Goal: Information Seeking & Learning: Learn about a topic

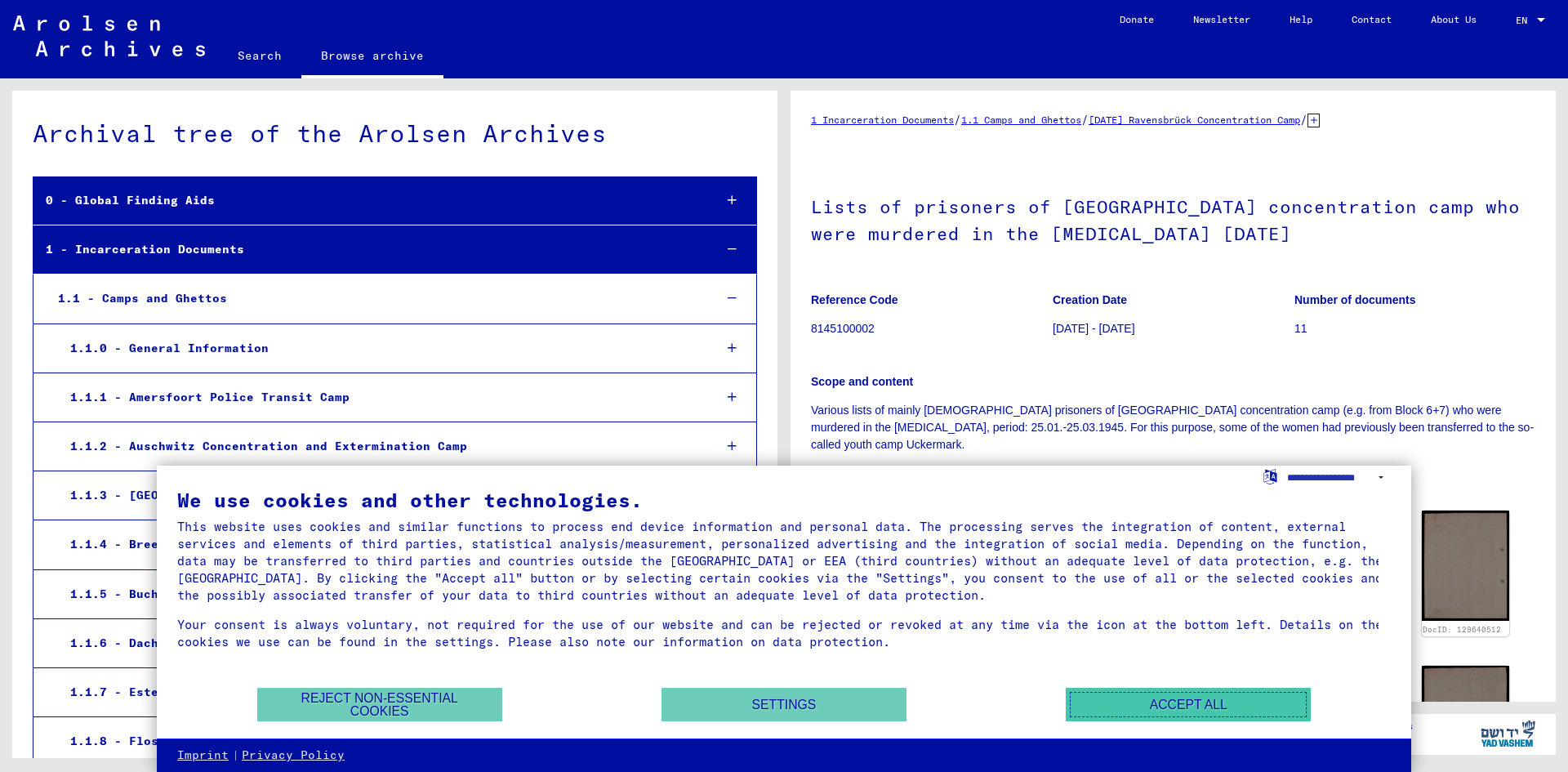
click at [1189, 705] on button "Accept all" at bounding box center [1187, 704] width 245 height 33
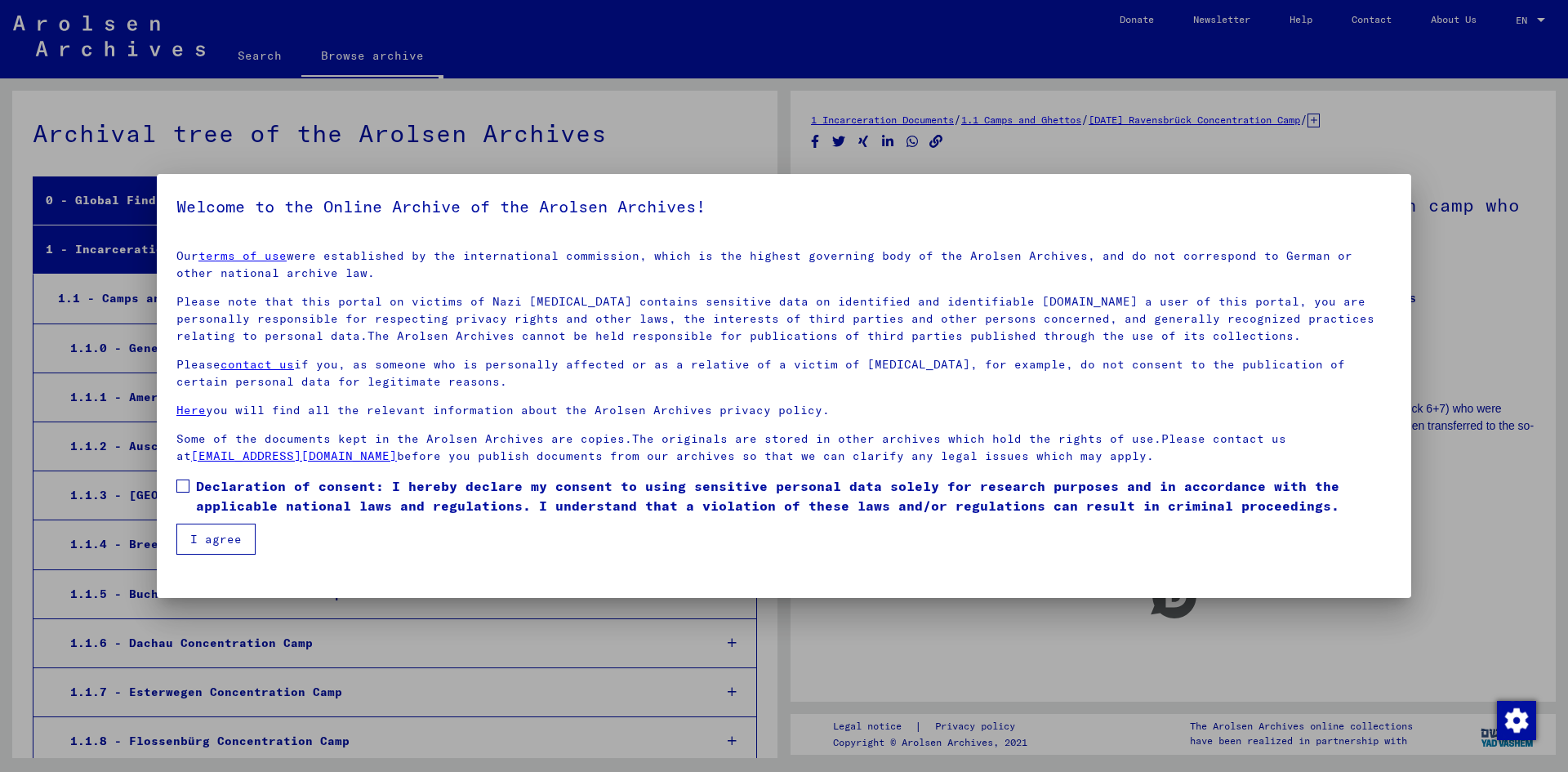
scroll to position [3720, 0]
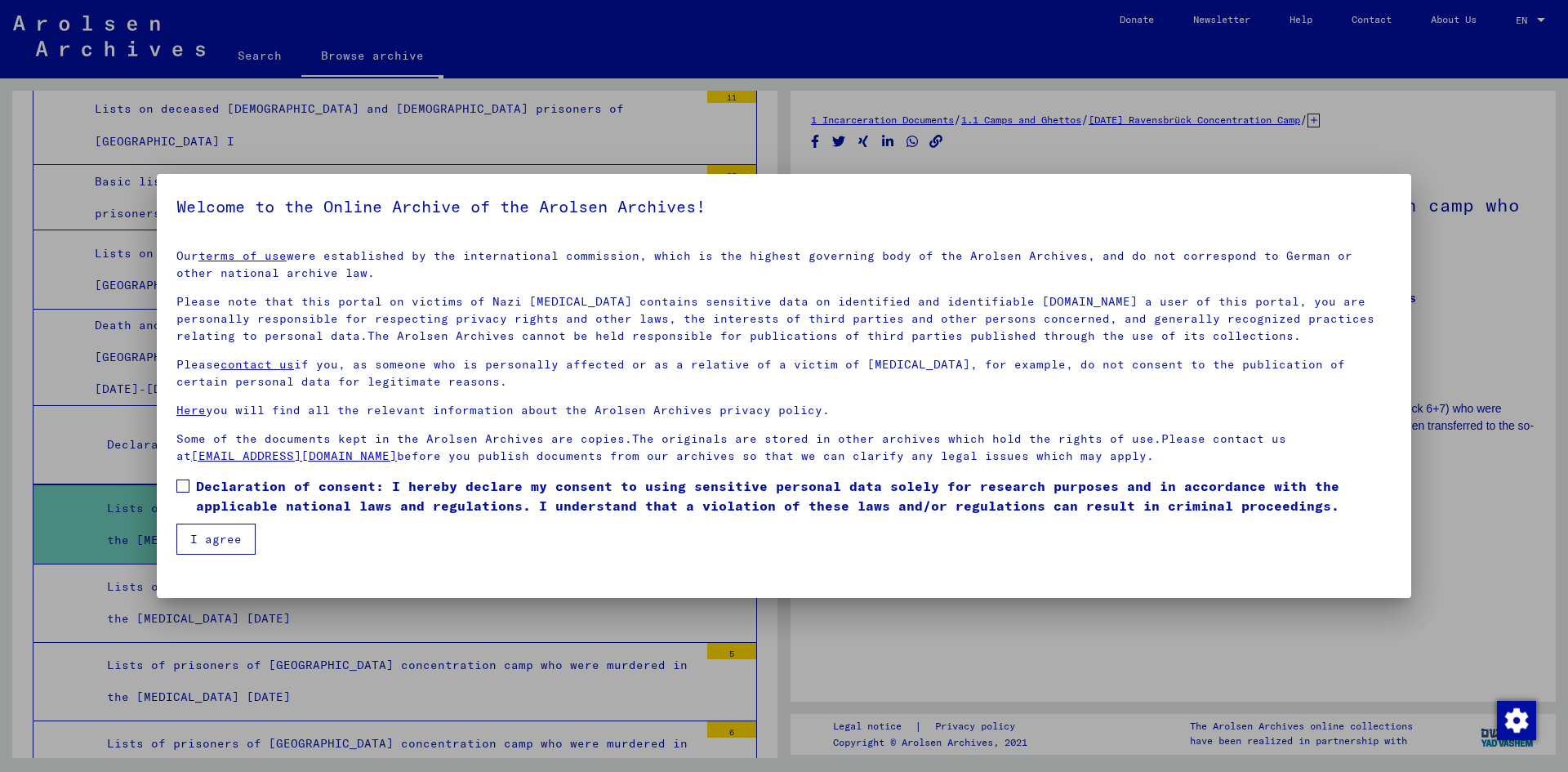
click at [183, 490] on span at bounding box center [183, 486] width 13 height 13
click at [223, 538] on button "I agree" at bounding box center [216, 539] width 80 height 31
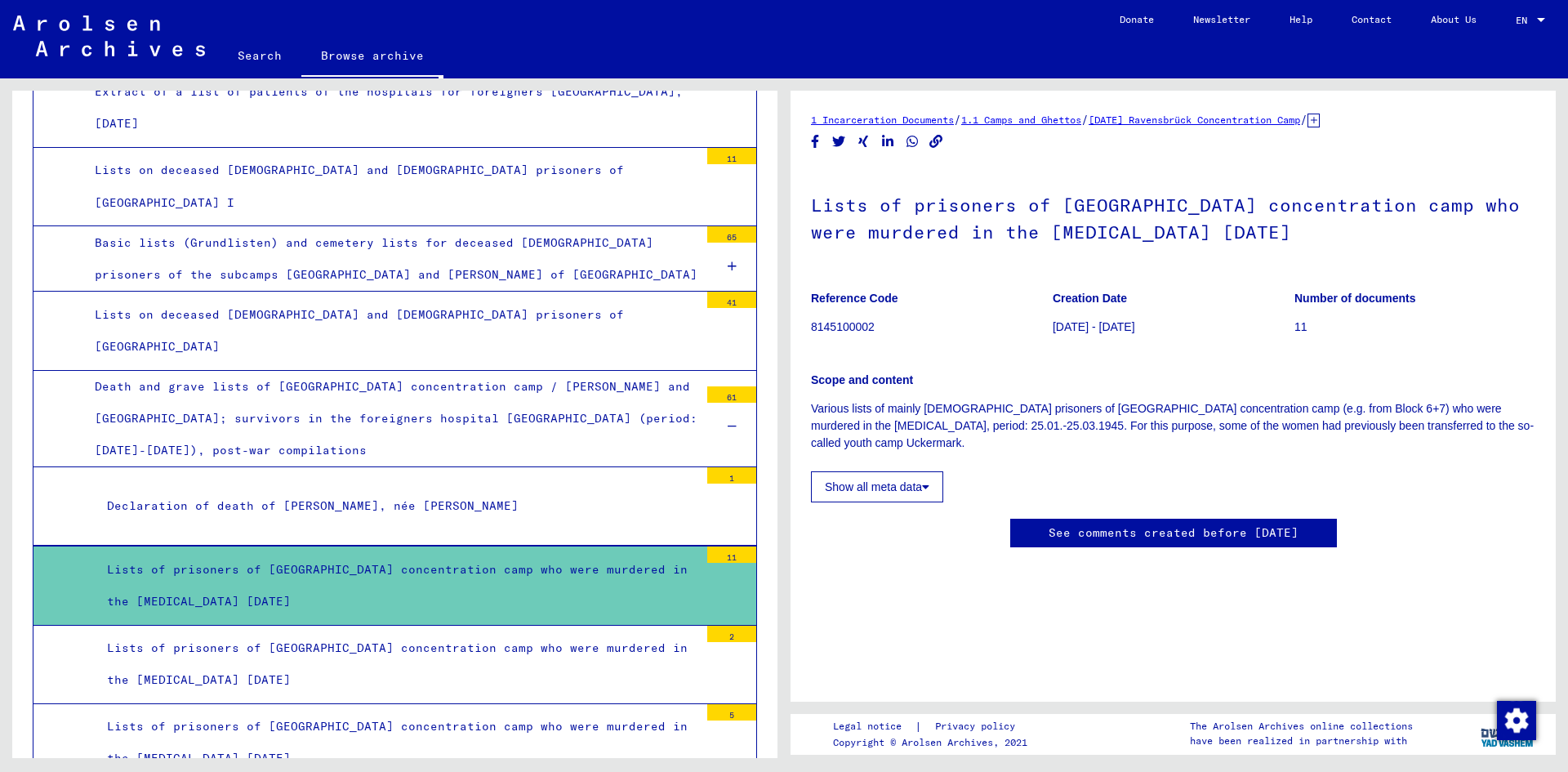
scroll to position [3632, 0]
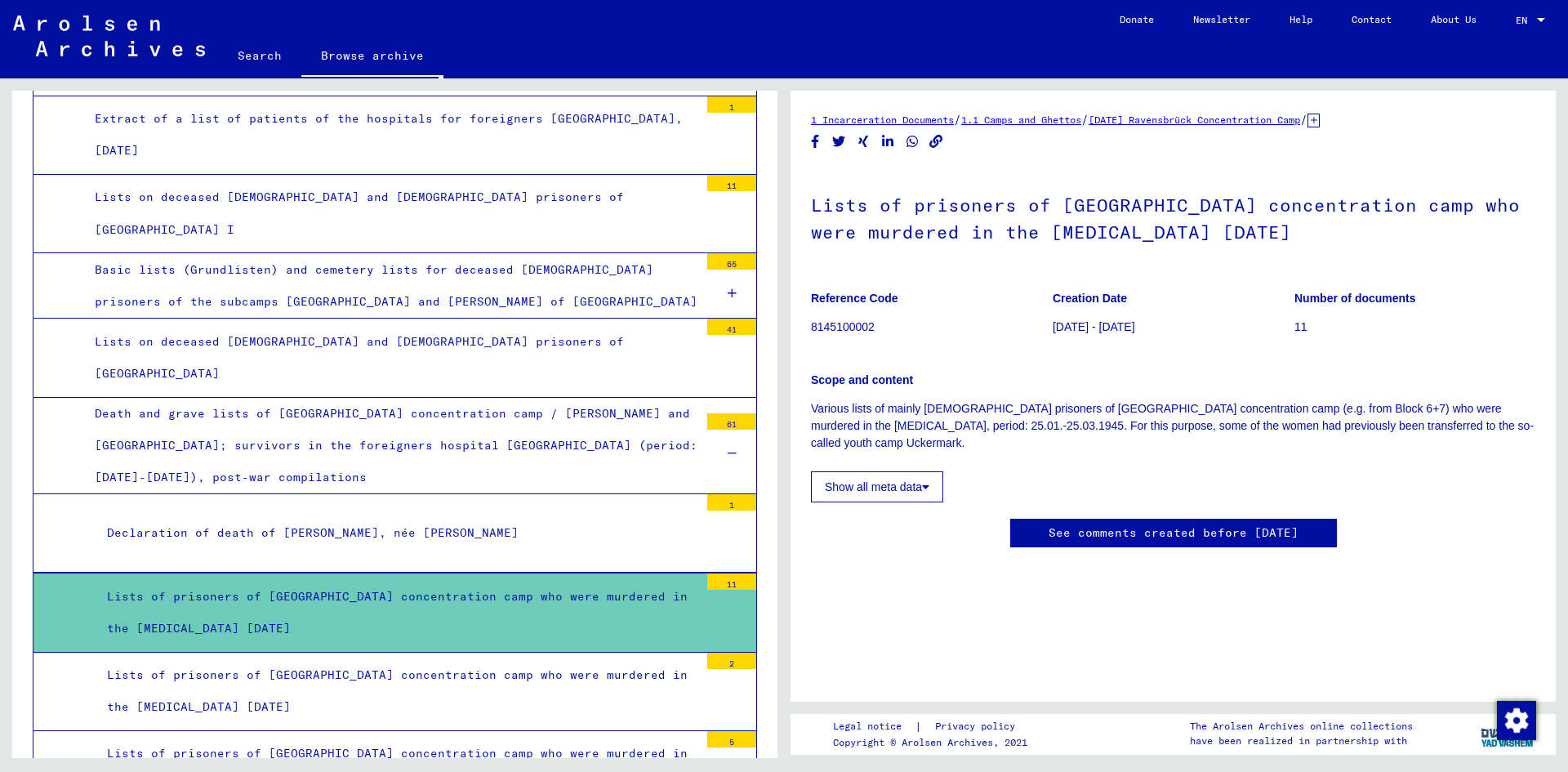
click at [372, 398] on div "Death and grave lists of [GEOGRAPHIC_DATA] concentration camp / [PERSON_NAME] a…" at bounding box center [390, 446] width 616 height 97
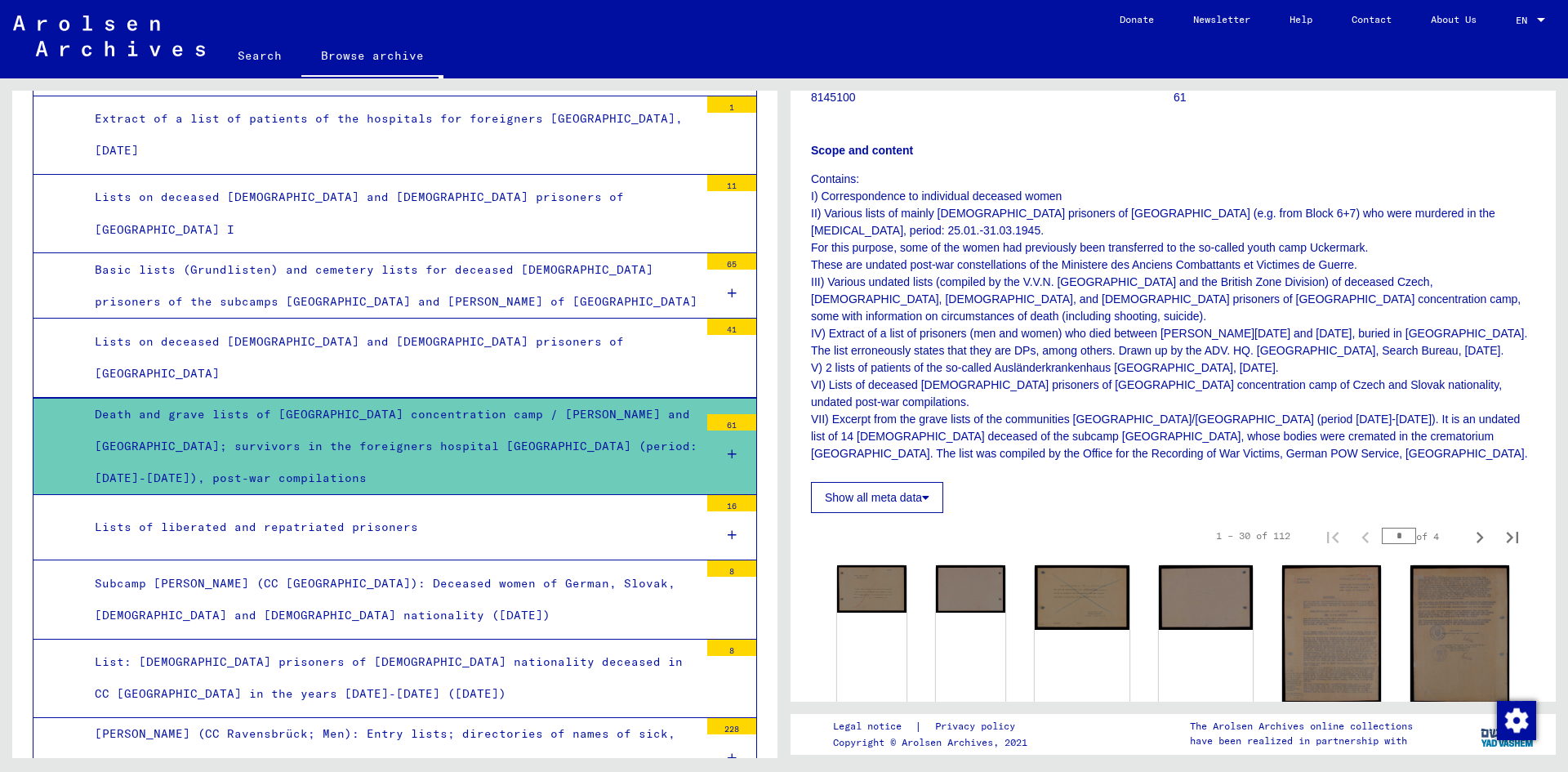
scroll to position [310, 0]
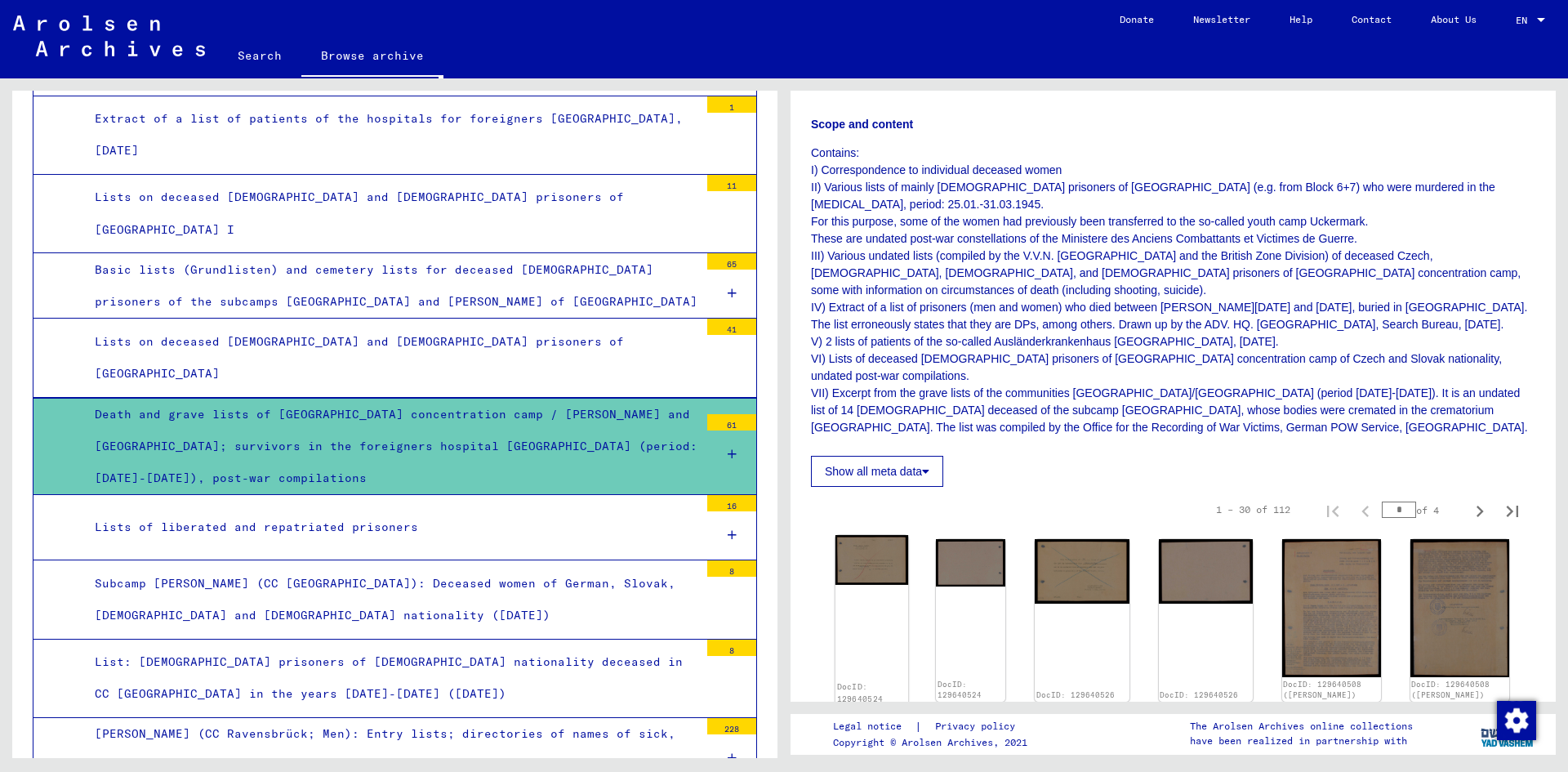
click at [869, 535] on img at bounding box center [871, 560] width 73 height 50
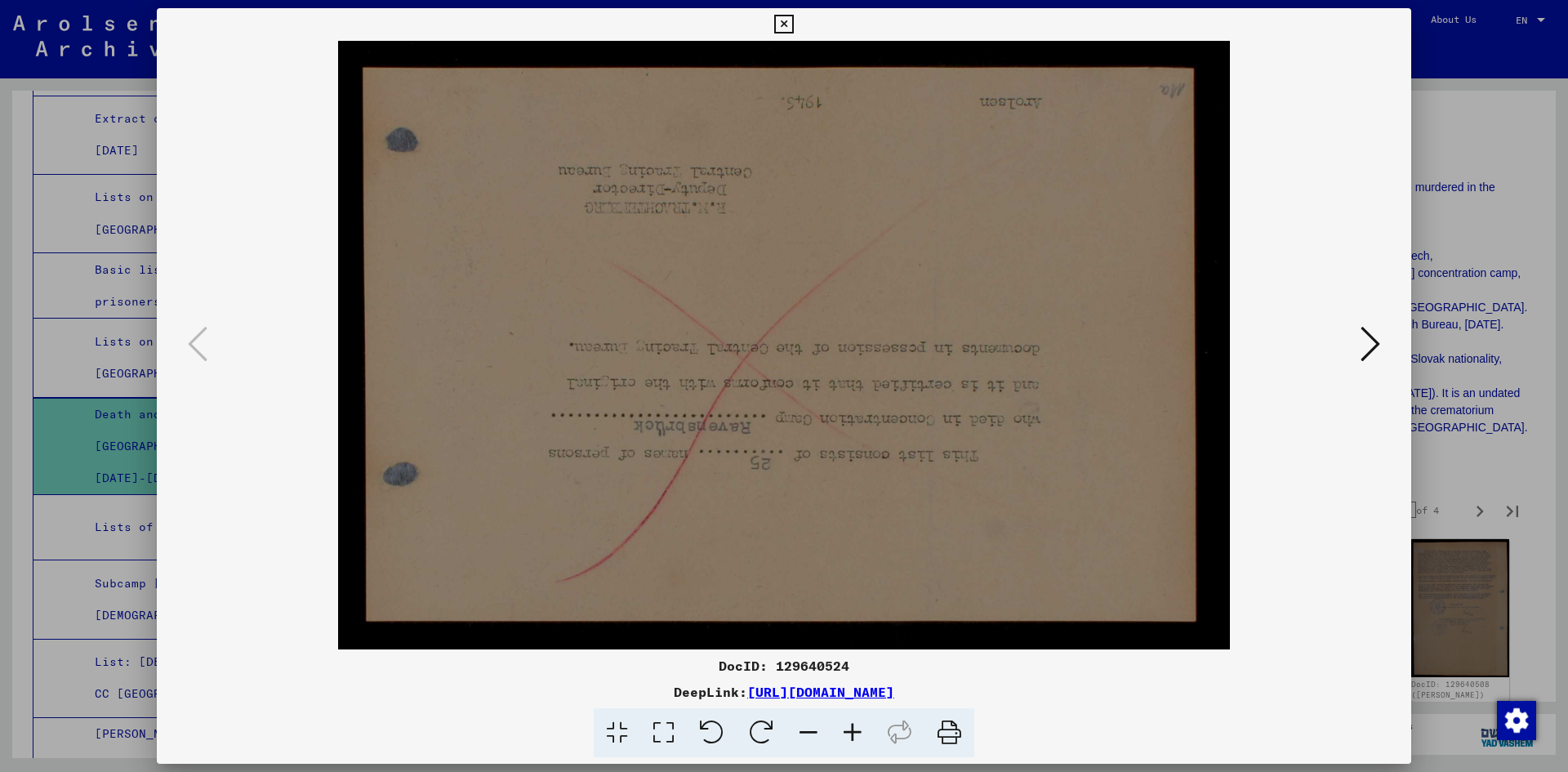
click at [868, 517] on img at bounding box center [783, 345] width 1143 height 608
click at [1370, 355] on icon at bounding box center [1370, 343] width 20 height 39
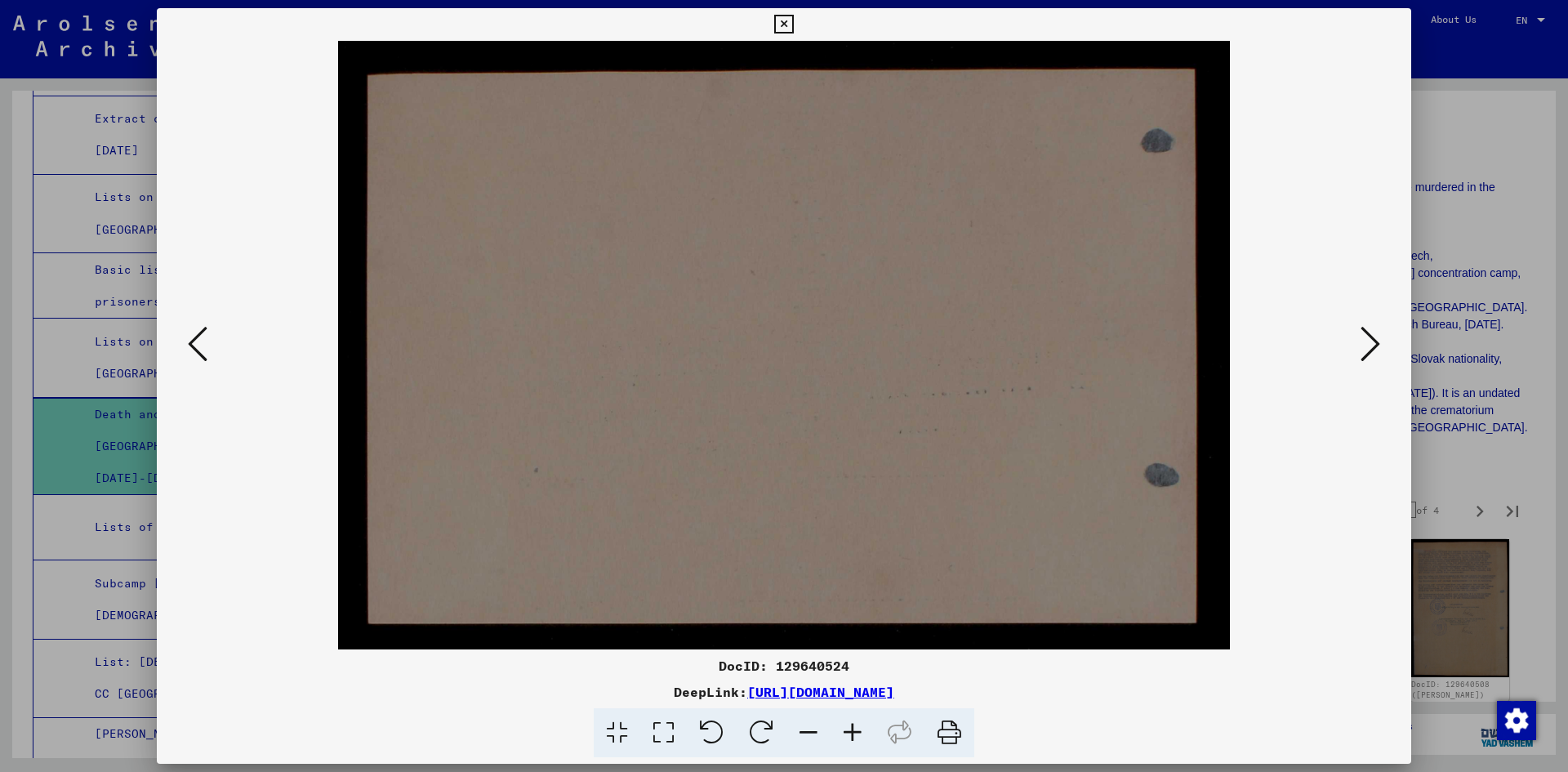
click at [1370, 355] on icon at bounding box center [1370, 343] width 20 height 39
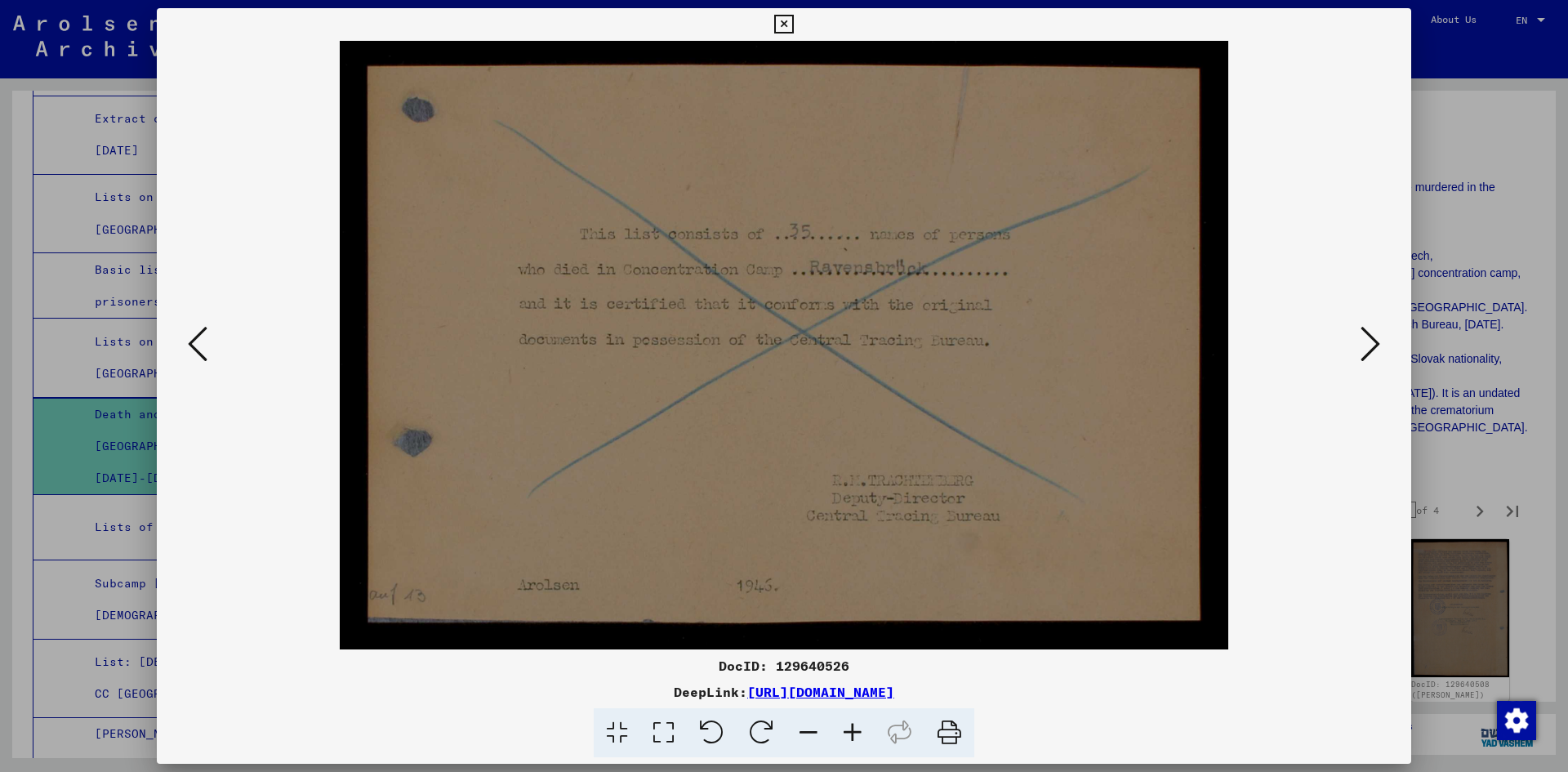
click at [1370, 355] on icon at bounding box center [1370, 343] width 20 height 39
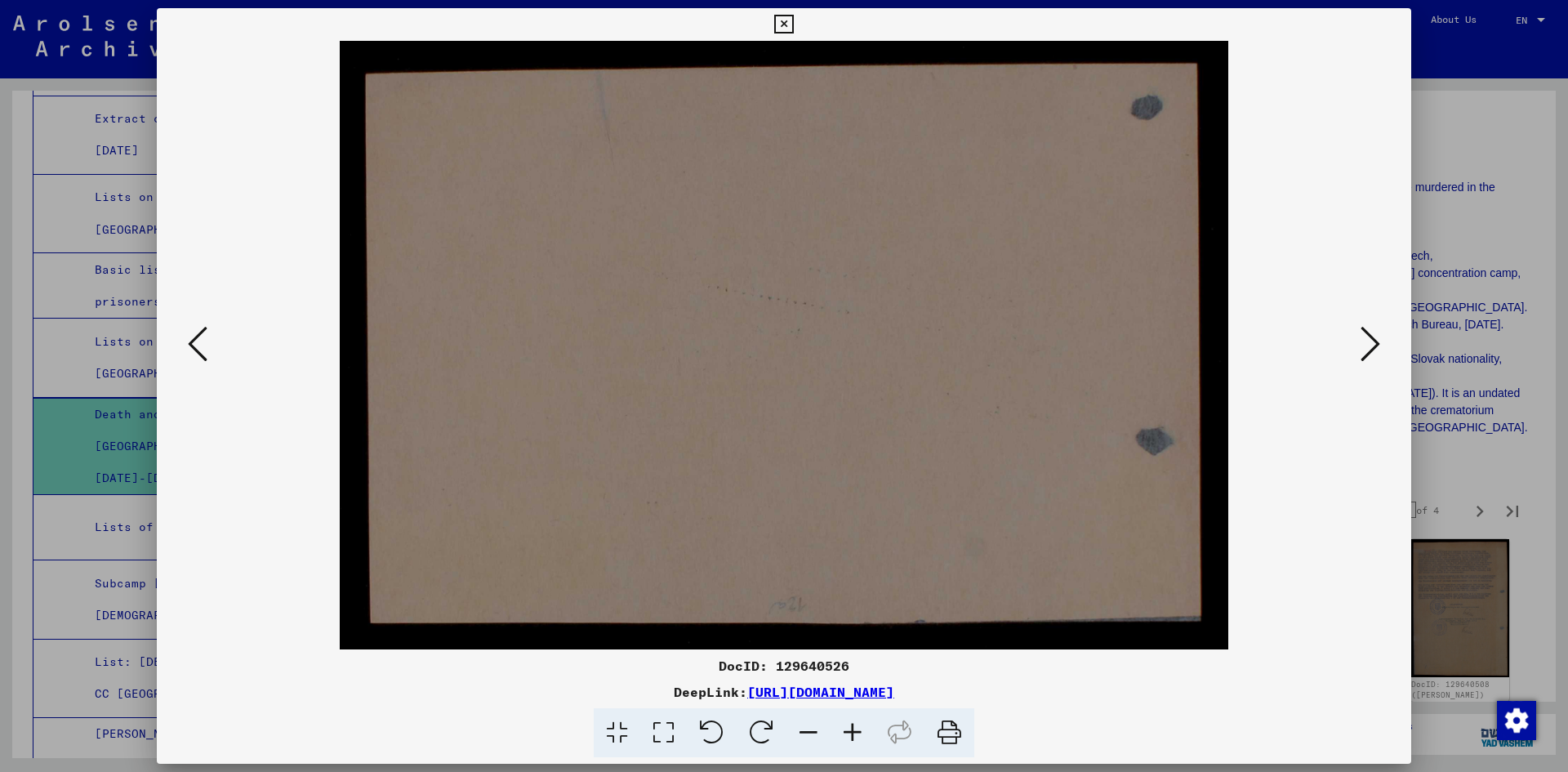
click at [1370, 355] on icon at bounding box center [1370, 343] width 20 height 39
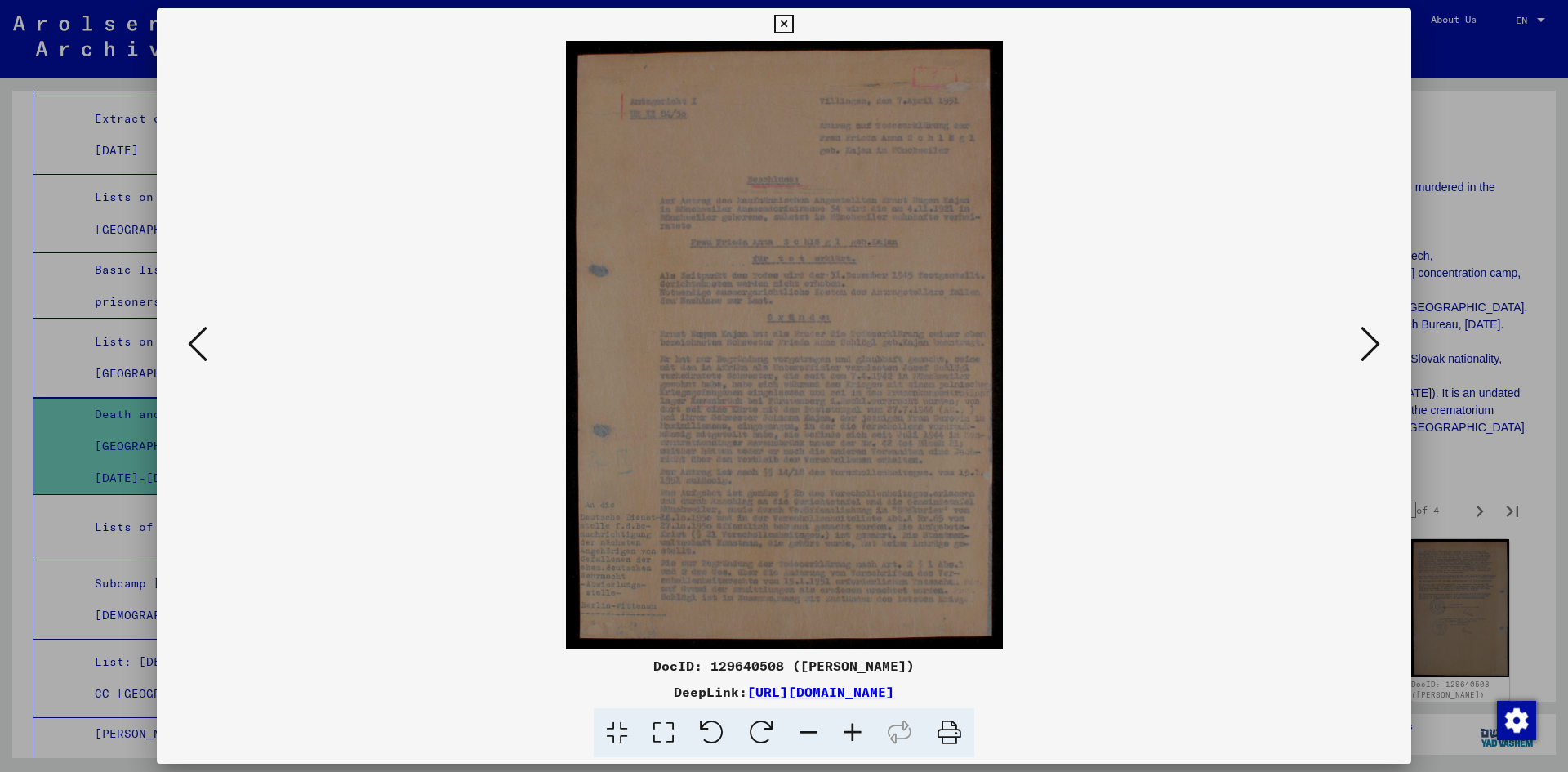
click at [1370, 355] on icon at bounding box center [1370, 343] width 20 height 39
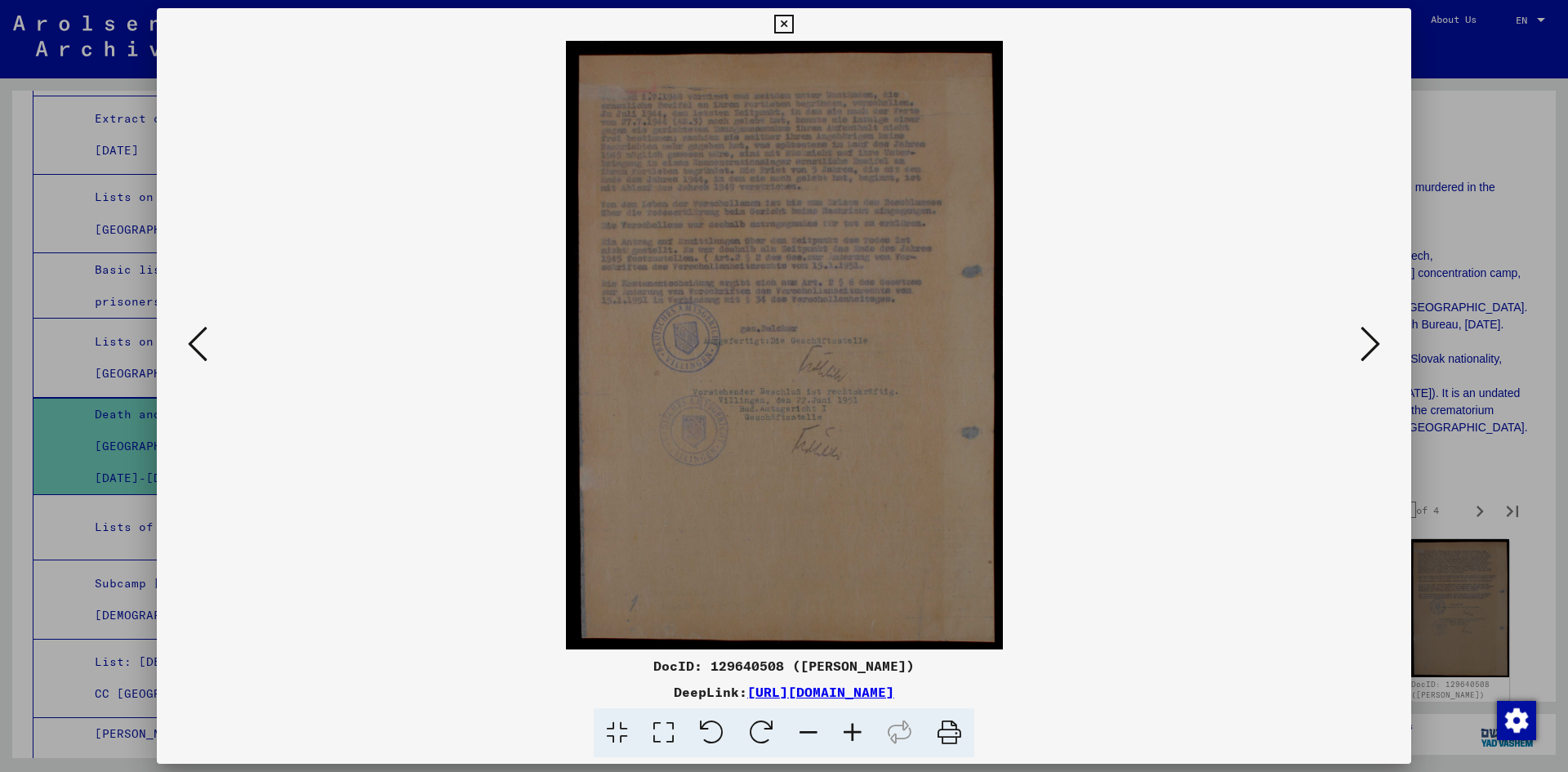
click at [1370, 355] on icon at bounding box center [1370, 343] width 20 height 39
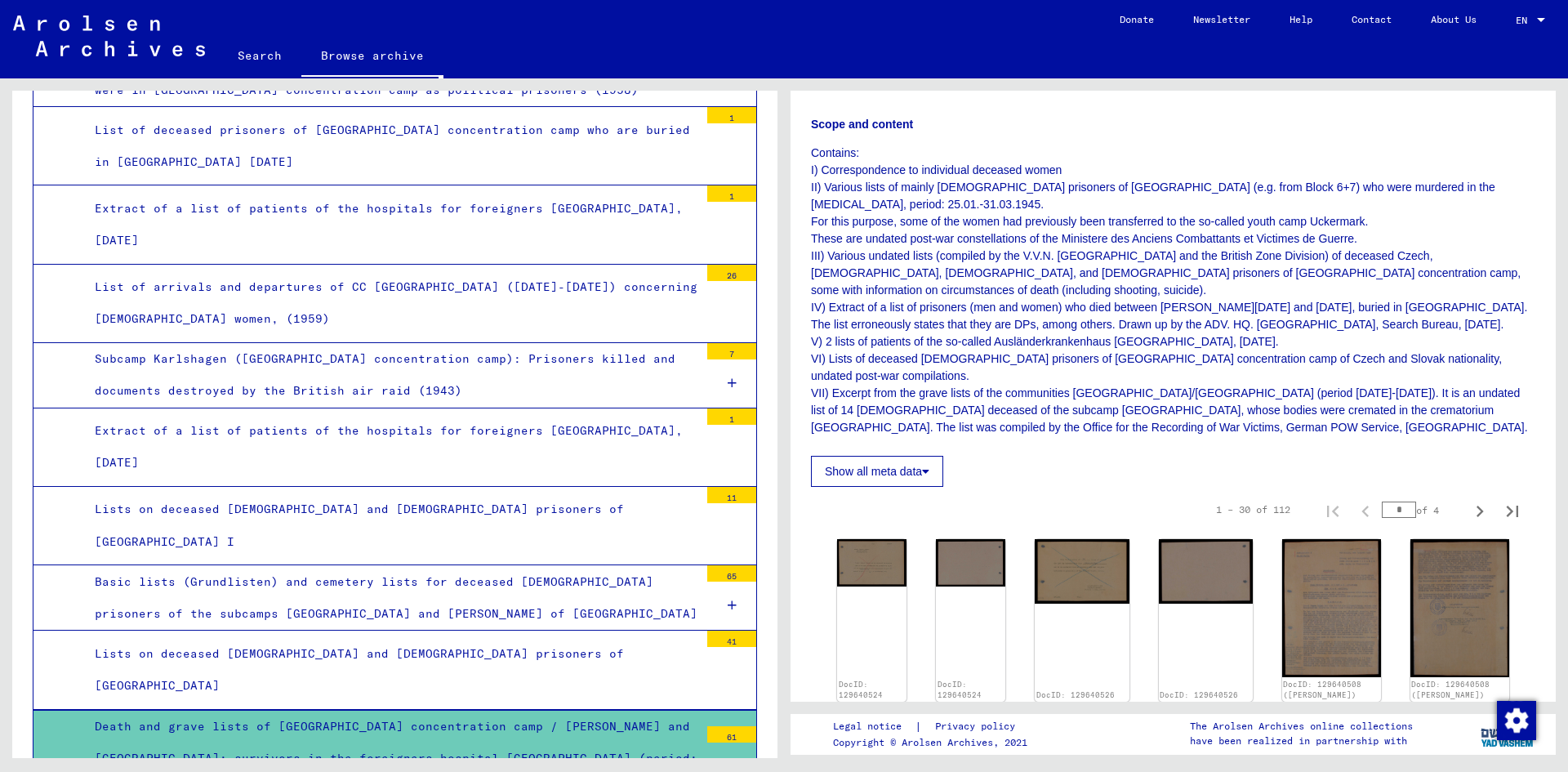
scroll to position [3289, 0]
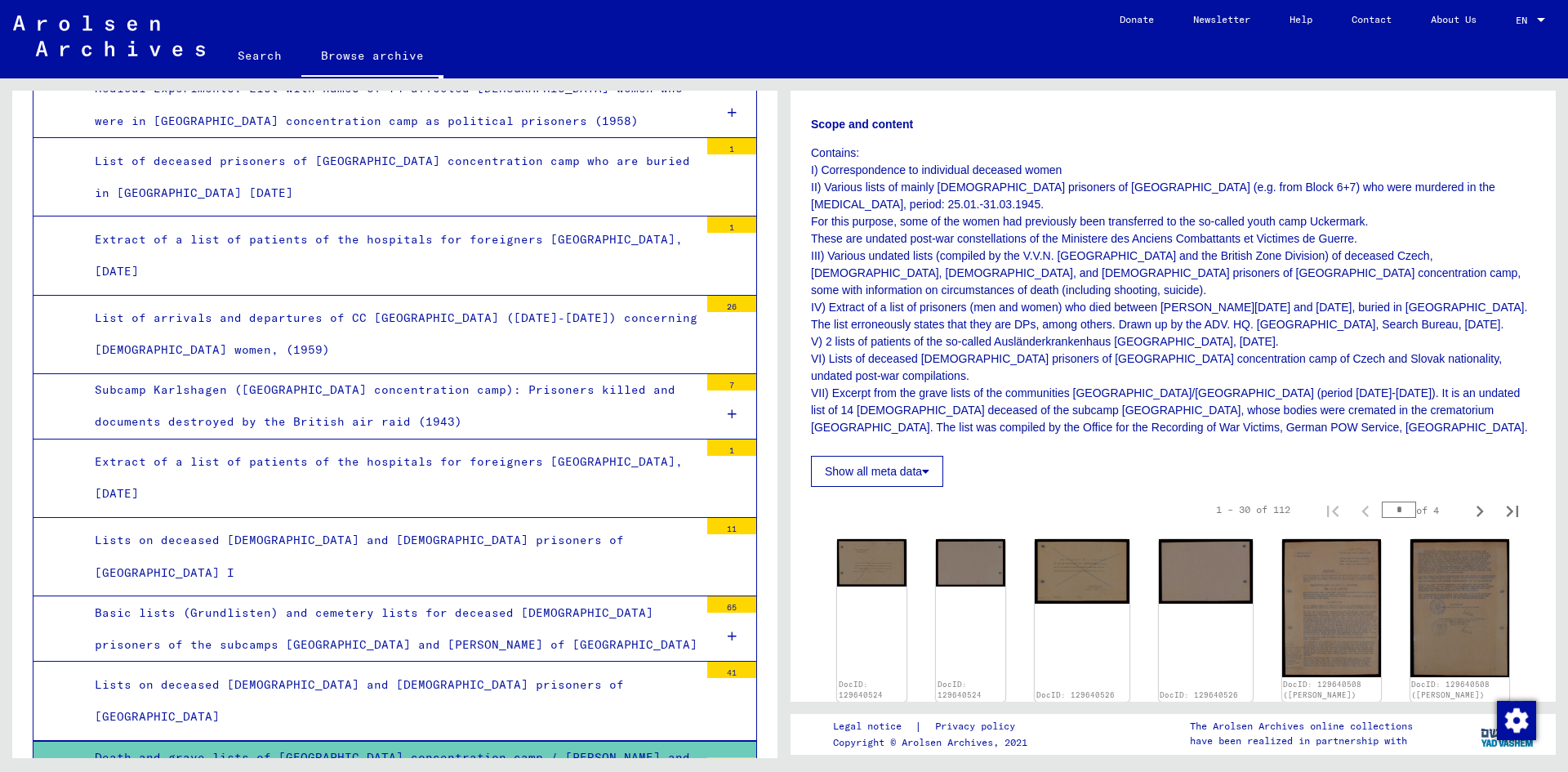
click at [503, 302] on div "List of arrivals and departures of CC [GEOGRAPHIC_DATA] ([DATE]-[DATE]) concern…" at bounding box center [390, 333] width 616 height 63
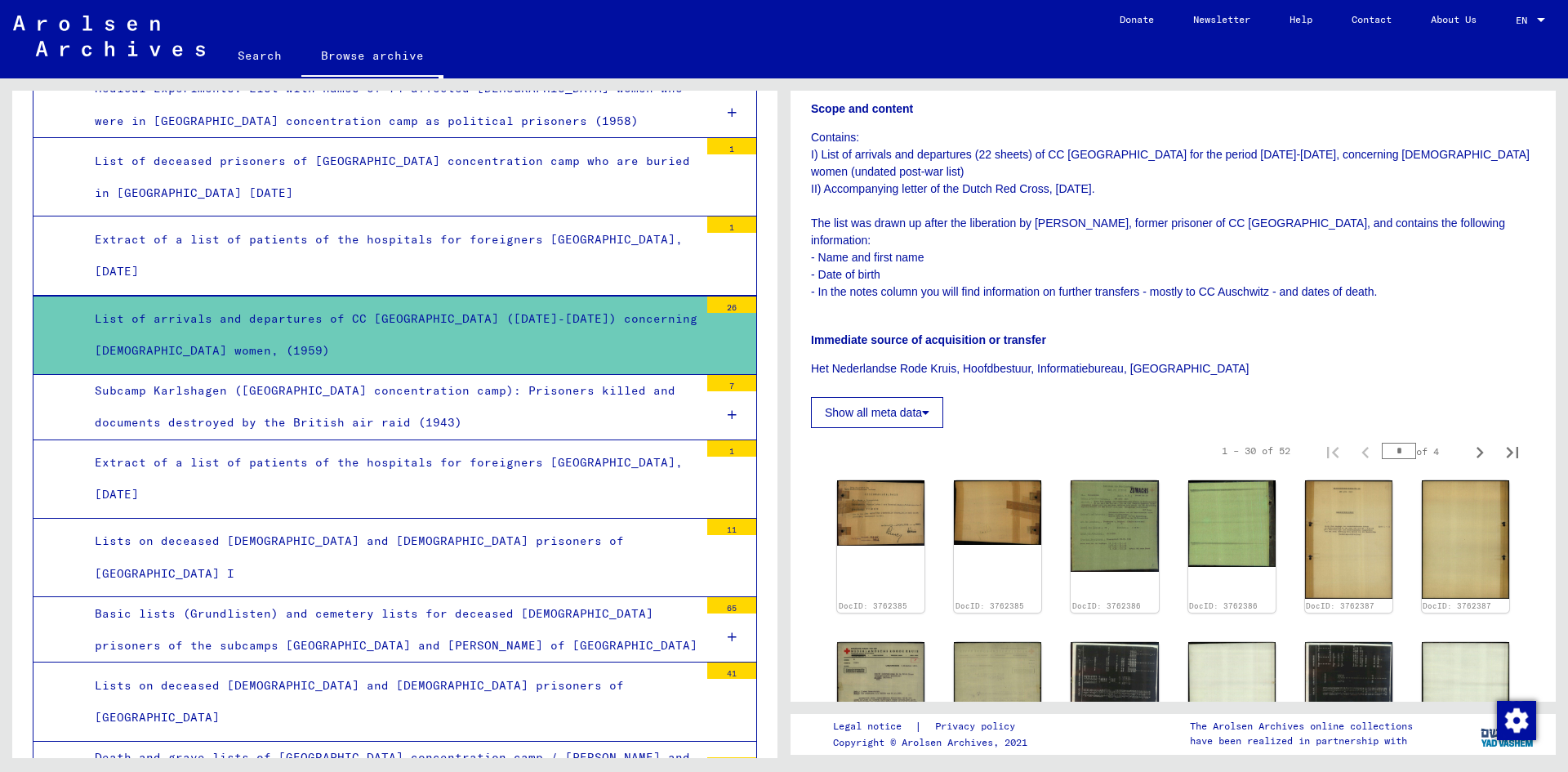
scroll to position [272, 0]
click at [862, 513] on img at bounding box center [880, 511] width 92 height 68
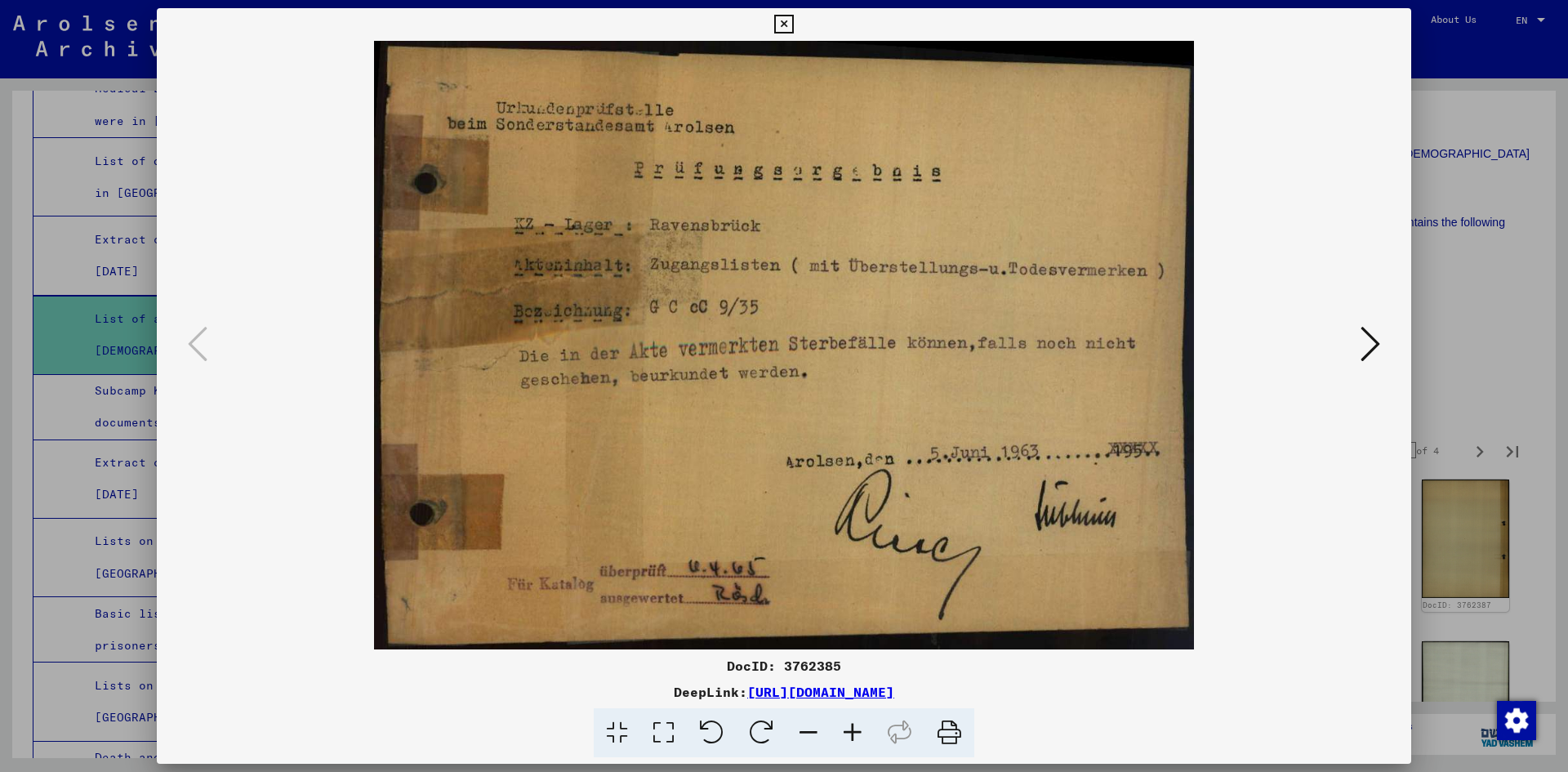
click at [1345, 347] on img at bounding box center [783, 345] width 1143 height 608
click at [1386, 346] on div at bounding box center [784, 345] width 1254 height 608
click at [1374, 346] on icon at bounding box center [1370, 343] width 20 height 39
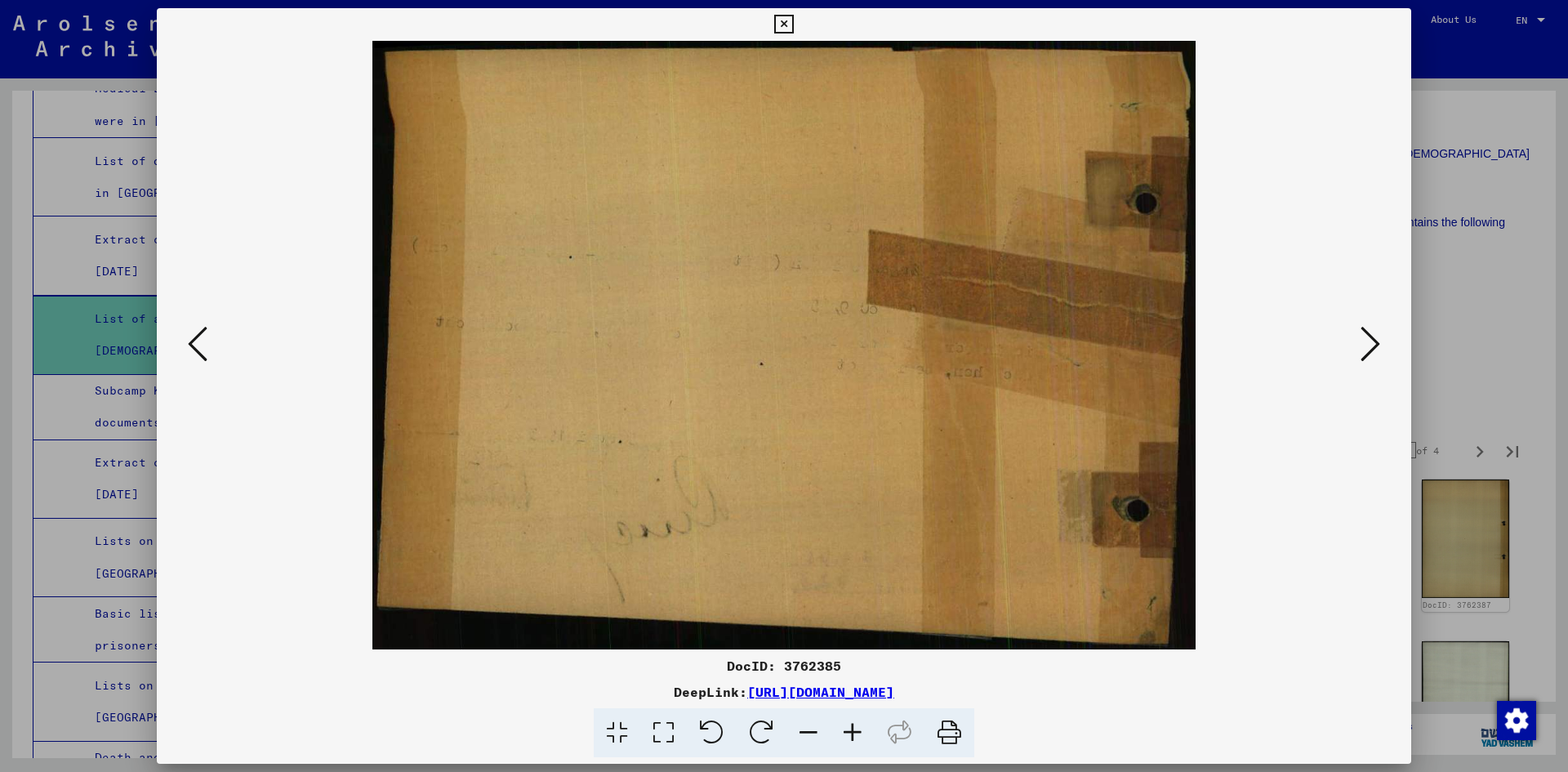
click at [1374, 346] on icon at bounding box center [1370, 343] width 20 height 39
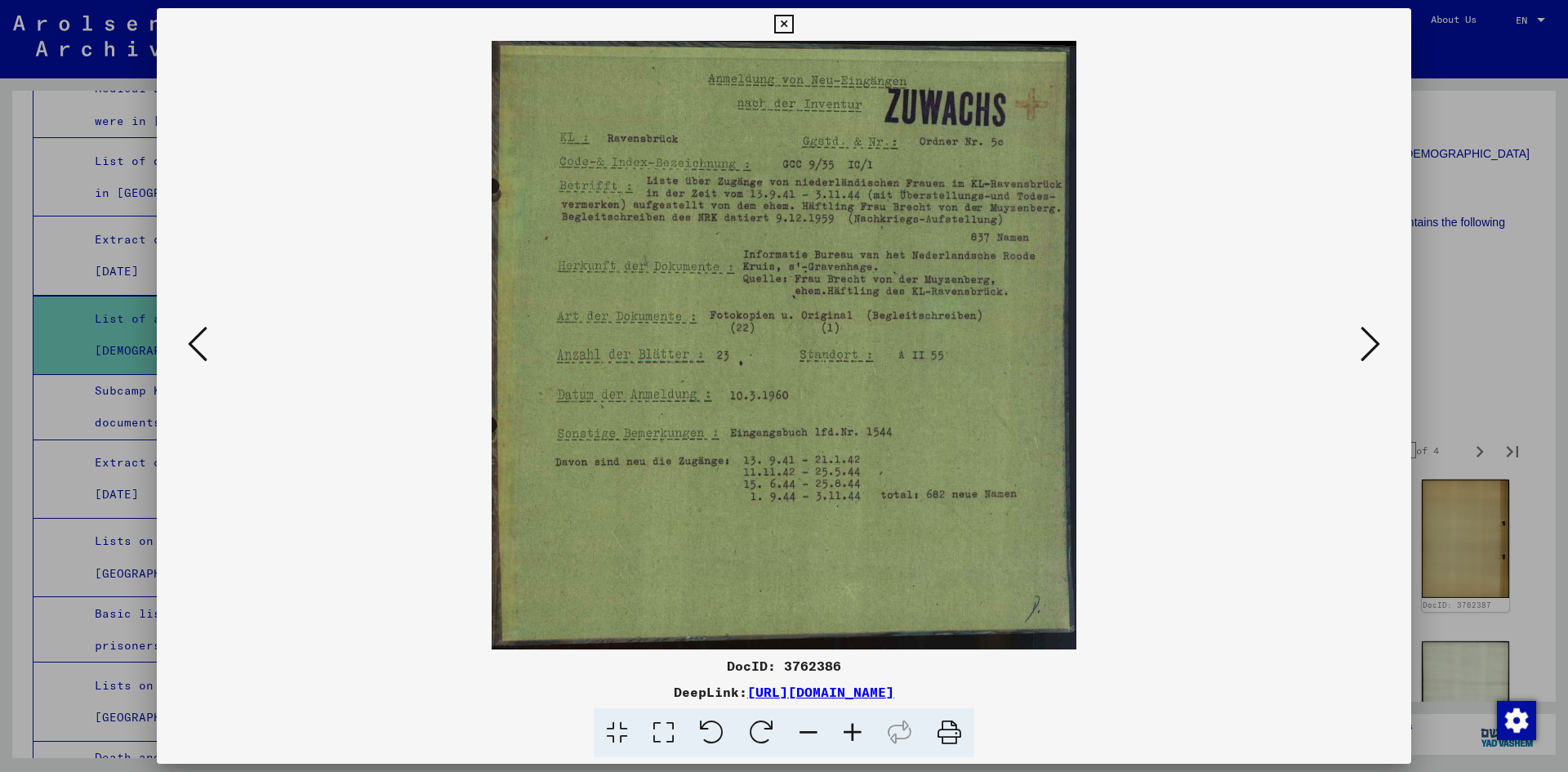
click at [1363, 348] on icon at bounding box center [1370, 343] width 20 height 39
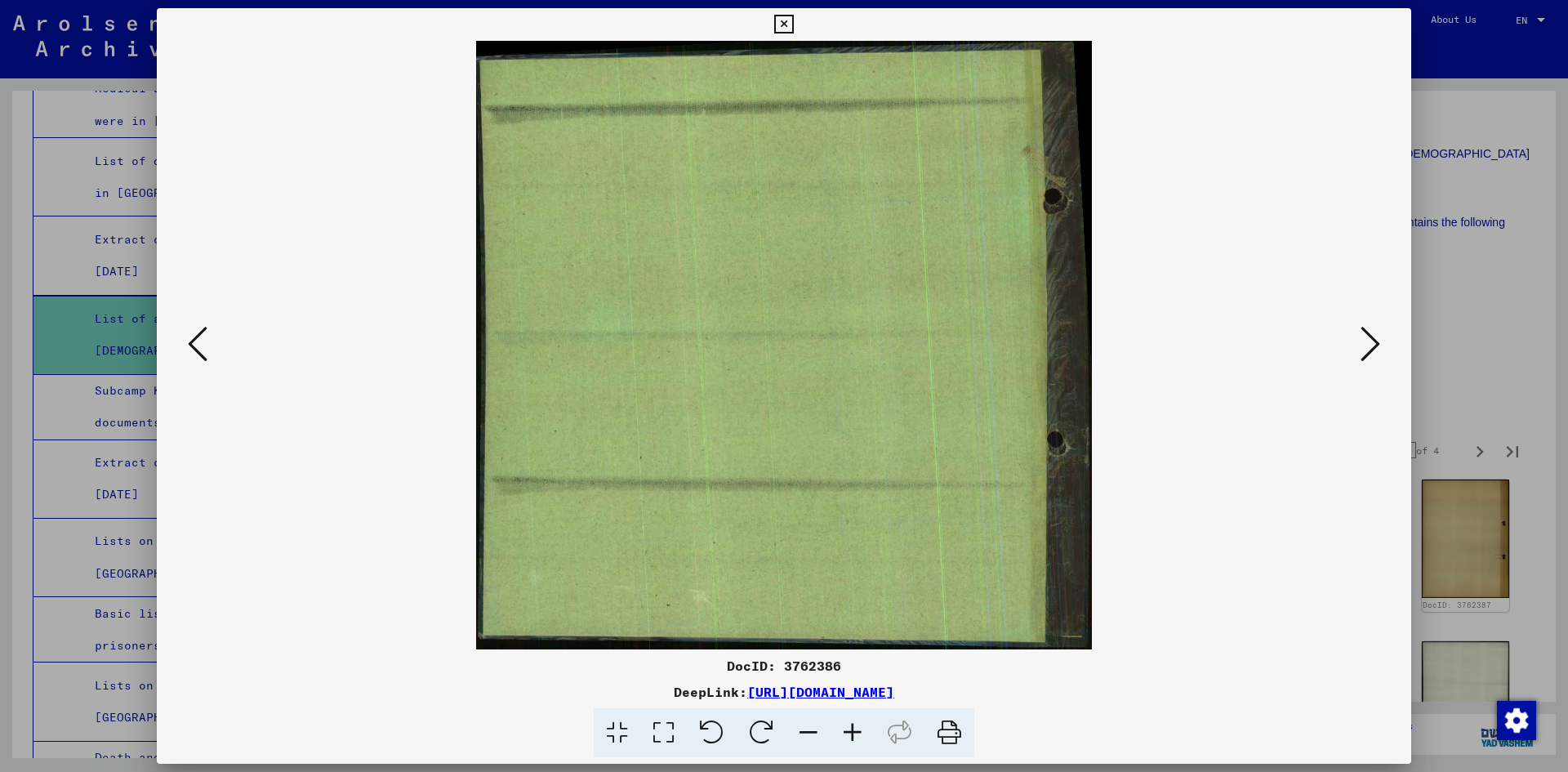
click at [1363, 348] on icon at bounding box center [1370, 343] width 20 height 39
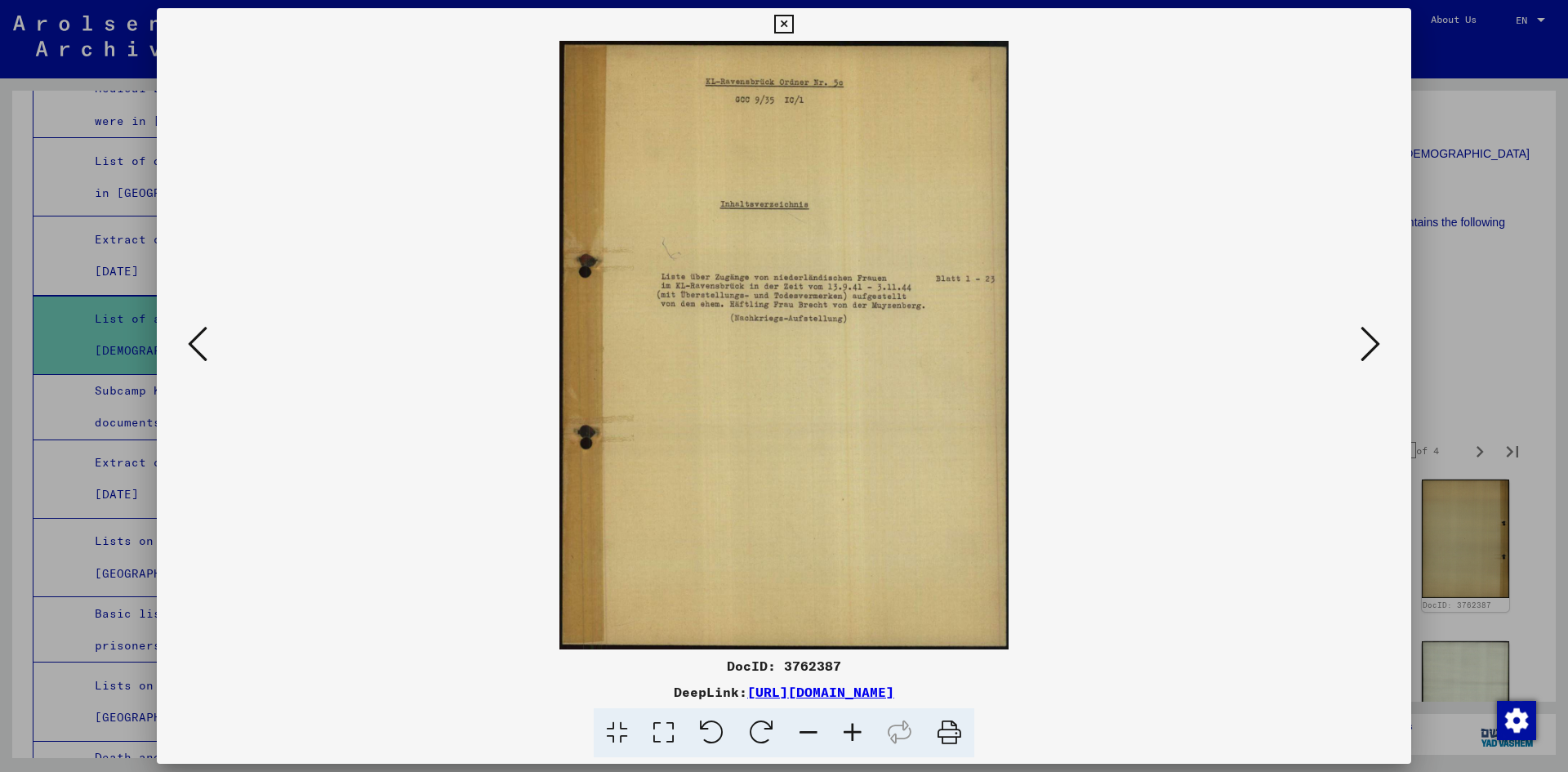
click at [1521, 107] on div at bounding box center [784, 386] width 1568 height 772
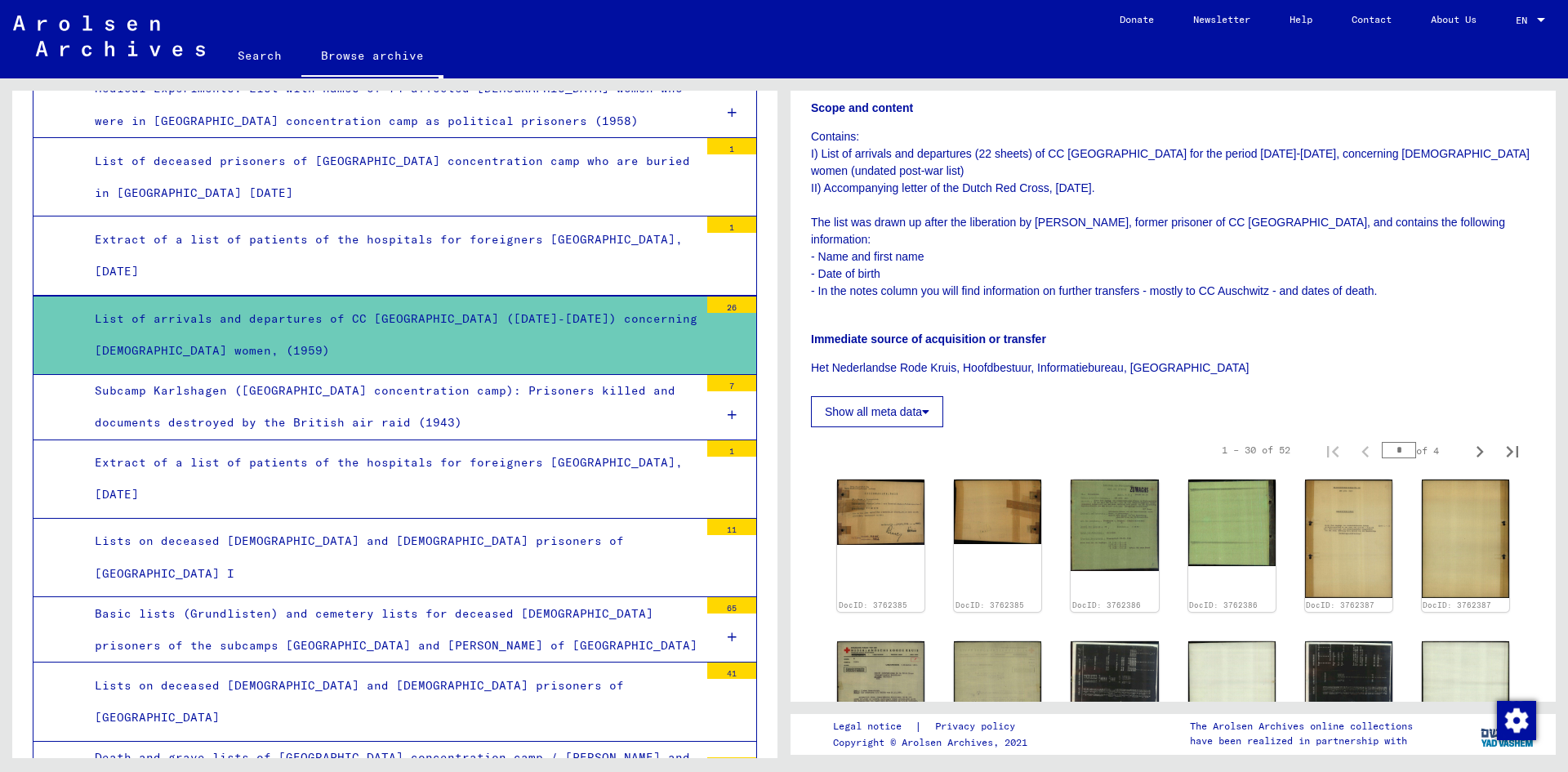
click at [294, 224] on div "Extract of a list of patients of the hospitals for foreigners [GEOGRAPHIC_DATA]…" at bounding box center [390, 255] width 616 height 63
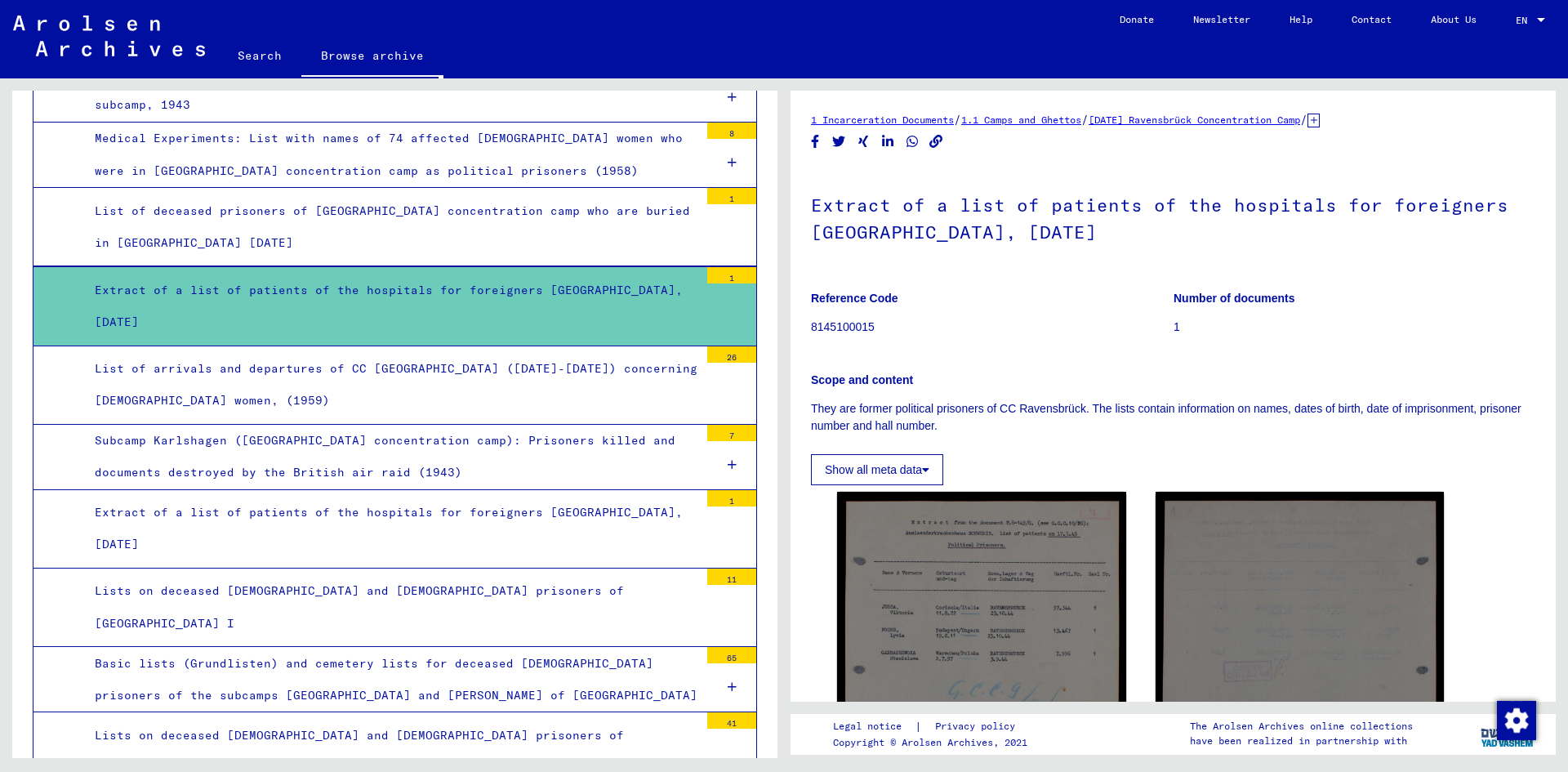
scroll to position [3239, 0]
click at [508, 353] on div "List of arrivals and departures of CC [GEOGRAPHIC_DATA] ([DATE]-[DATE]) concern…" at bounding box center [390, 385] width 616 height 63
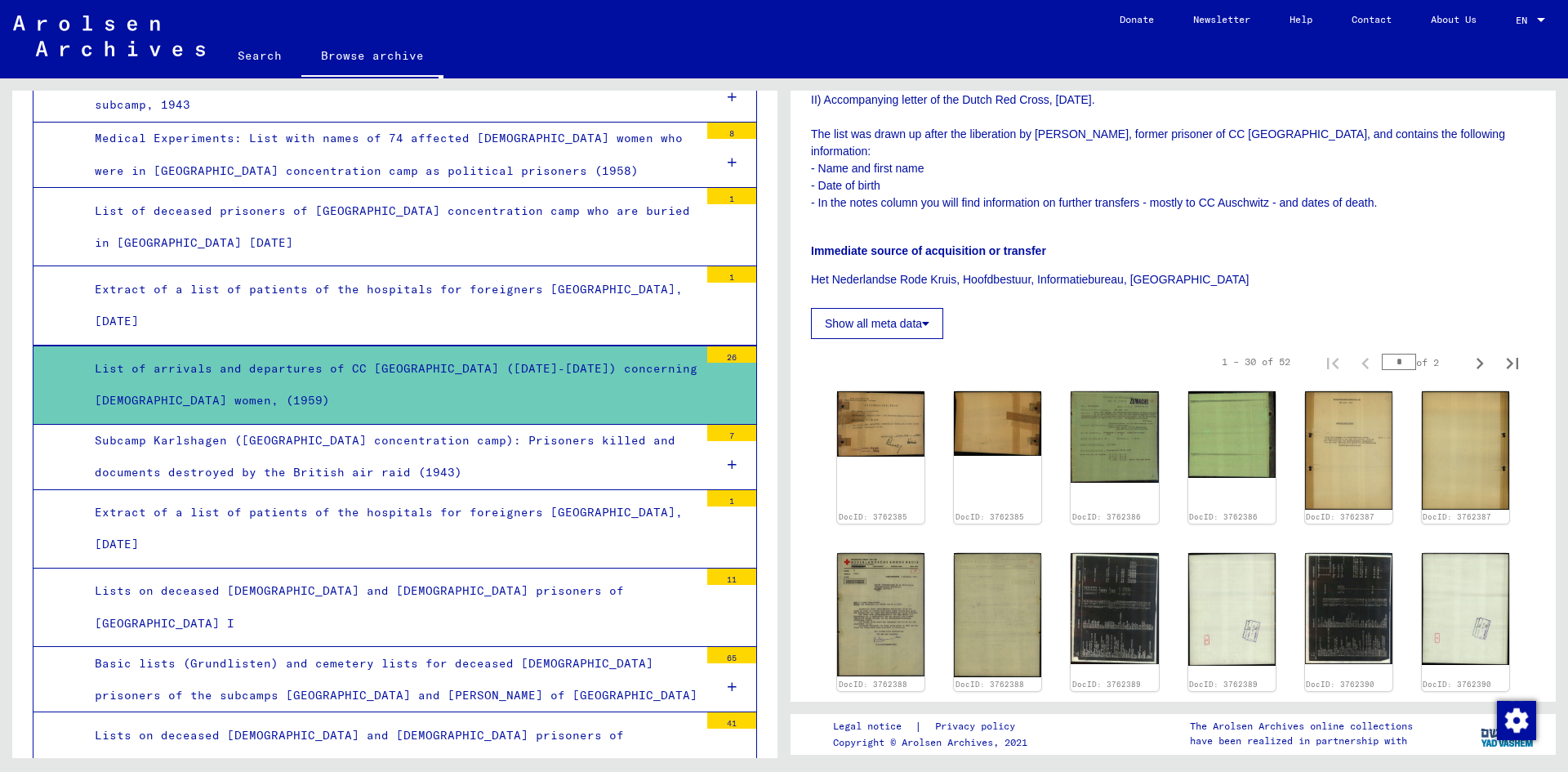
scroll to position [368, 0]
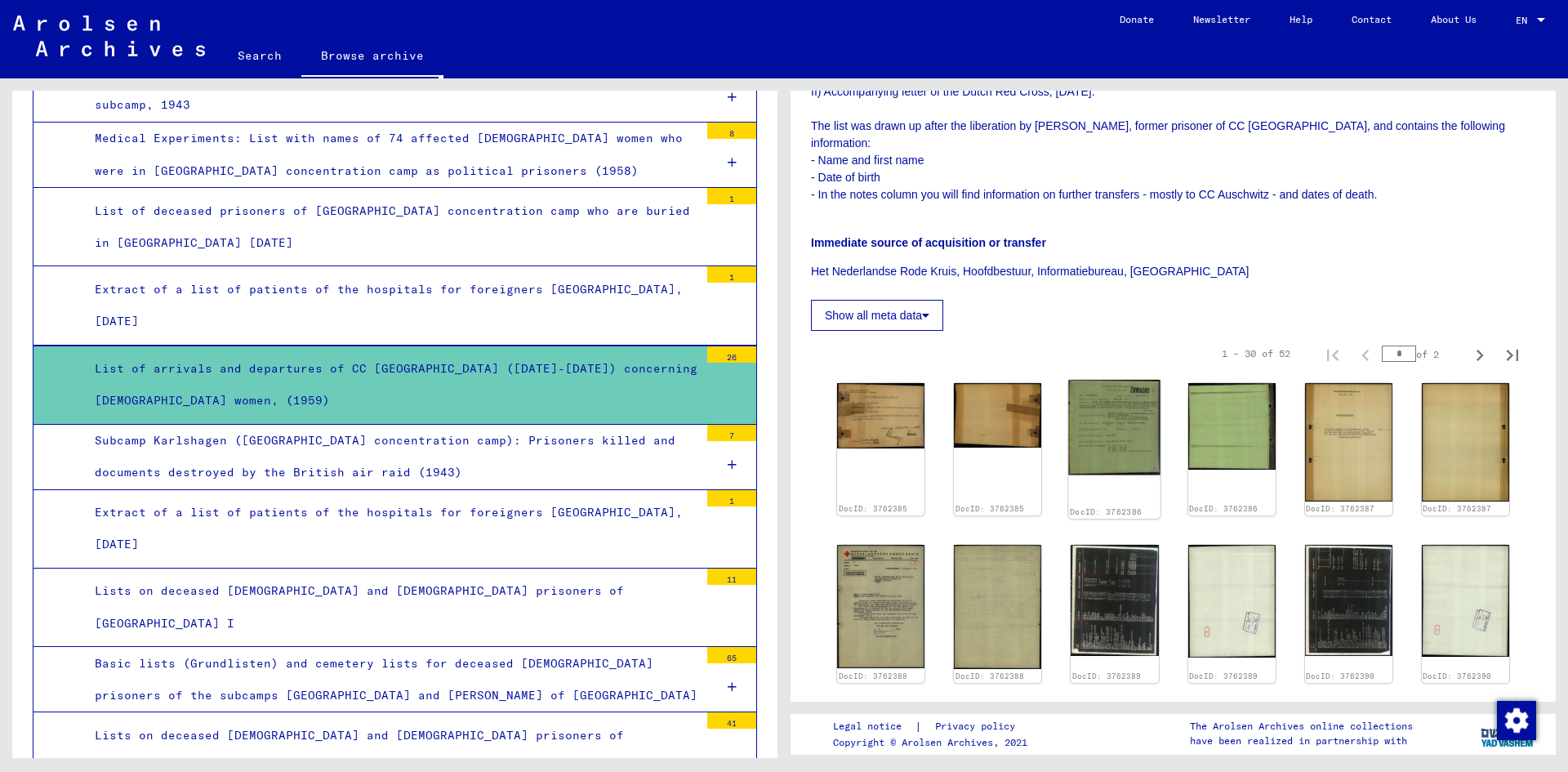
click at [1102, 437] on img at bounding box center [1114, 427] width 92 height 96
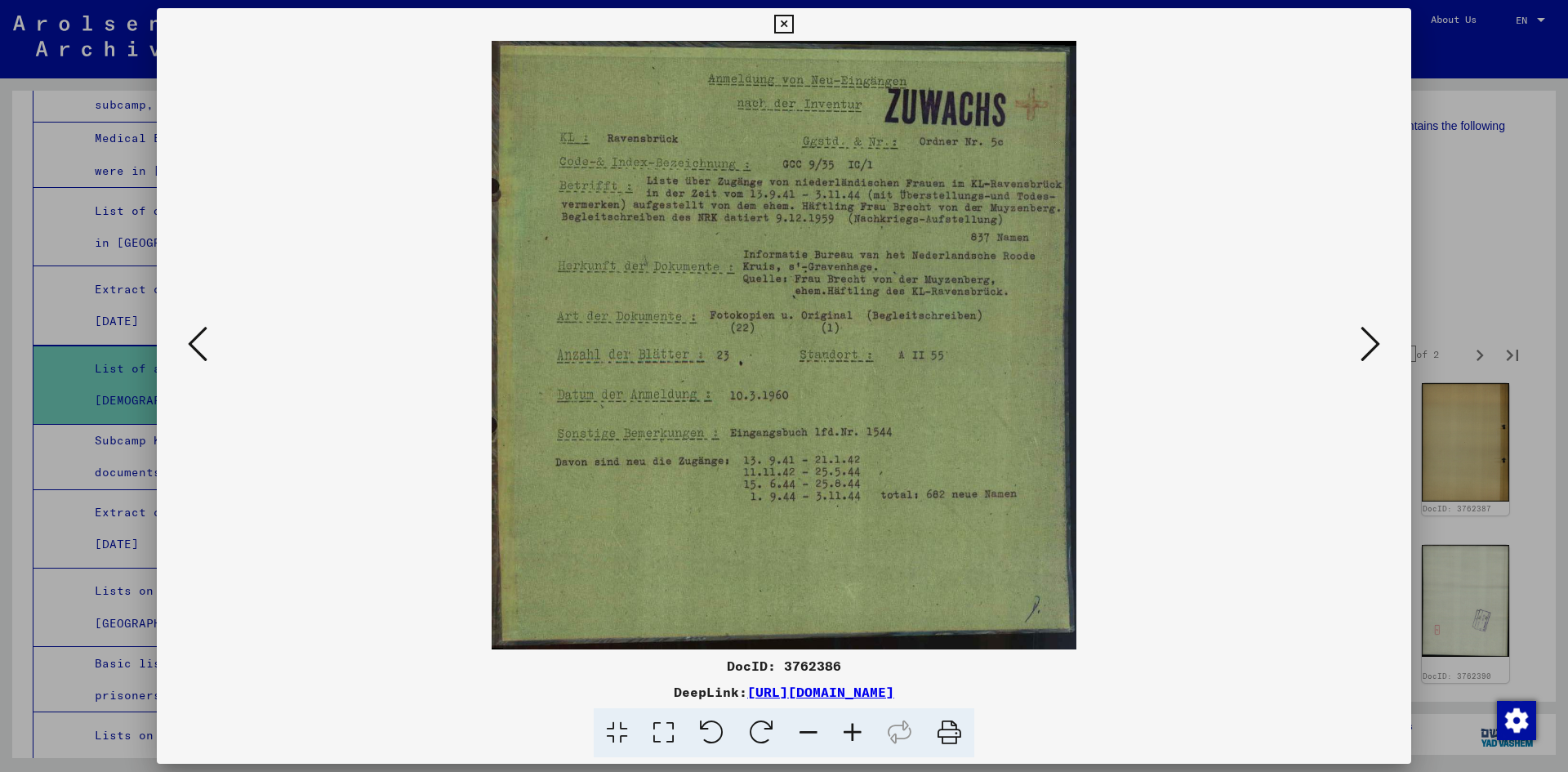
click at [1365, 347] on icon at bounding box center [1370, 343] width 20 height 39
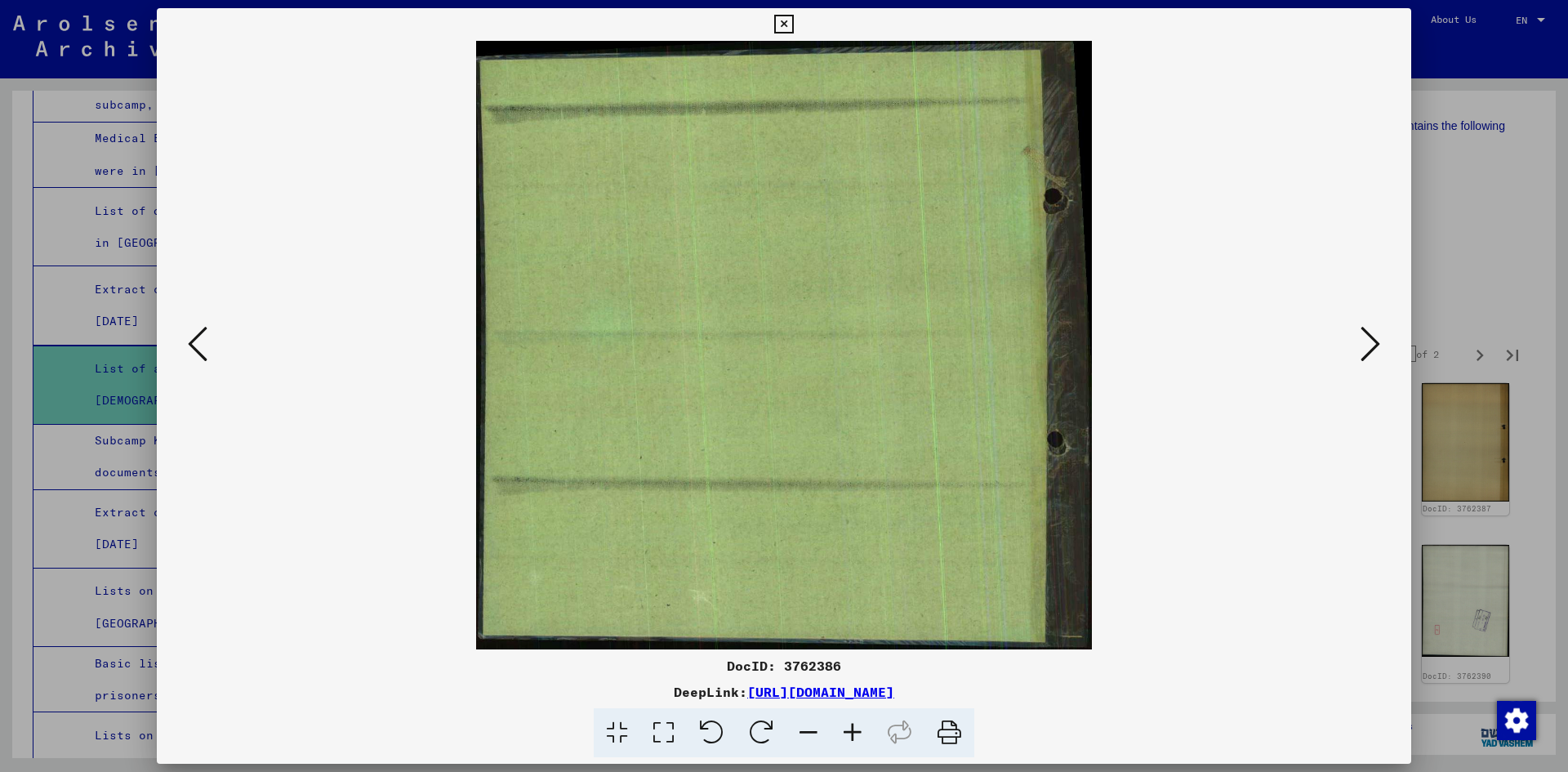
click at [1365, 347] on icon at bounding box center [1370, 343] width 20 height 39
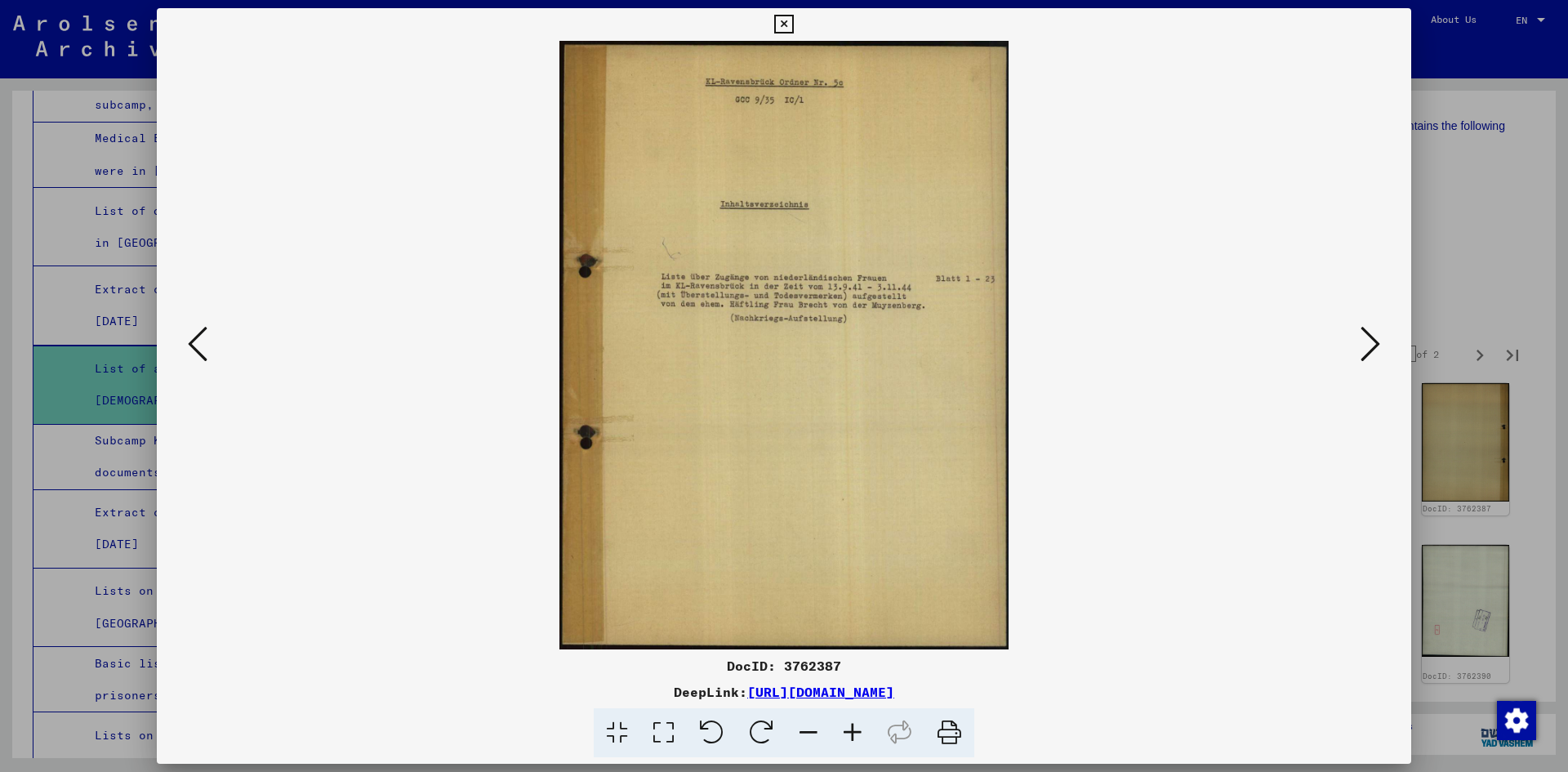
click at [1365, 347] on icon at bounding box center [1370, 343] width 20 height 39
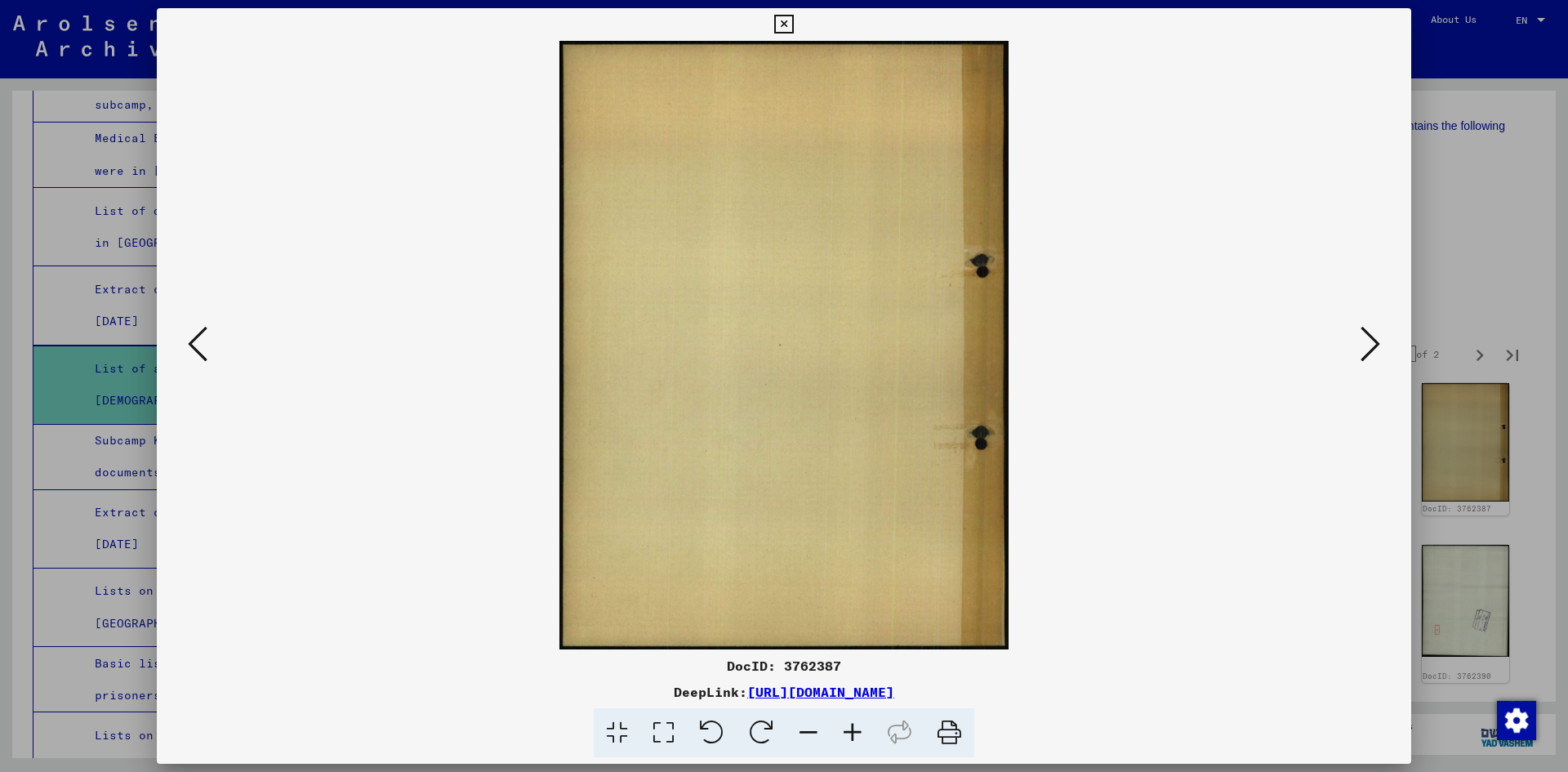
click at [1365, 347] on icon at bounding box center [1370, 343] width 20 height 39
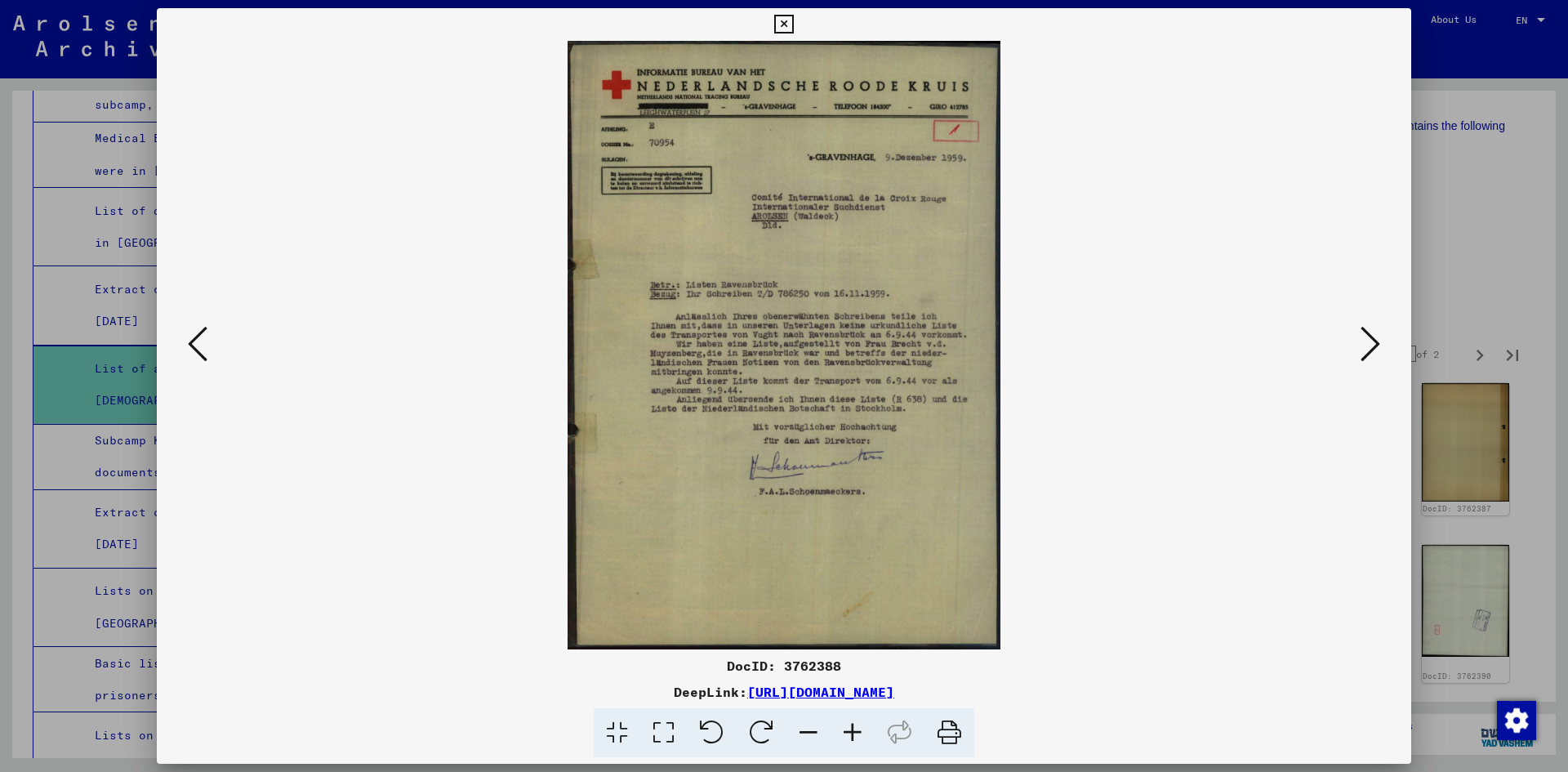
click at [1370, 350] on icon at bounding box center [1370, 343] width 20 height 39
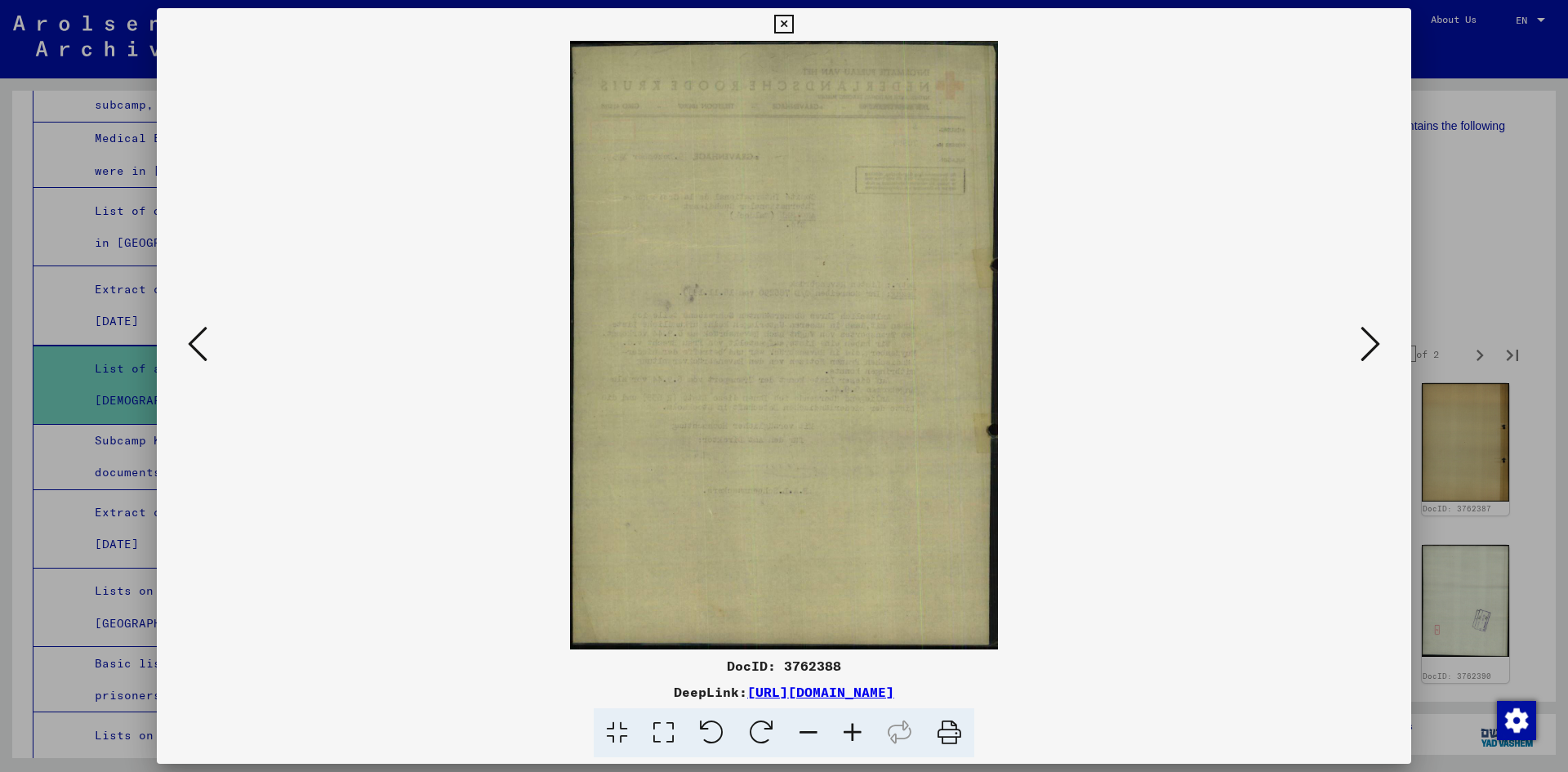
click at [1370, 350] on icon at bounding box center [1370, 343] width 20 height 39
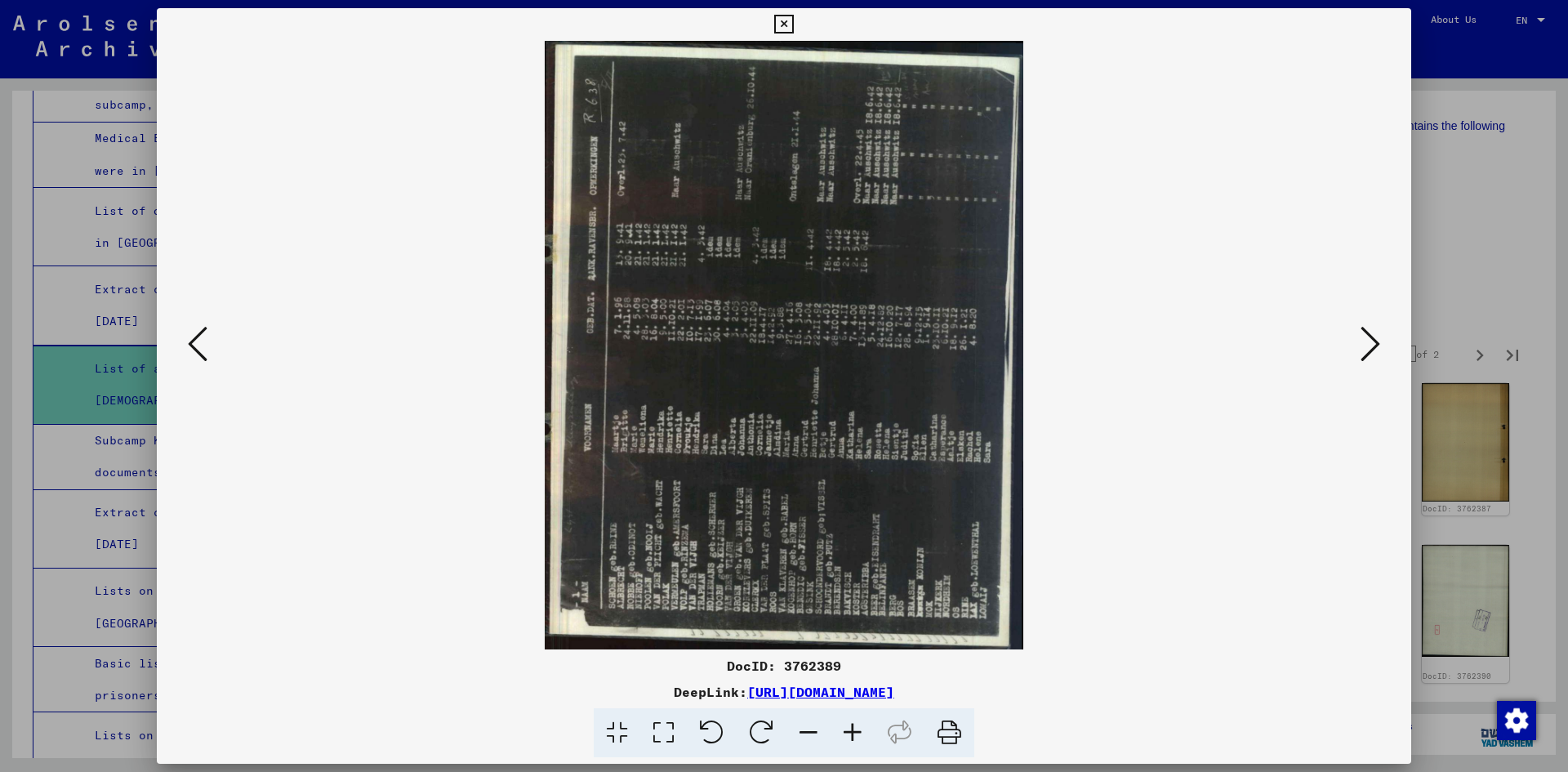
click at [1372, 340] on icon at bounding box center [1370, 343] width 20 height 39
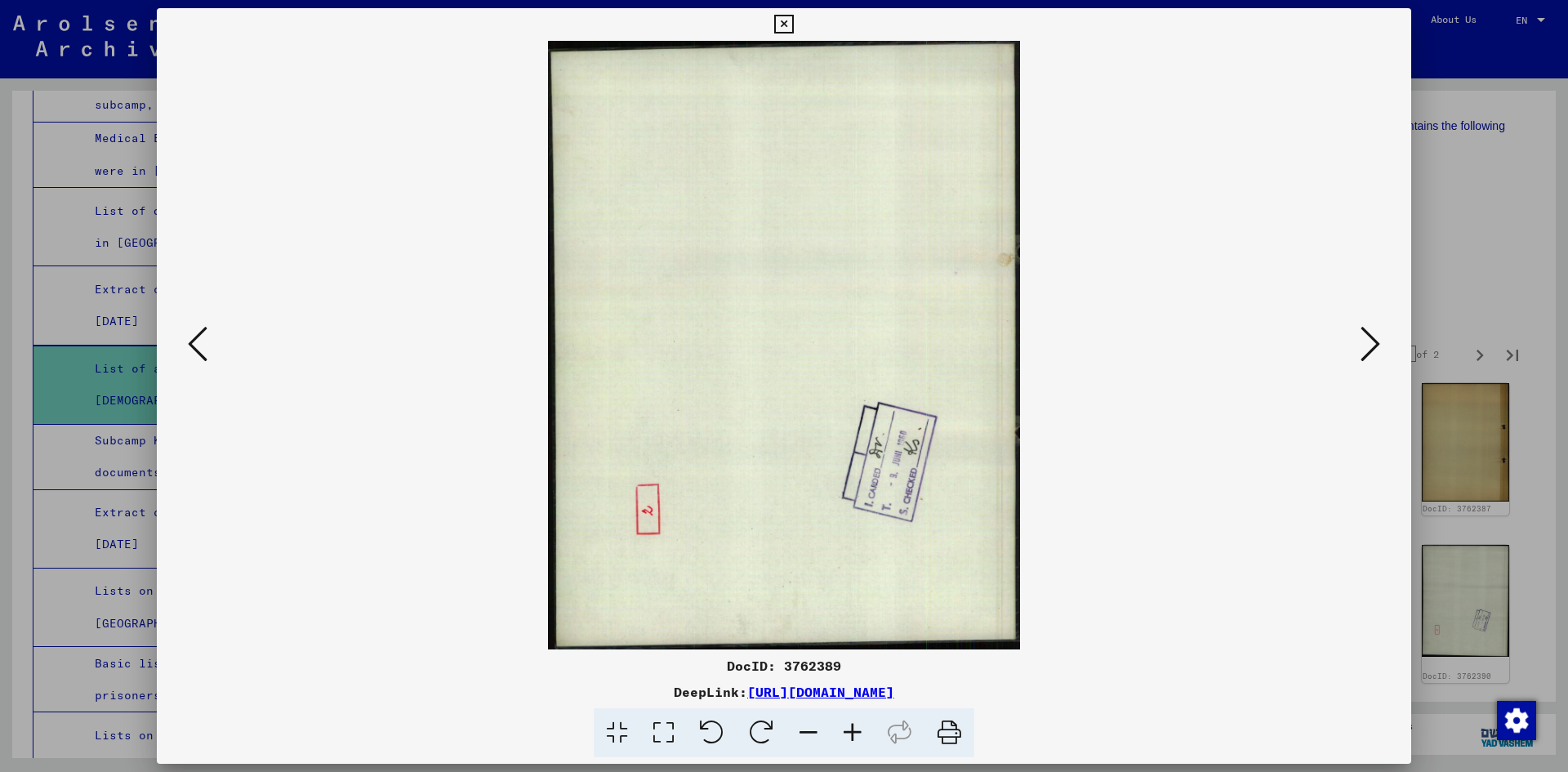
click at [1372, 340] on icon at bounding box center [1370, 343] width 20 height 39
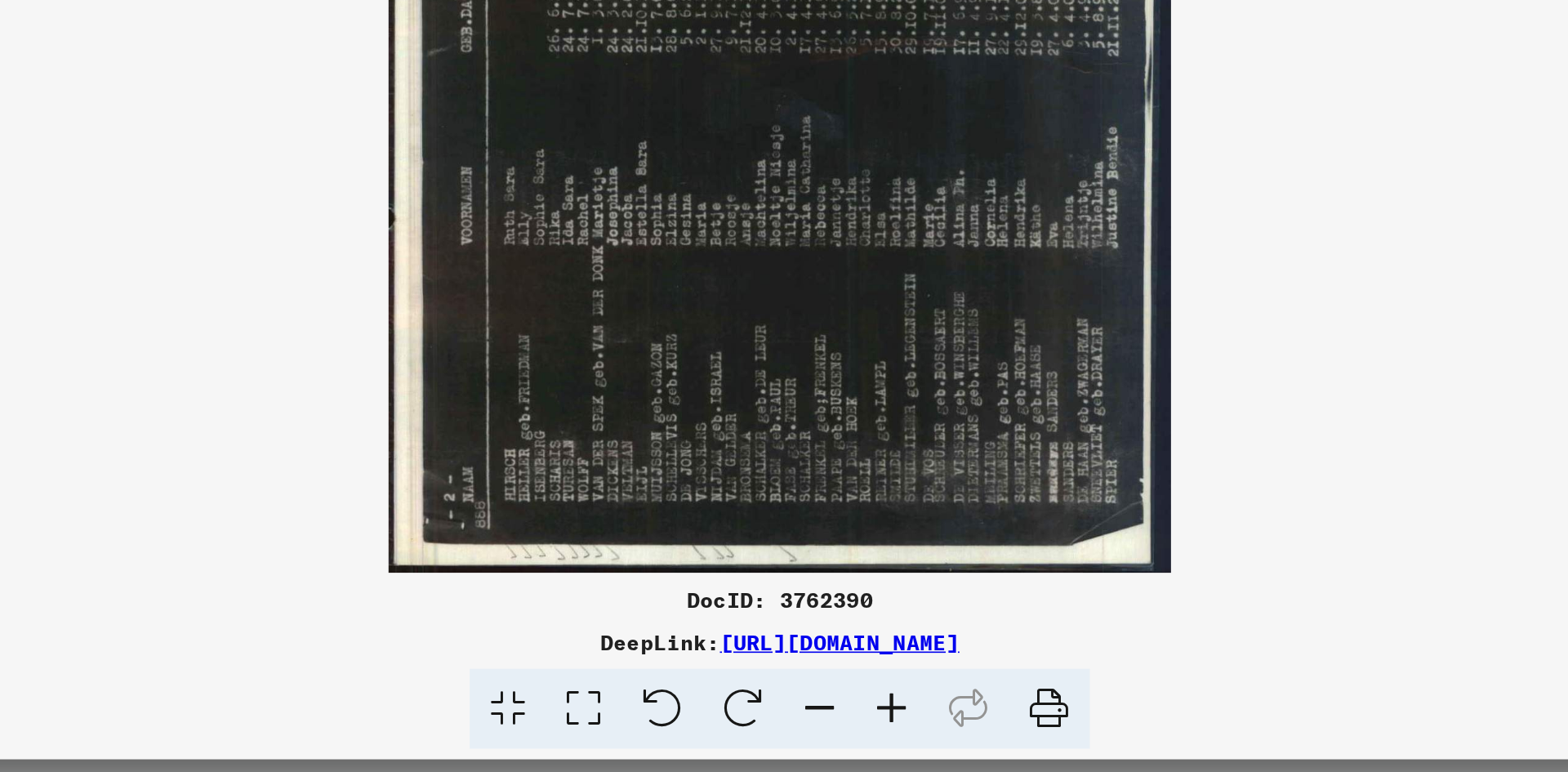
scroll to position [0, 0]
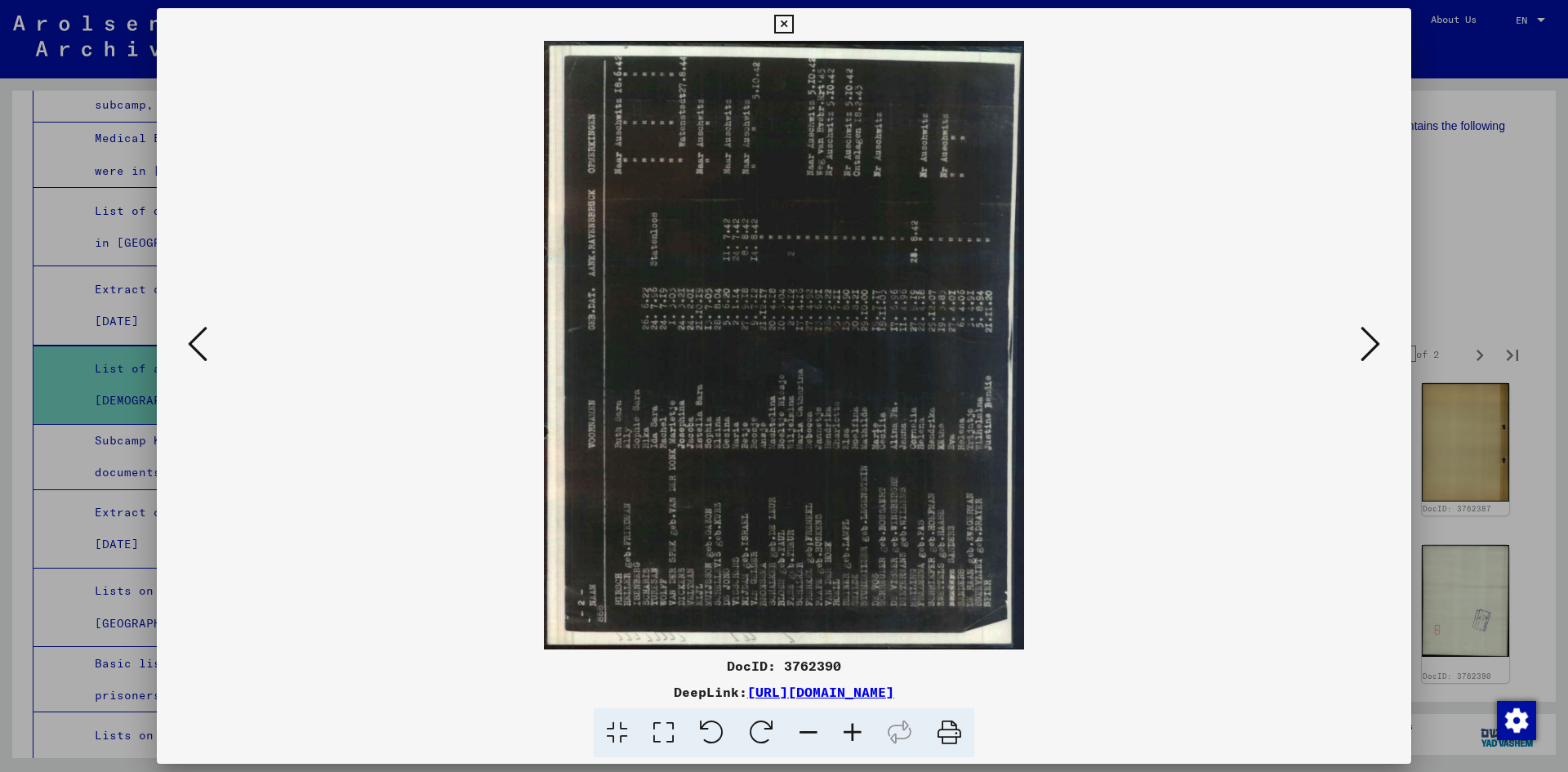
click at [1358, 363] on button at bounding box center [1369, 345] width 29 height 46
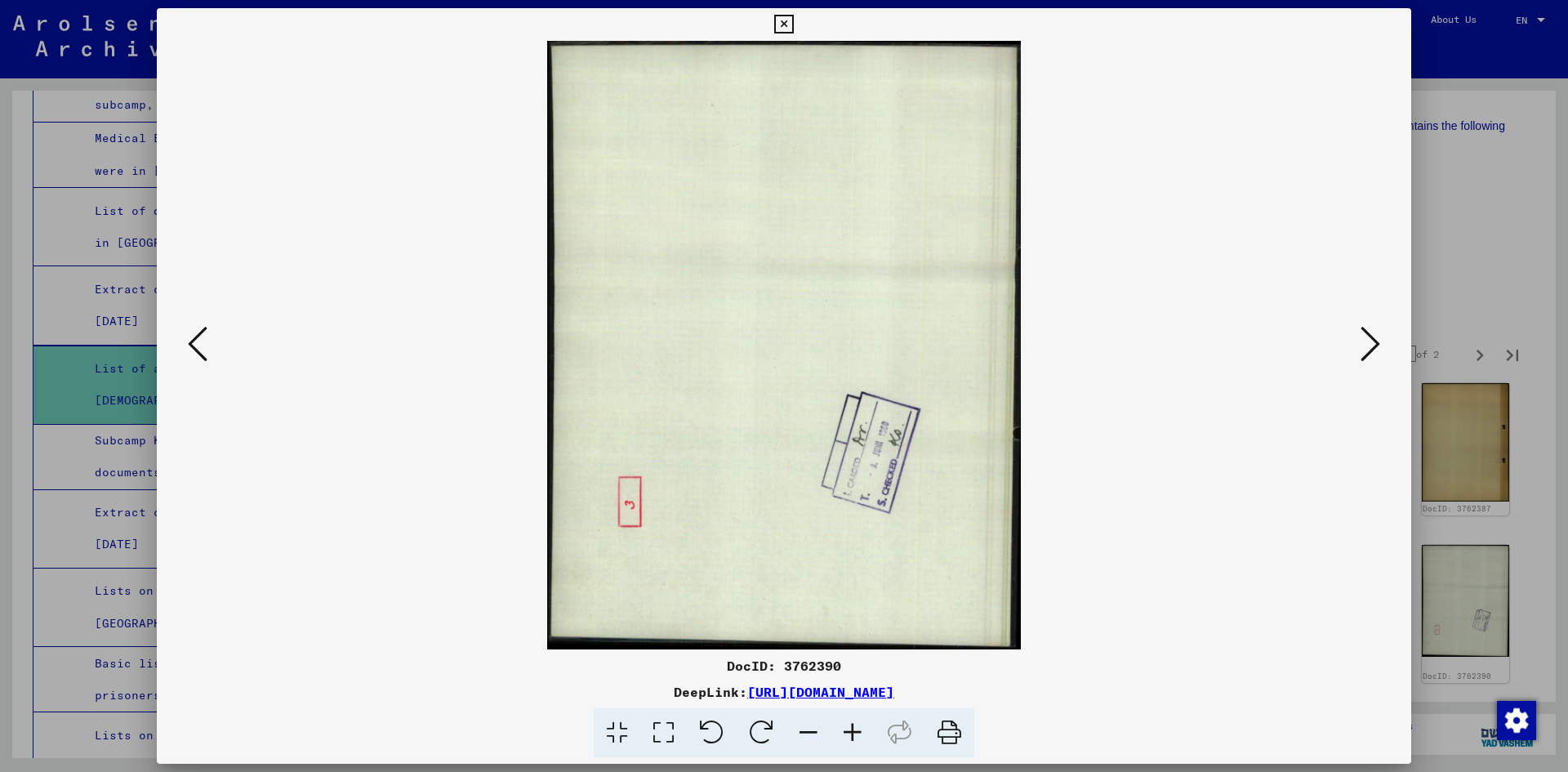
click at [1358, 363] on button at bounding box center [1369, 345] width 29 height 46
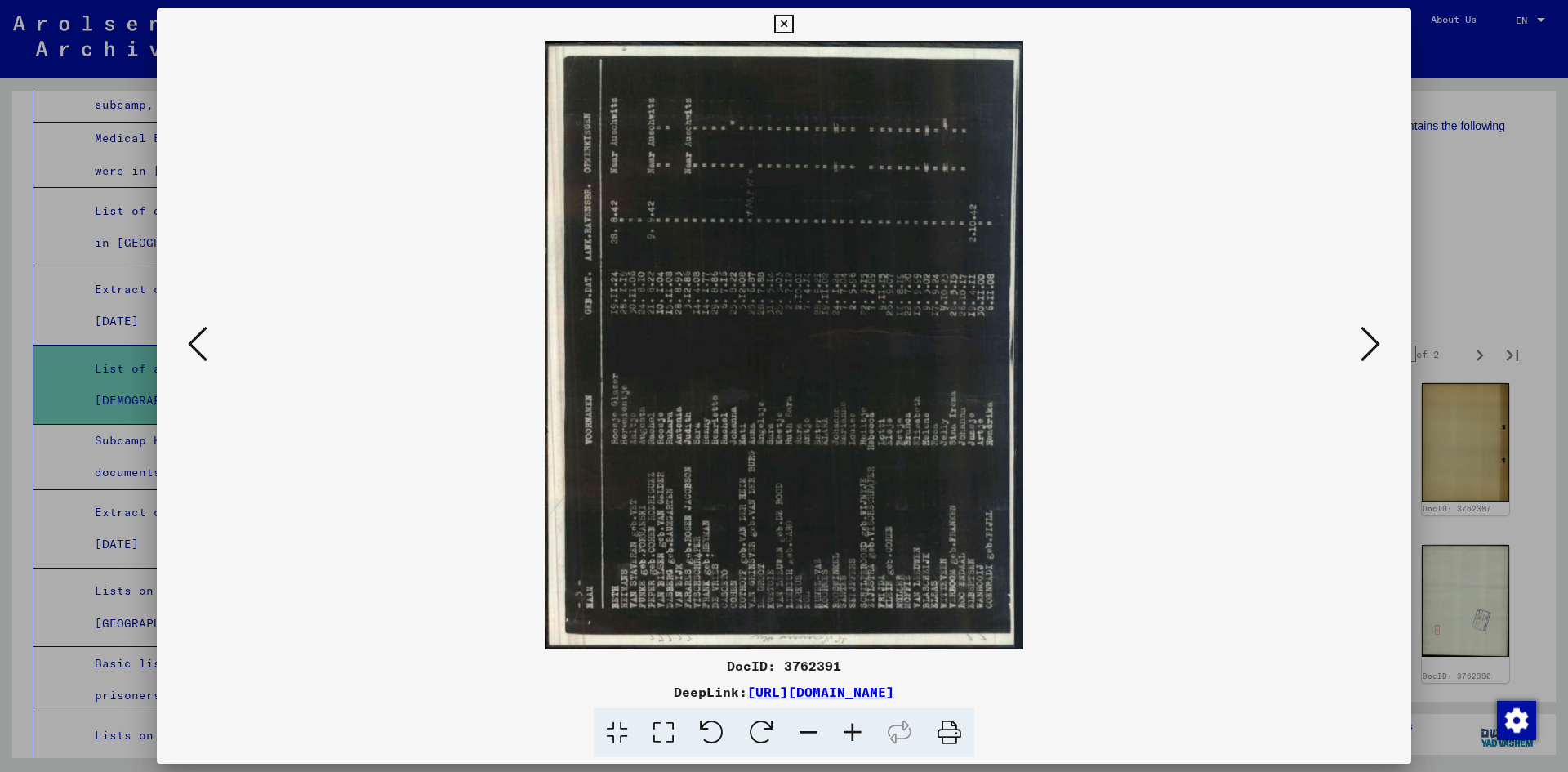
click at [1381, 347] on button at bounding box center [1369, 345] width 29 height 46
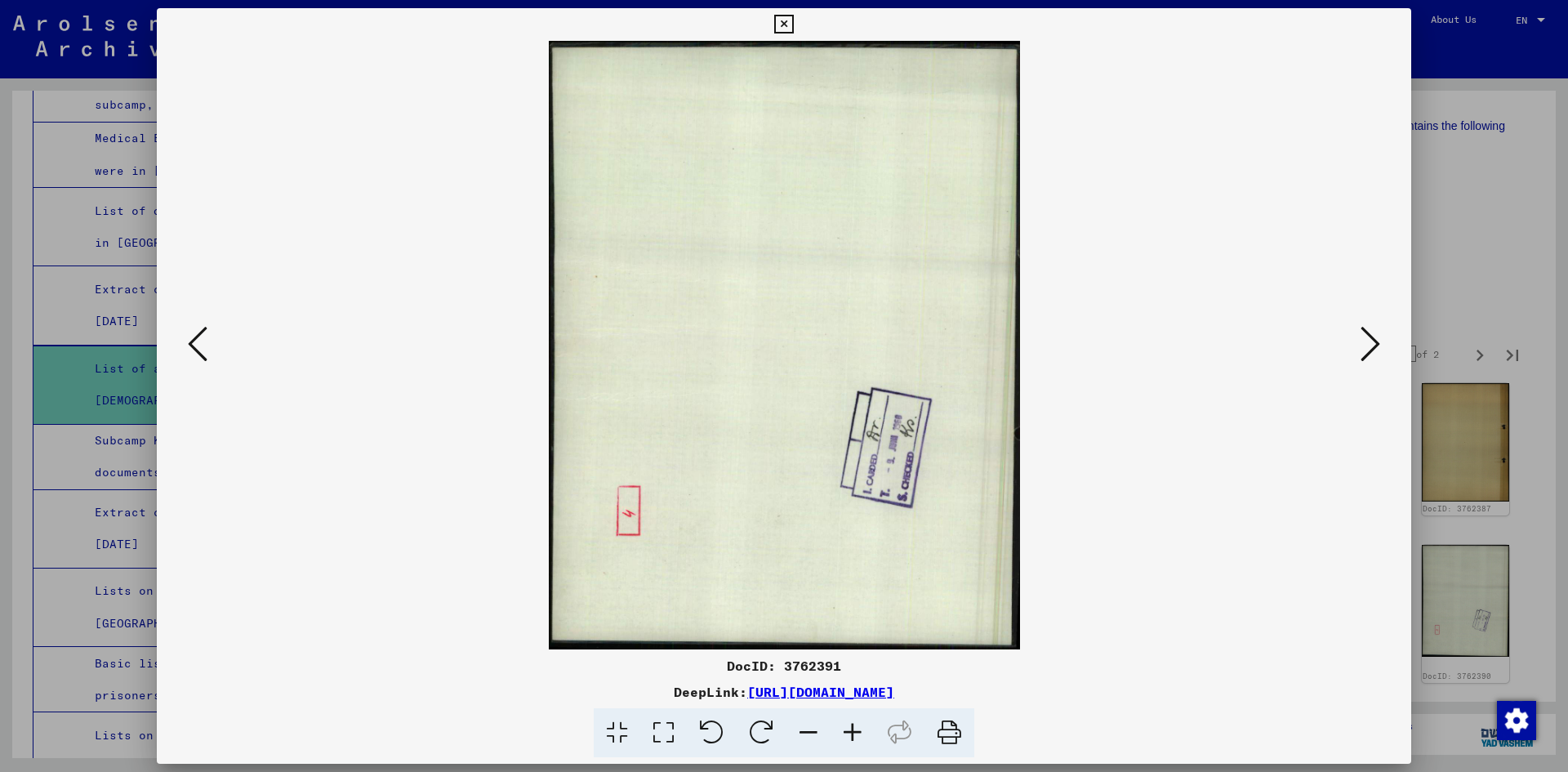
click at [1381, 347] on button at bounding box center [1369, 345] width 29 height 46
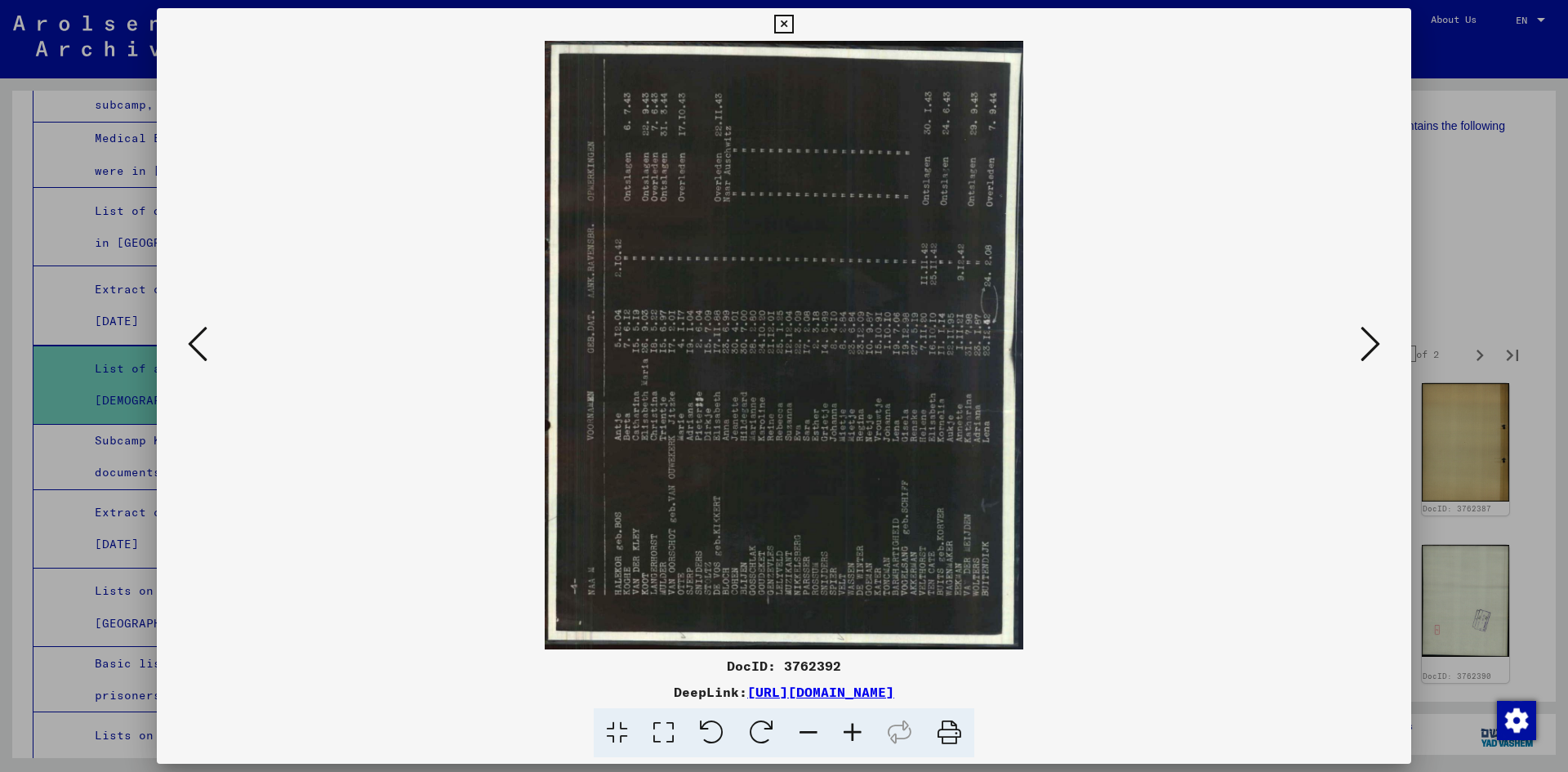
click at [1364, 336] on icon at bounding box center [1370, 343] width 20 height 39
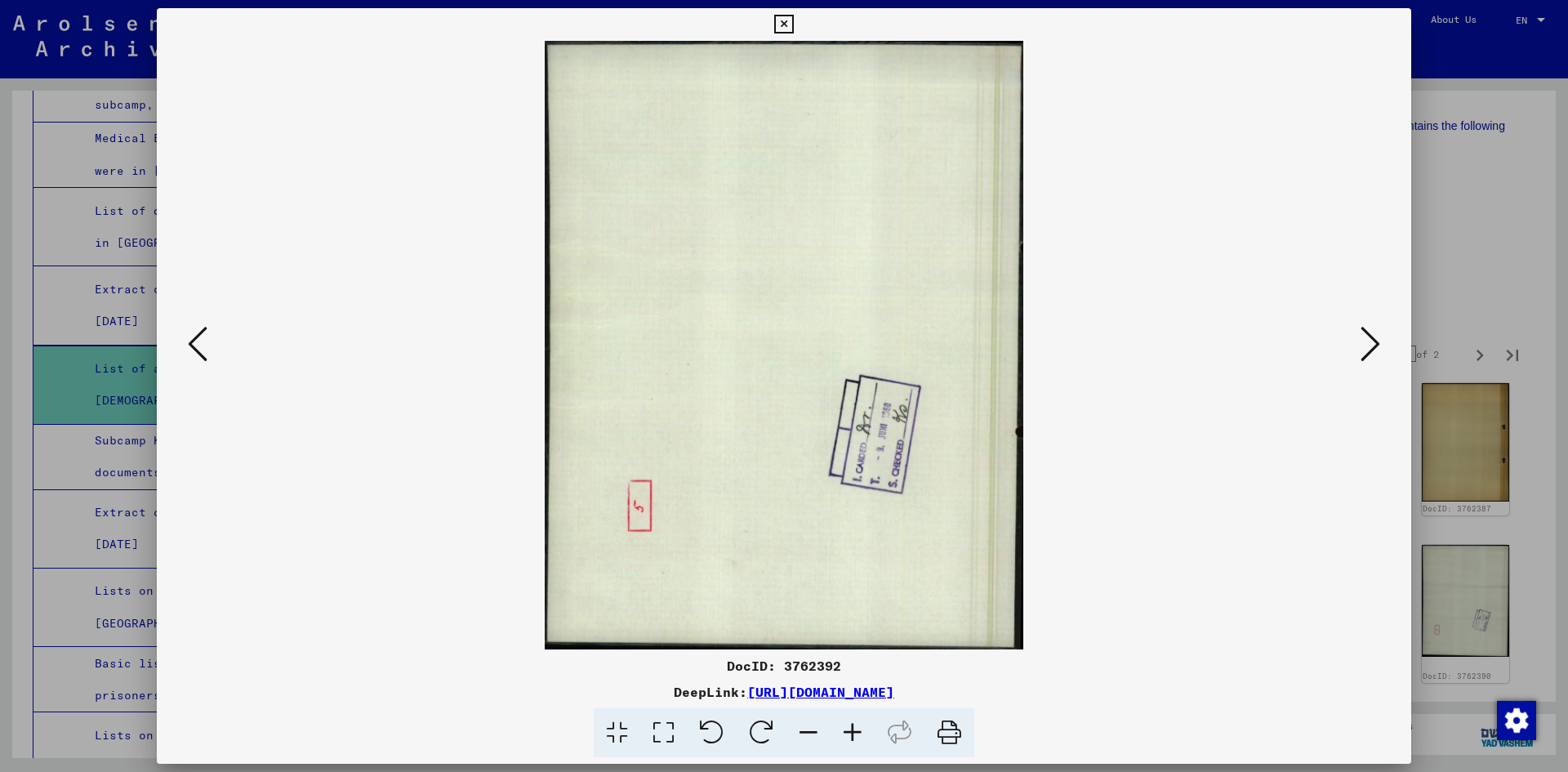
click at [1364, 336] on icon at bounding box center [1370, 343] width 20 height 39
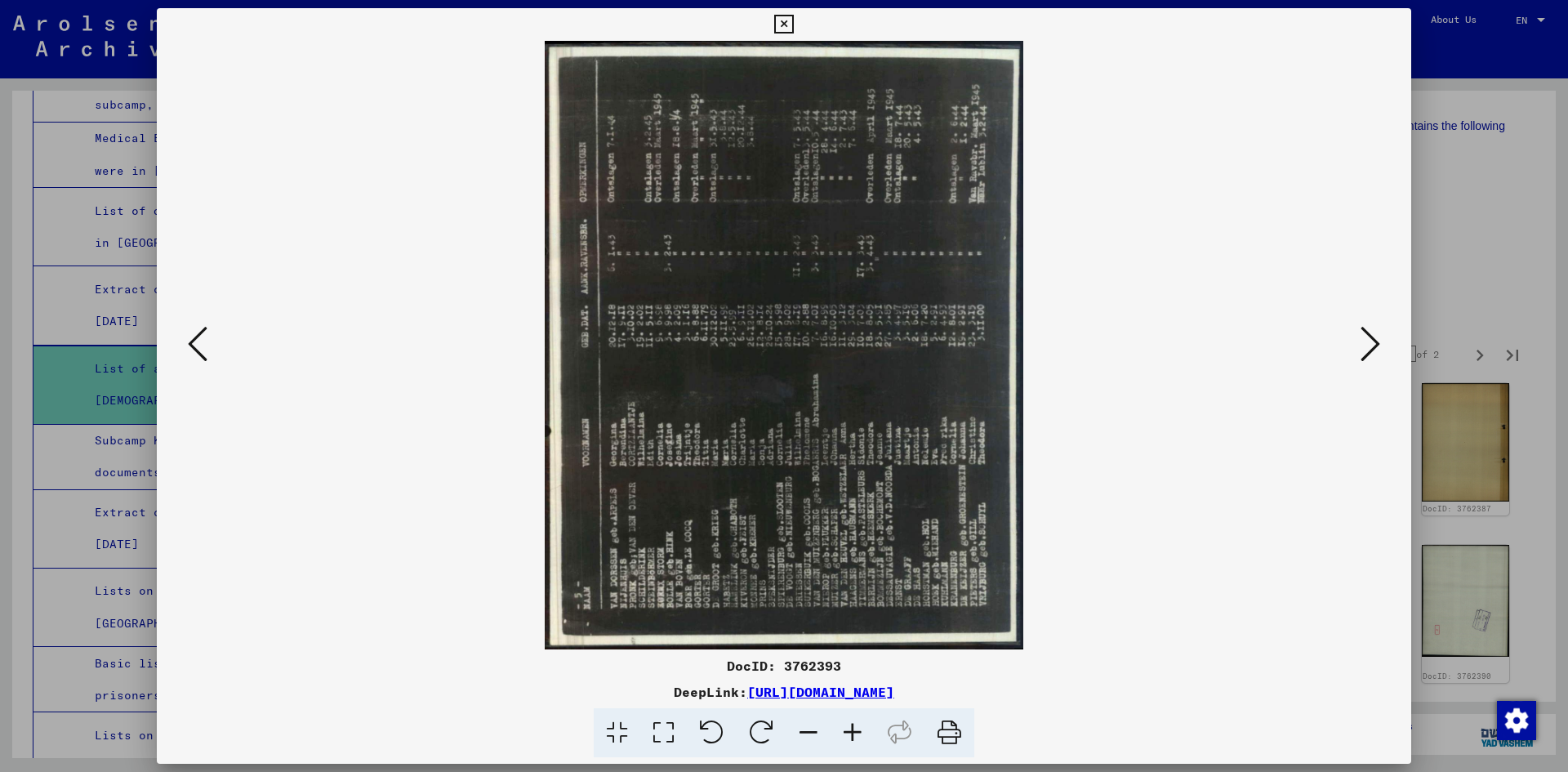
click at [860, 732] on icon at bounding box center [852, 733] width 45 height 50
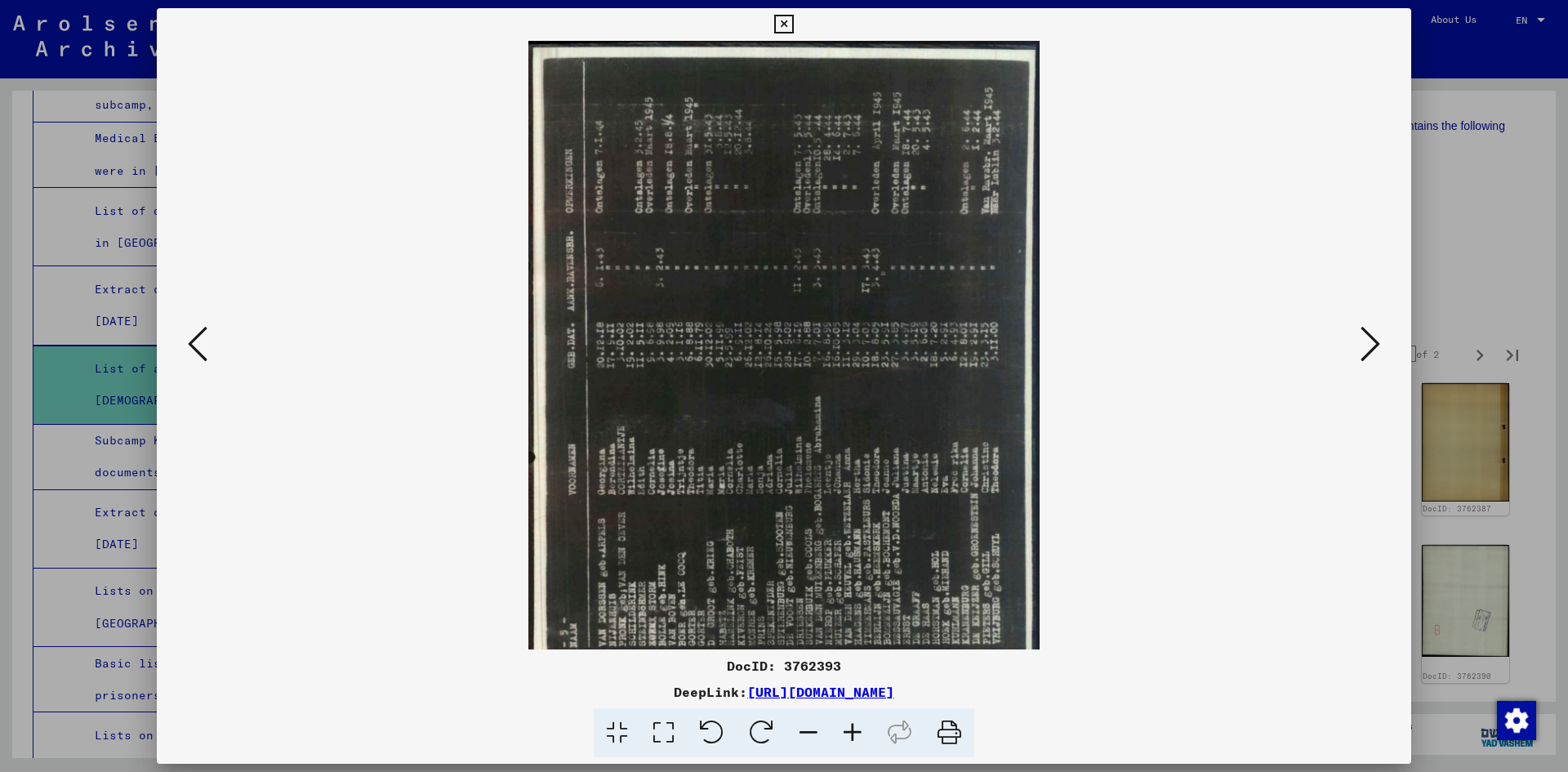
click at [791, 740] on icon at bounding box center [808, 733] width 45 height 50
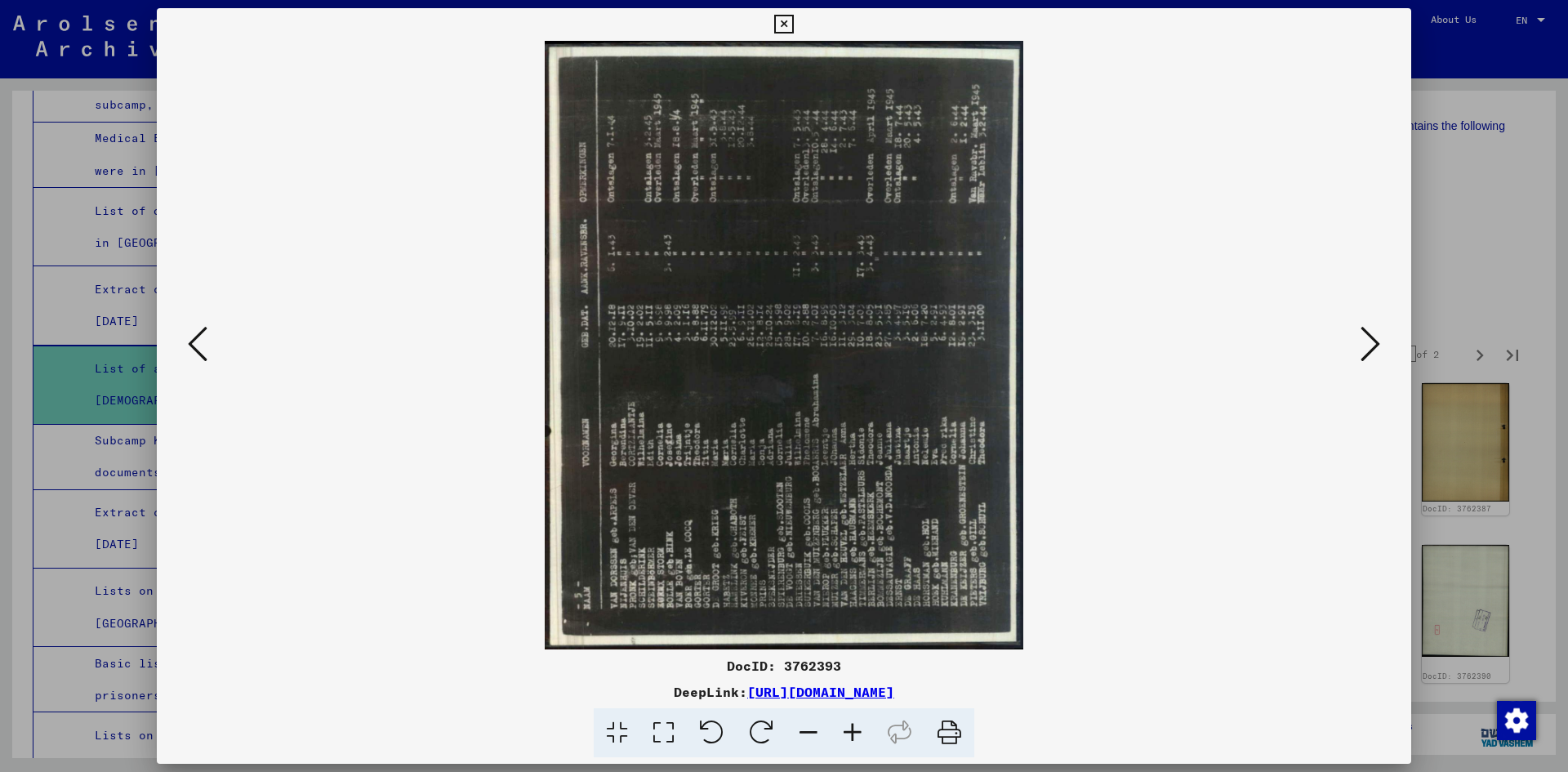
click at [1368, 341] on icon at bounding box center [1370, 343] width 20 height 39
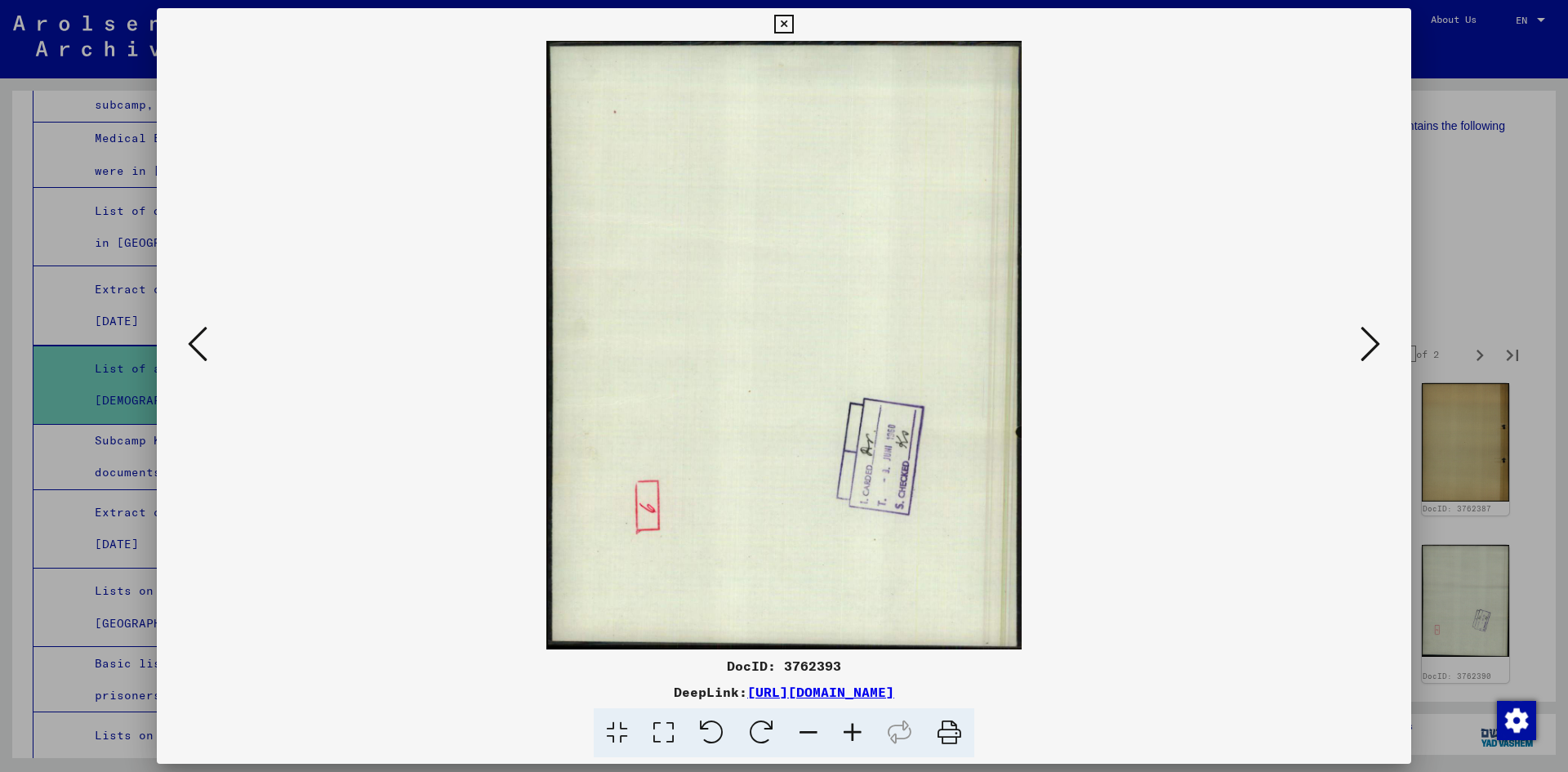
drag, startPoint x: 1368, startPoint y: 341, endPoint x: 1377, endPoint y: 335, distance: 10.8
click at [1377, 335] on icon at bounding box center [1370, 343] width 20 height 39
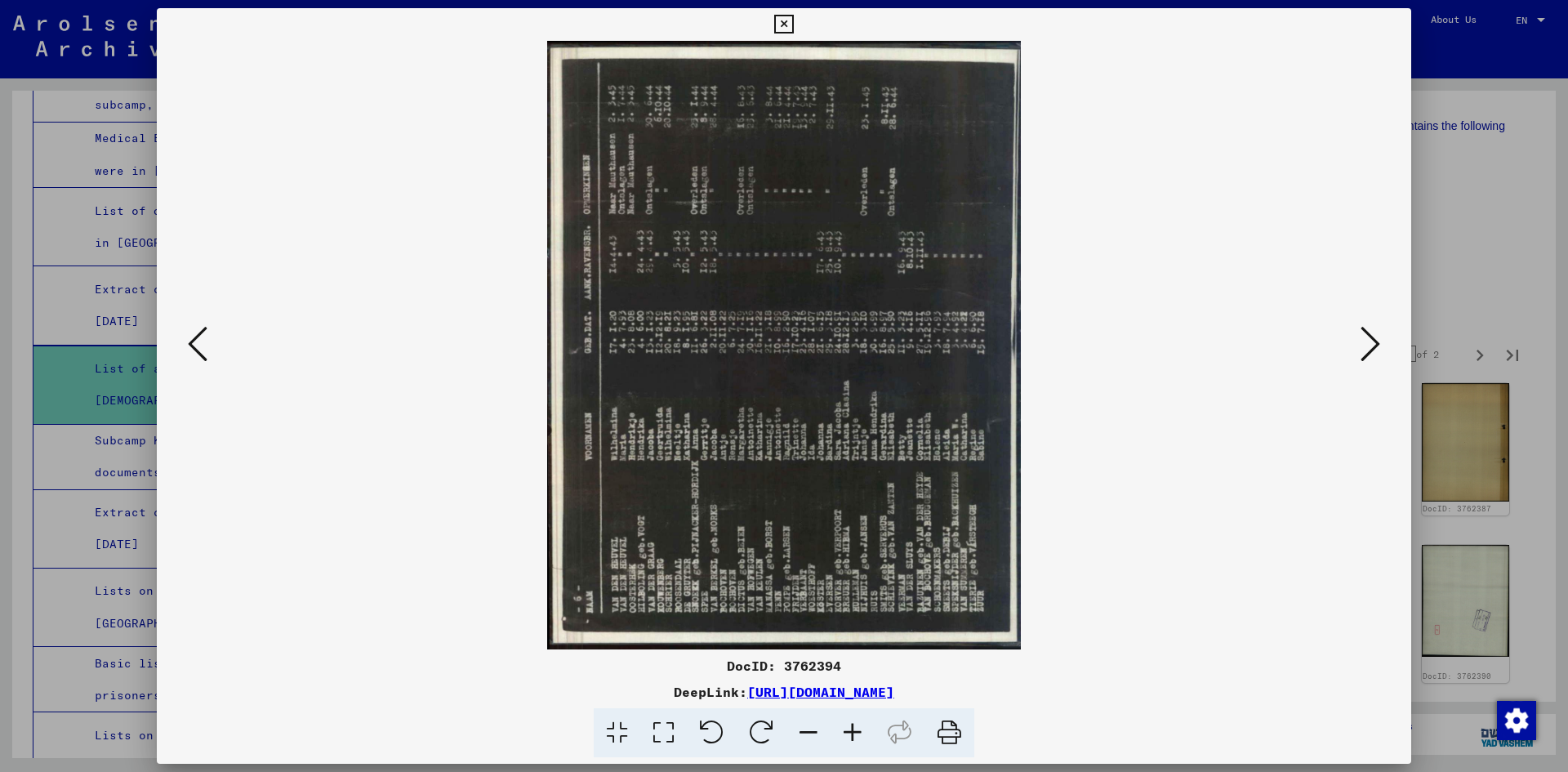
click at [856, 730] on icon at bounding box center [852, 733] width 45 height 50
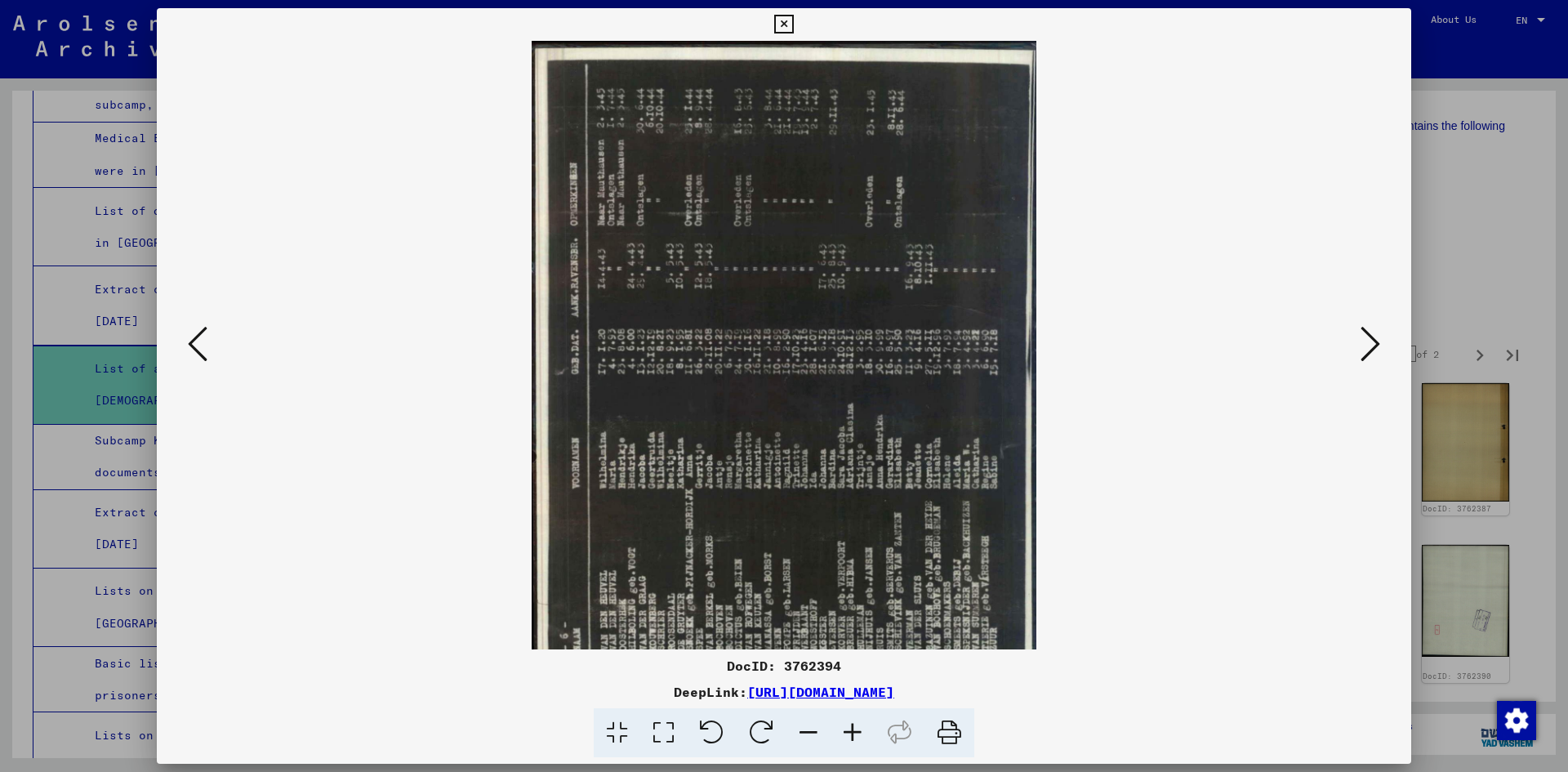
scroll to position [41, 0]
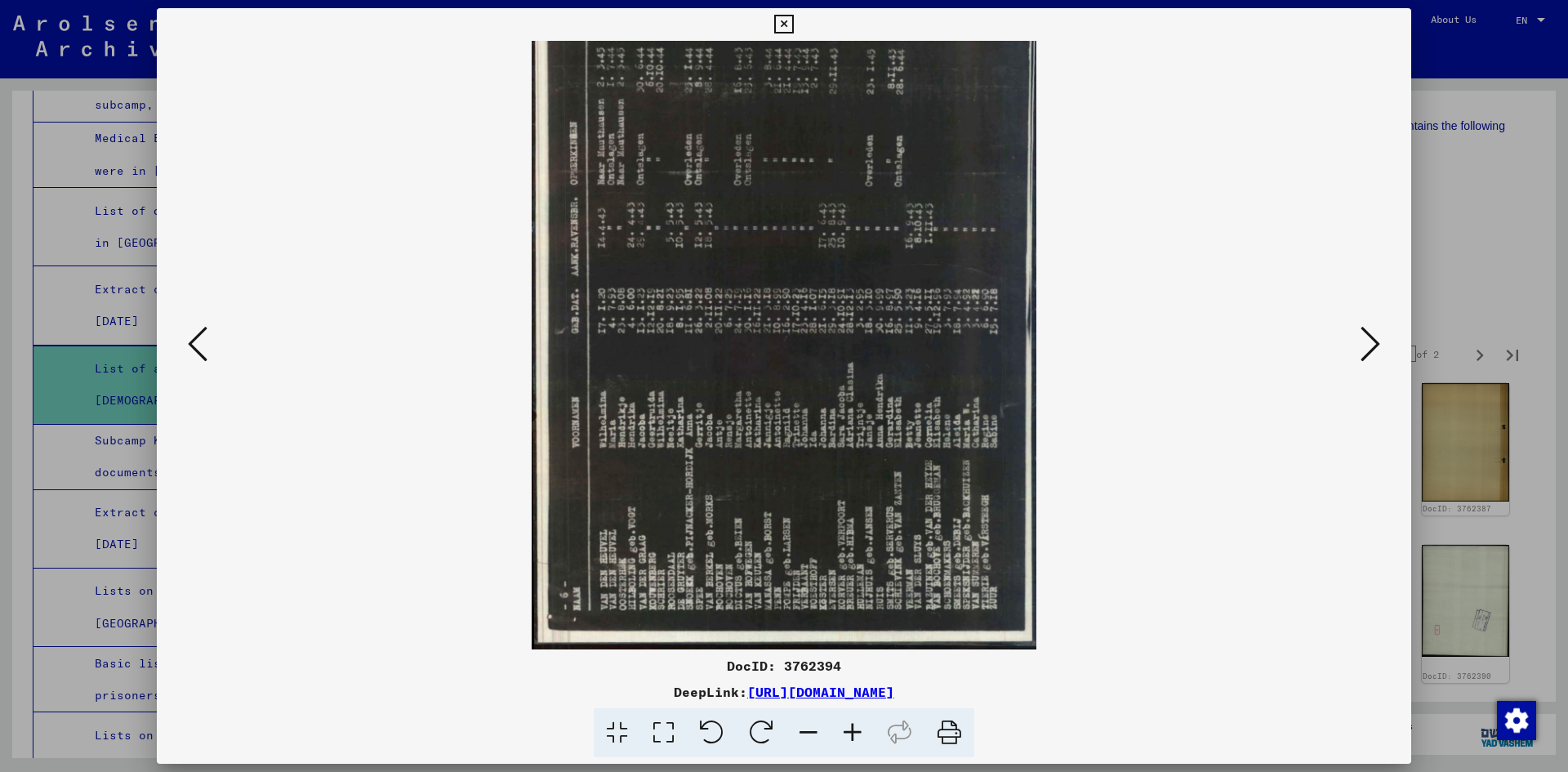
drag, startPoint x: 831, startPoint y: 579, endPoint x: 787, endPoint y: 371, distance: 212.6
click at [787, 371] on img at bounding box center [784, 325] width 506 height 650
click at [760, 725] on icon at bounding box center [761, 733] width 50 height 50
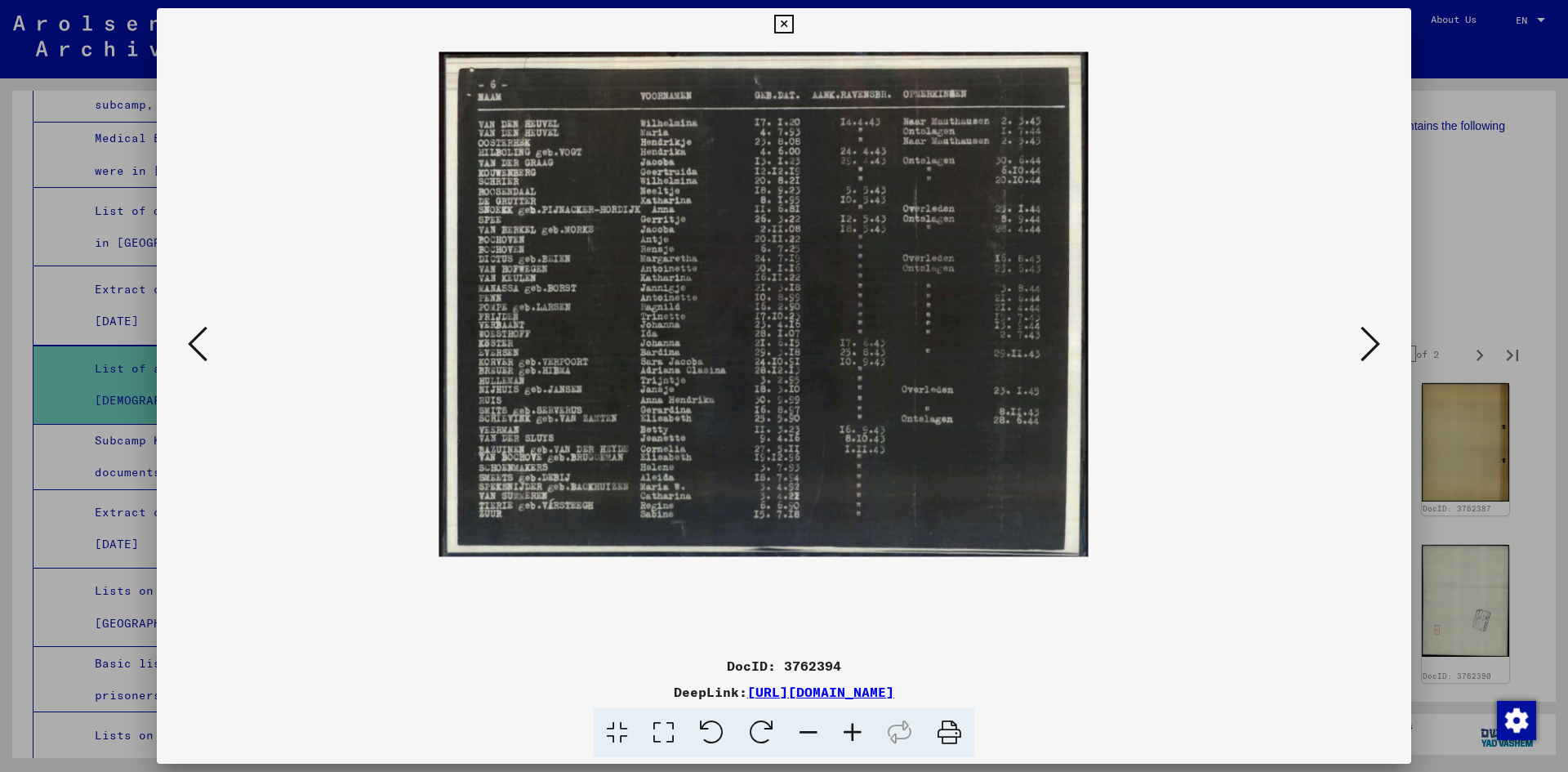
click at [760, 725] on icon at bounding box center [761, 733] width 50 height 50
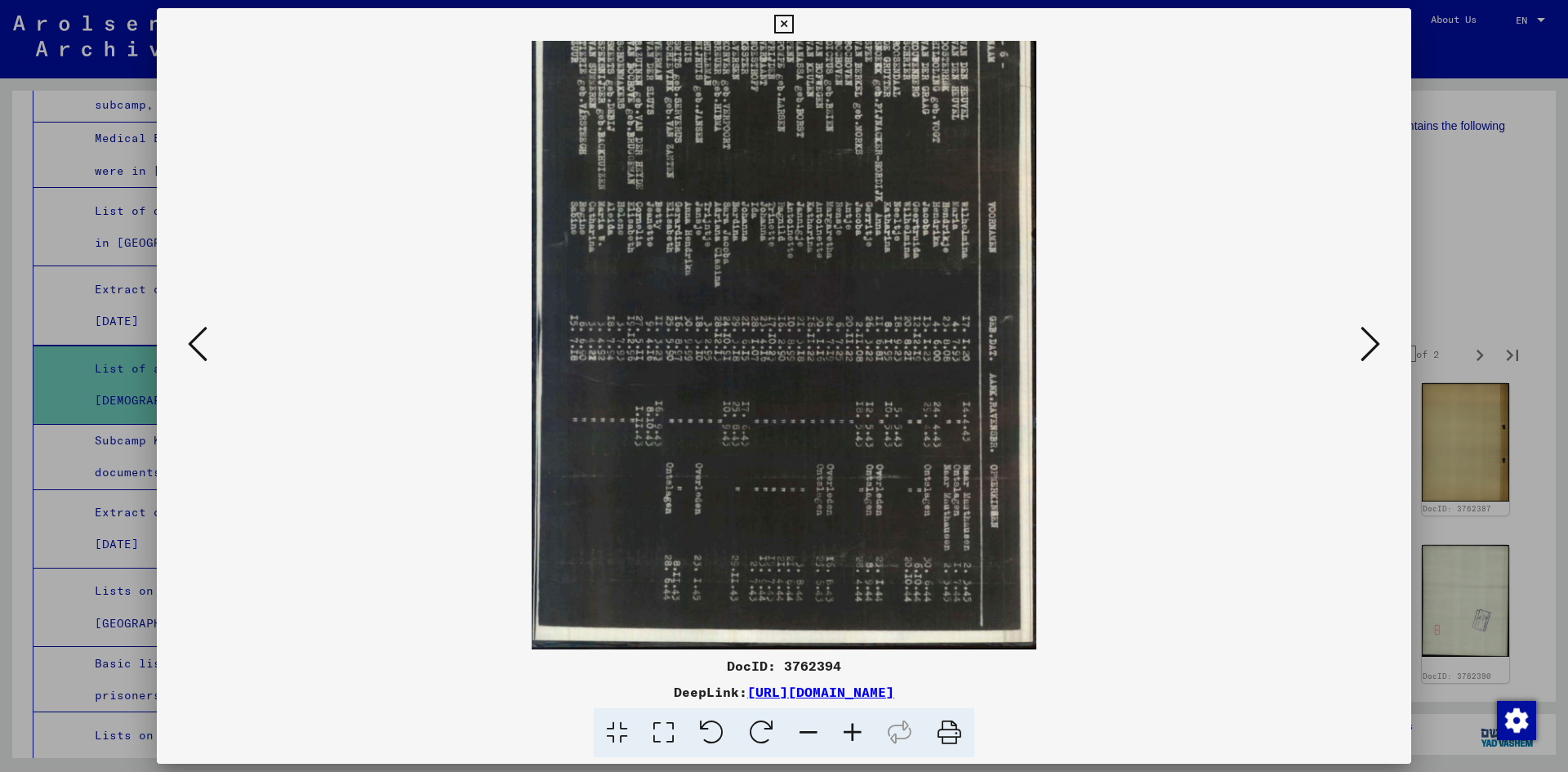
click at [713, 737] on icon at bounding box center [711, 733] width 50 height 50
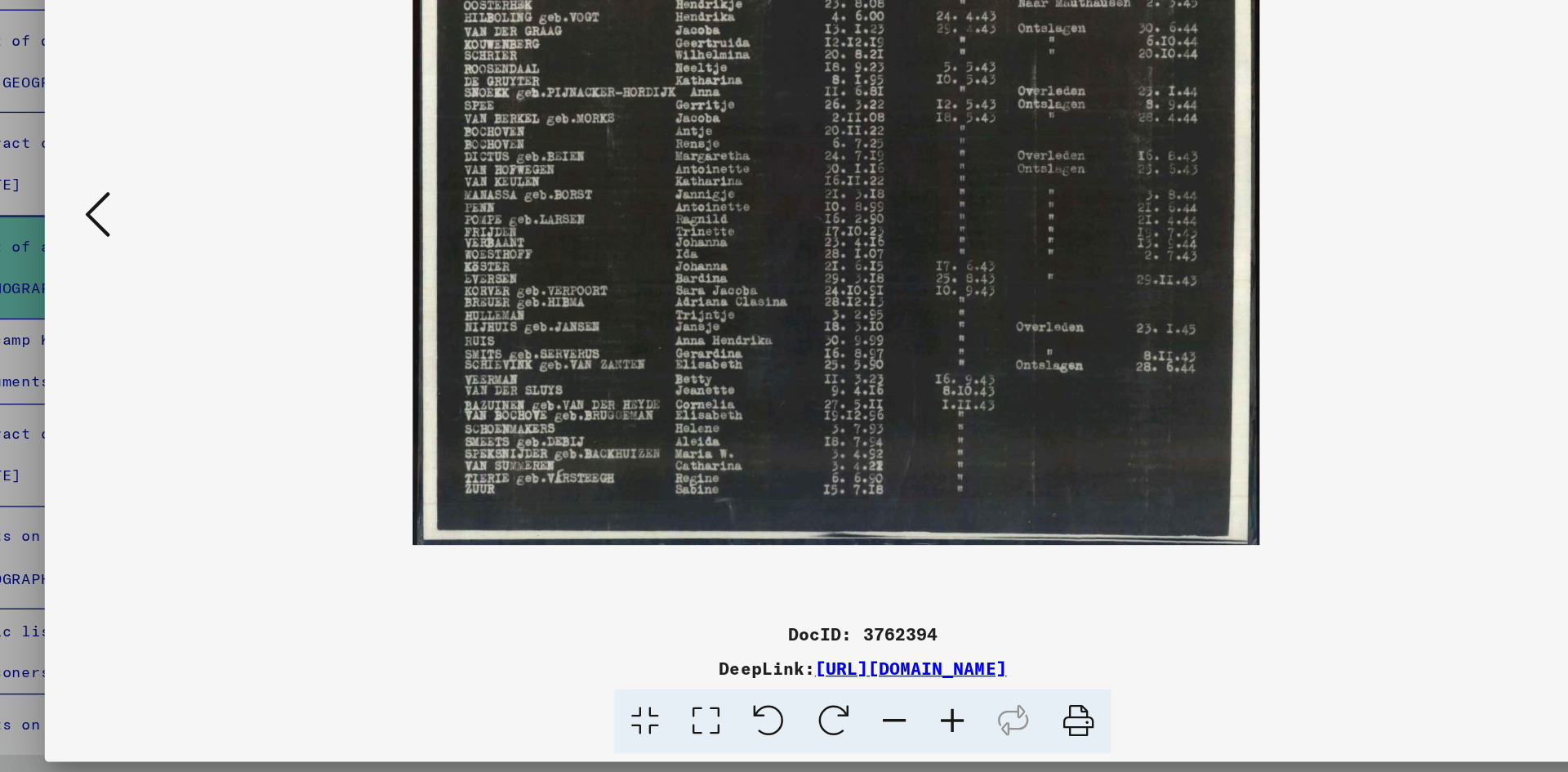
click at [196, 349] on icon at bounding box center [197, 343] width 20 height 39
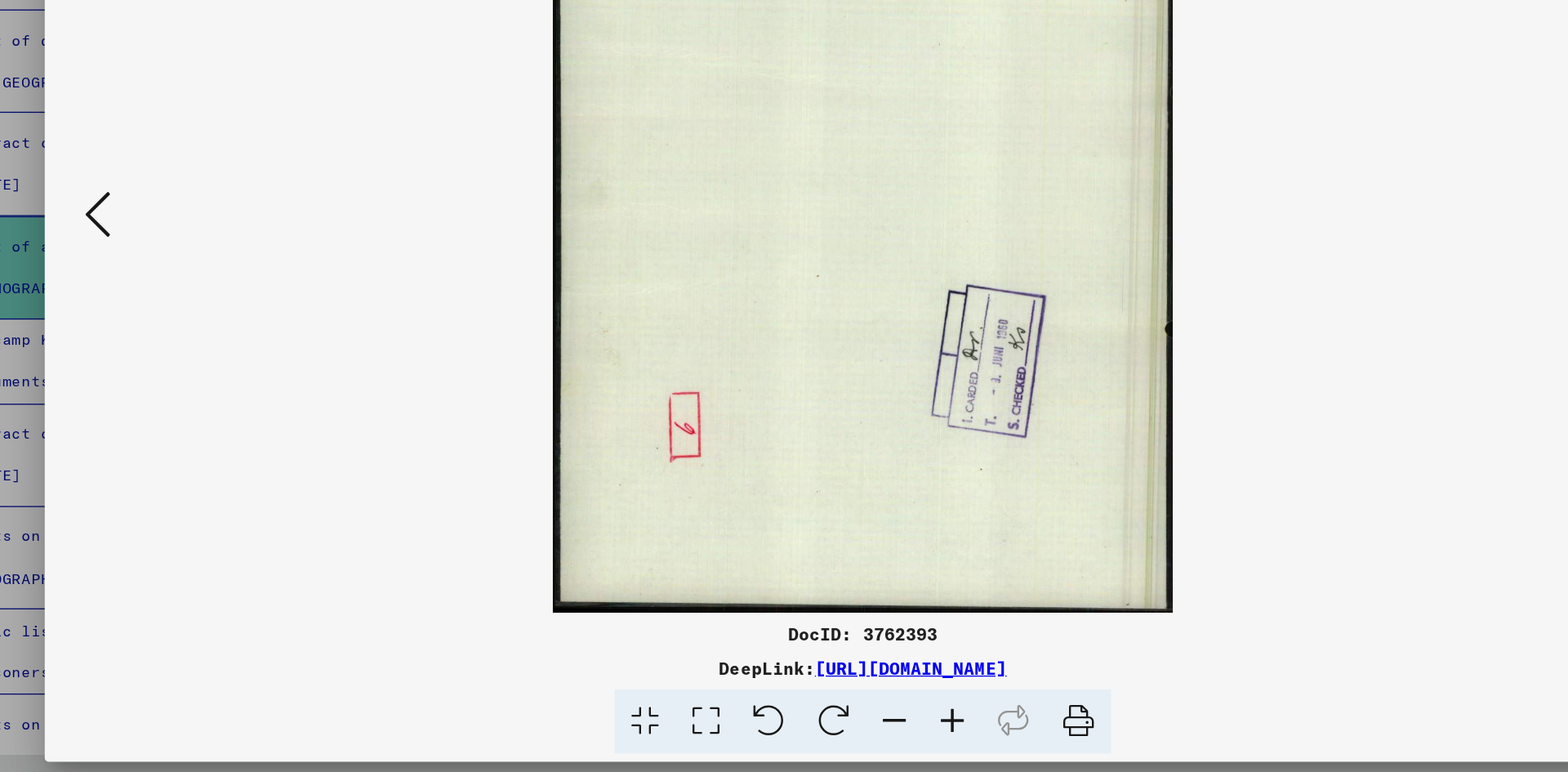
click at [196, 349] on icon at bounding box center [197, 343] width 20 height 39
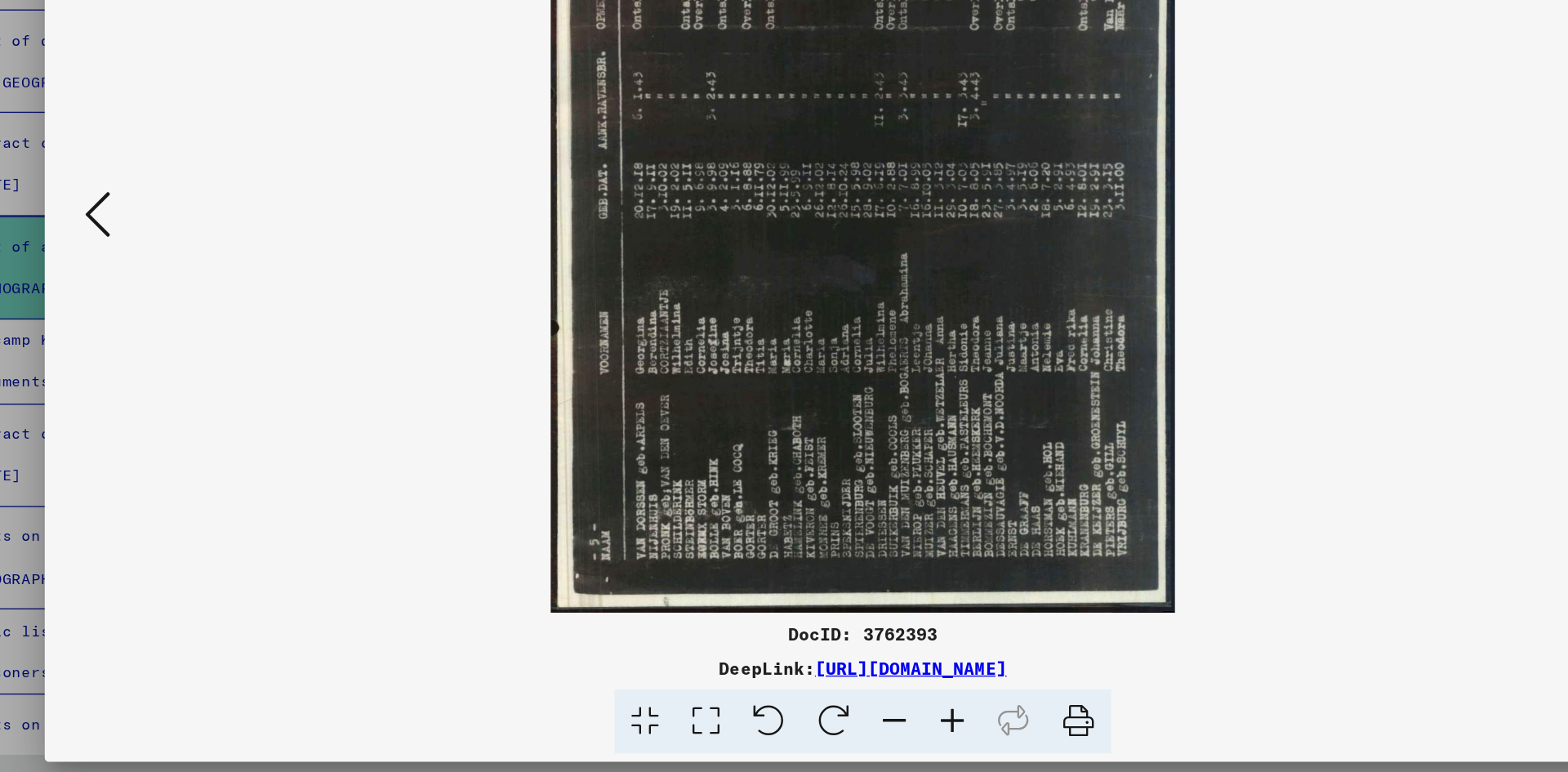
click at [762, 736] on icon at bounding box center [761, 733] width 50 height 50
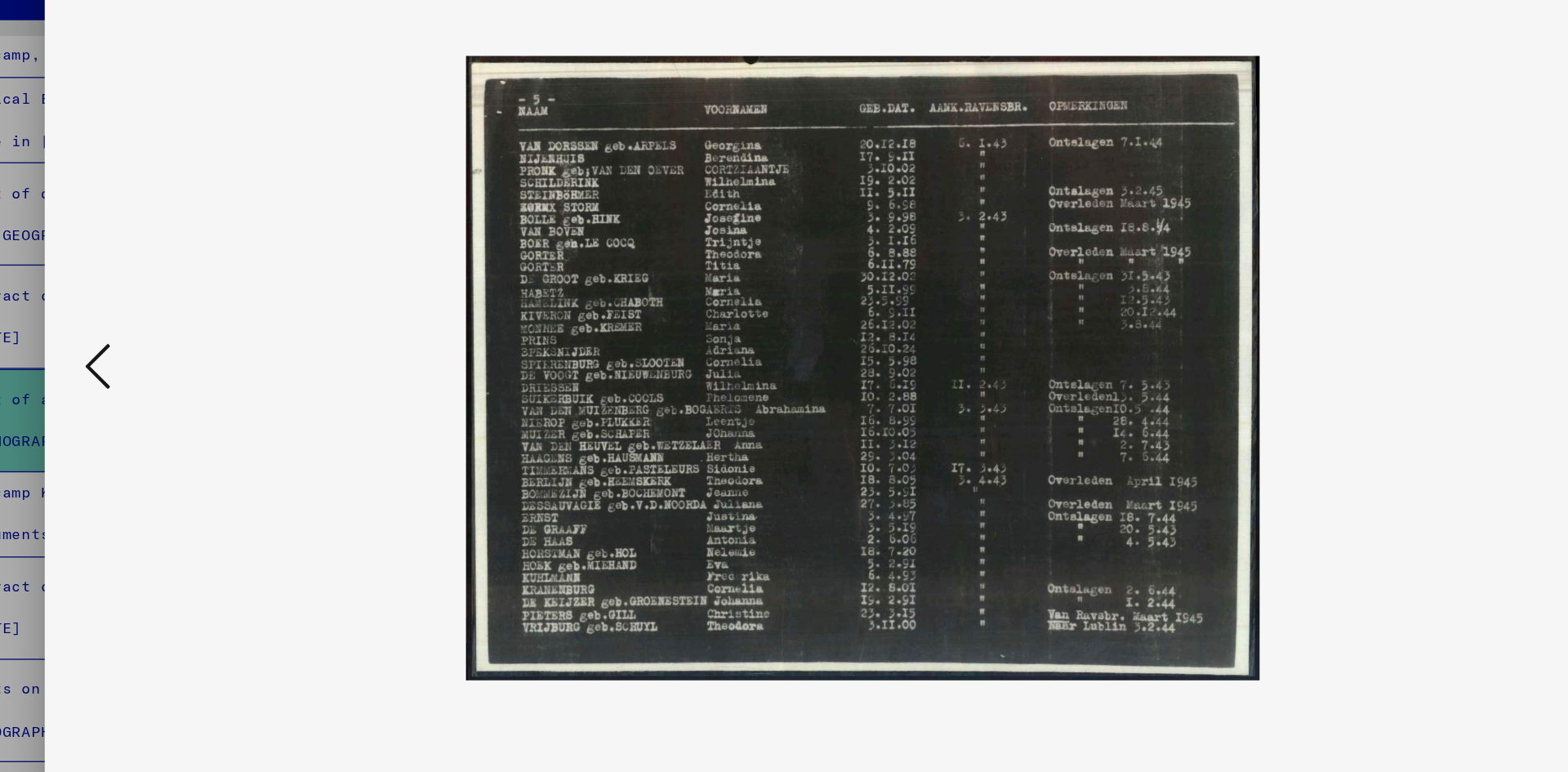
click at [205, 349] on icon at bounding box center [197, 343] width 20 height 39
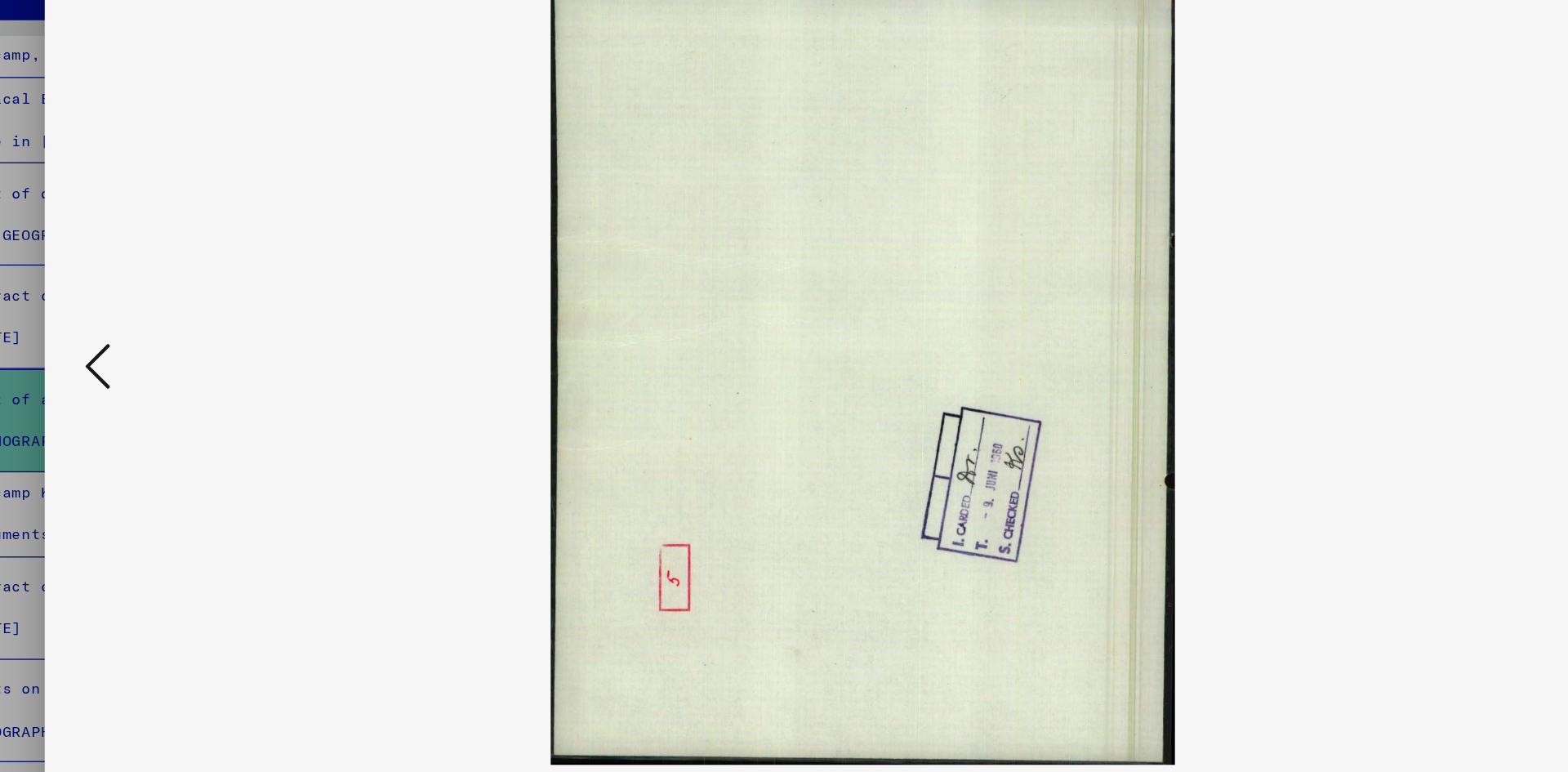
click at [205, 349] on icon at bounding box center [197, 343] width 20 height 39
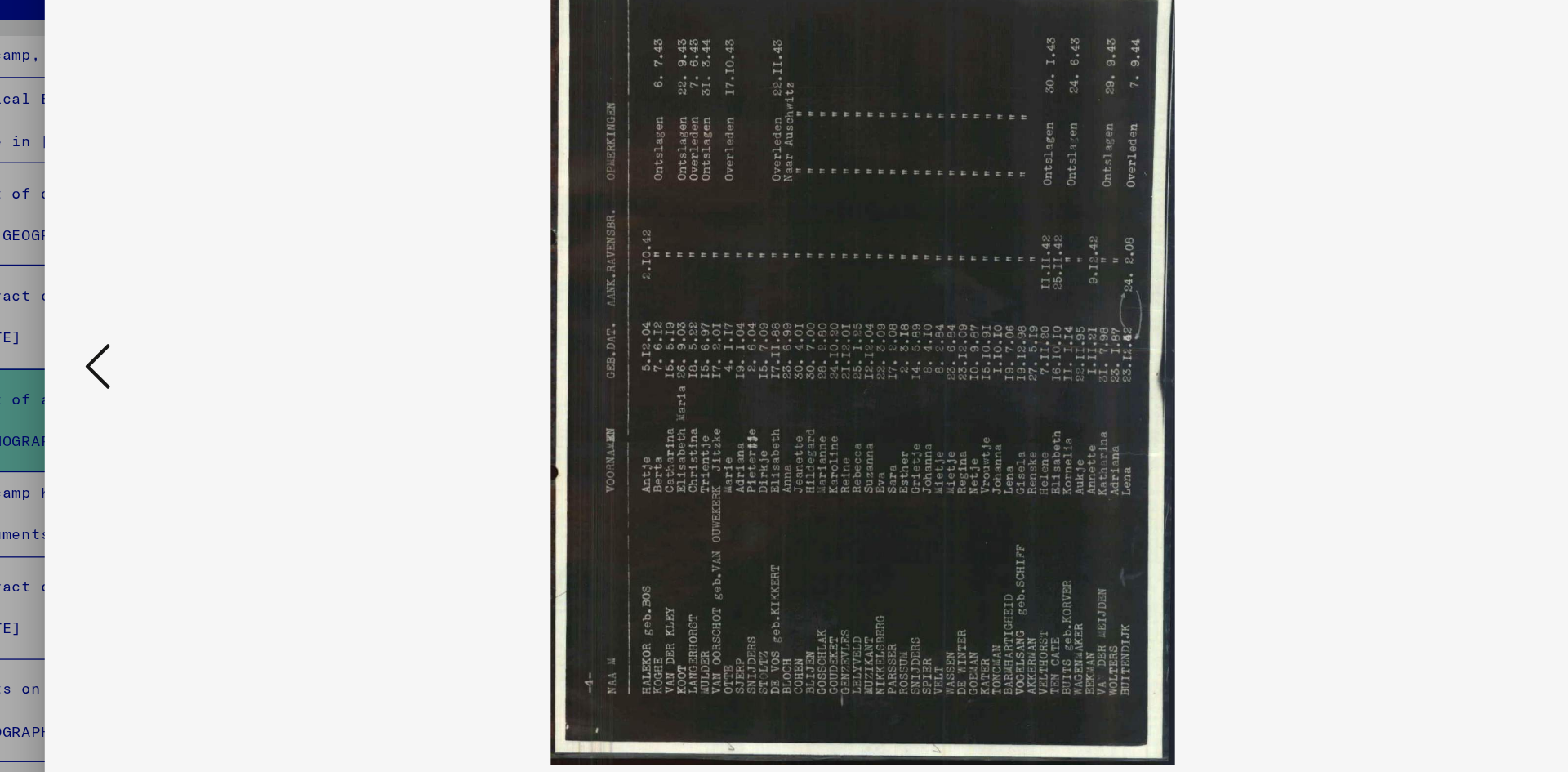
click at [205, 349] on icon at bounding box center [197, 343] width 20 height 39
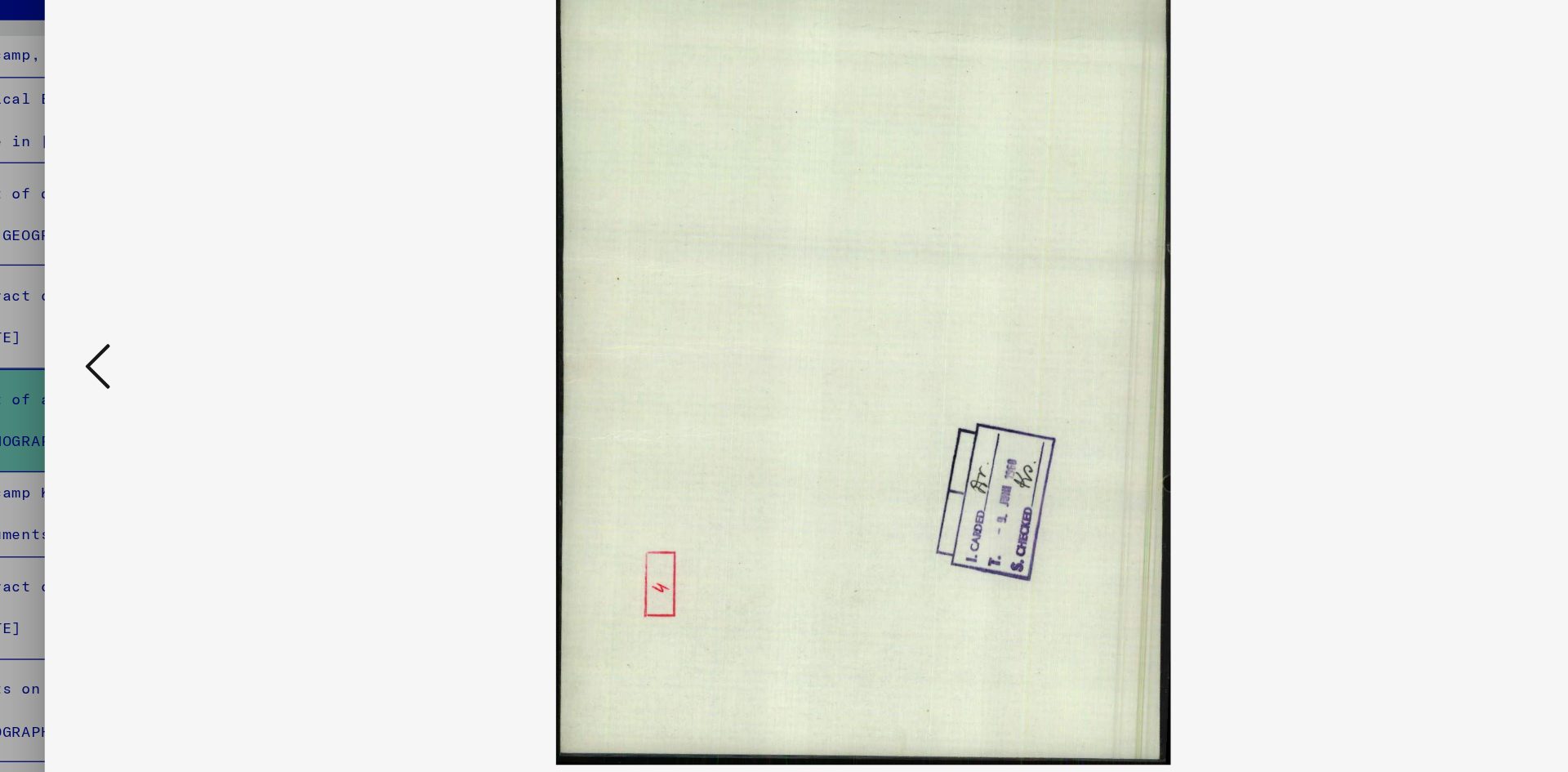
click at [187, 355] on icon at bounding box center [197, 343] width 20 height 39
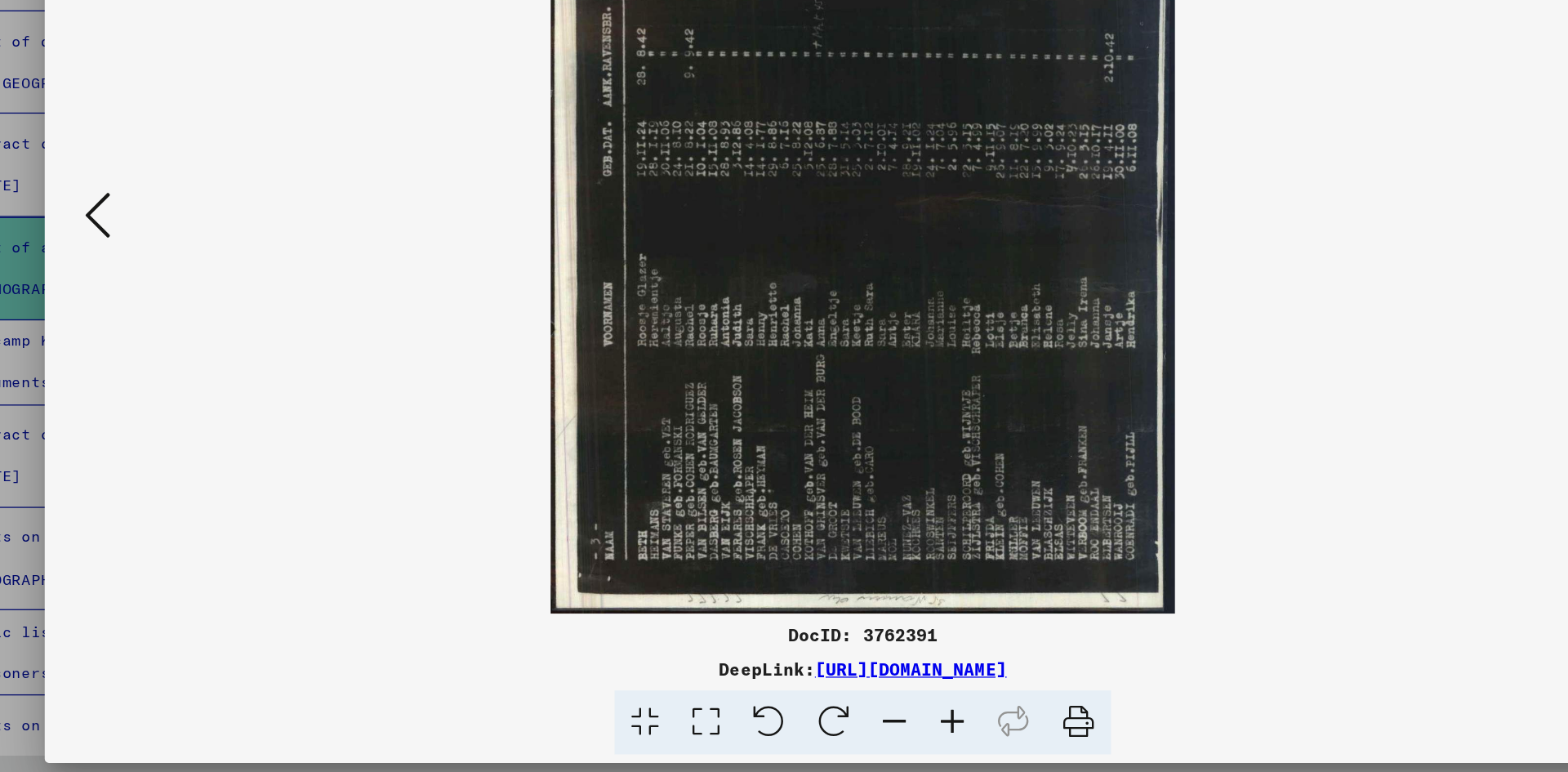
click at [765, 728] on icon at bounding box center [761, 733] width 50 height 50
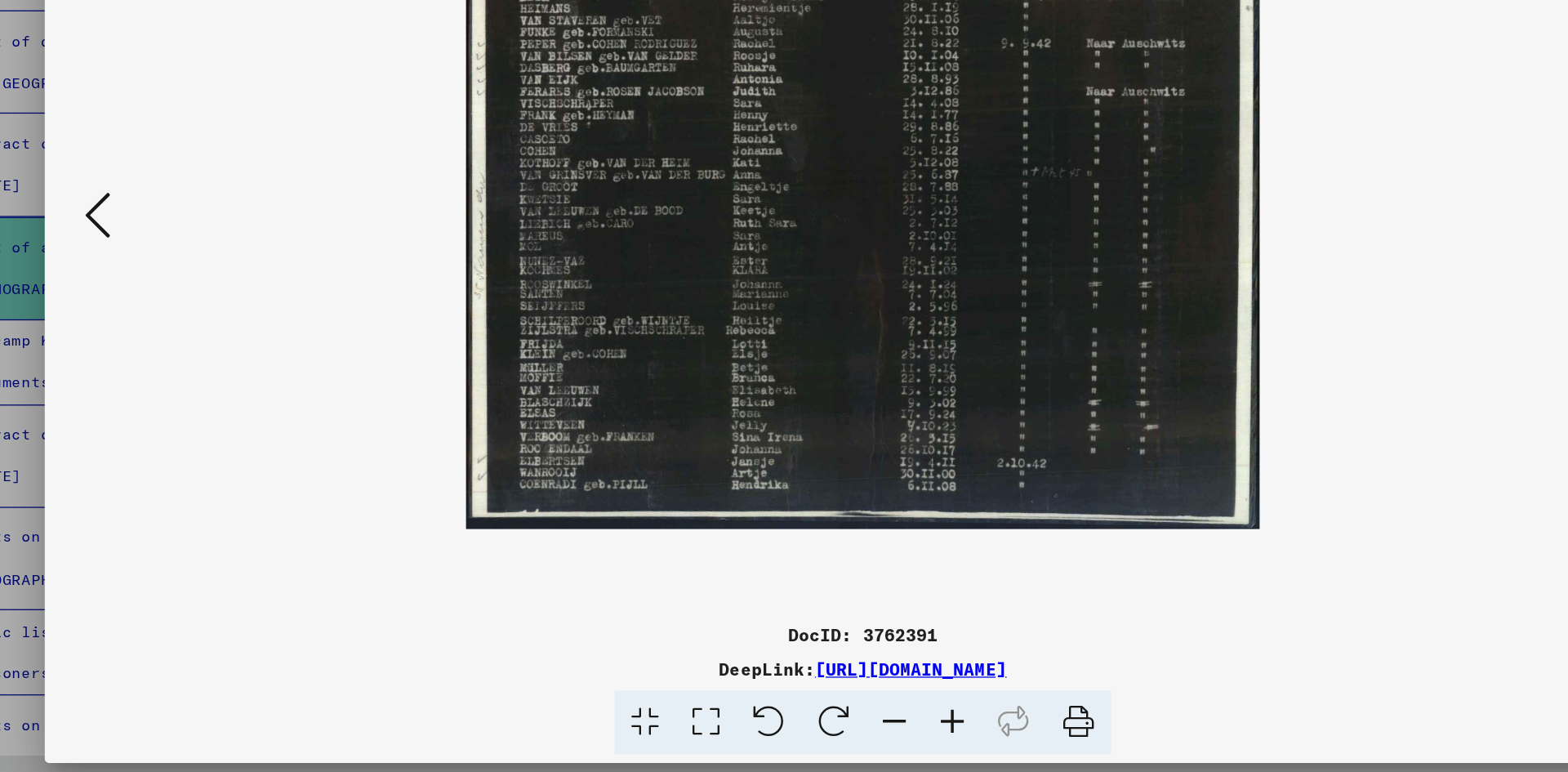
click at [199, 347] on icon at bounding box center [197, 343] width 20 height 39
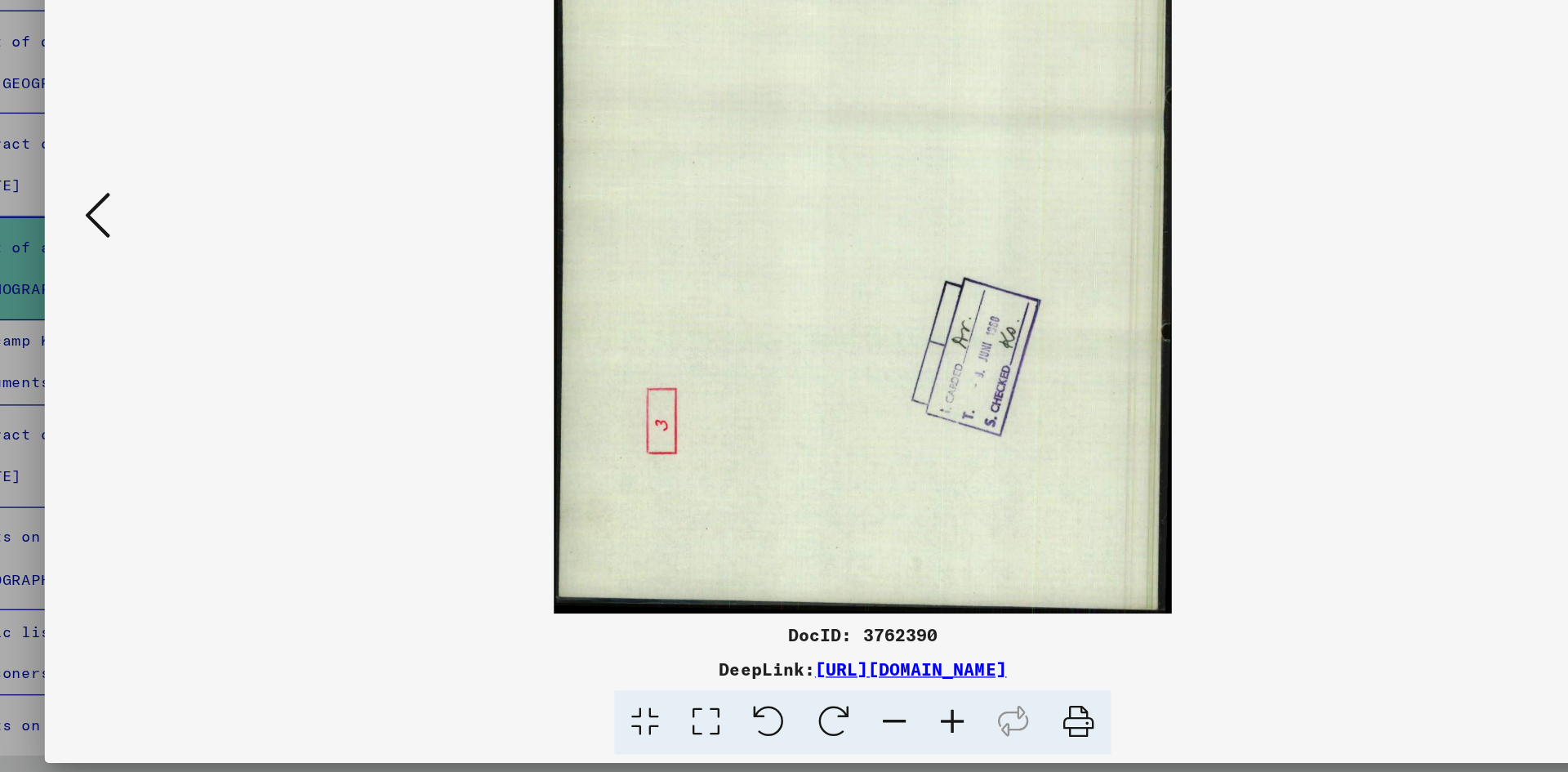
click at [199, 347] on icon at bounding box center [197, 343] width 20 height 39
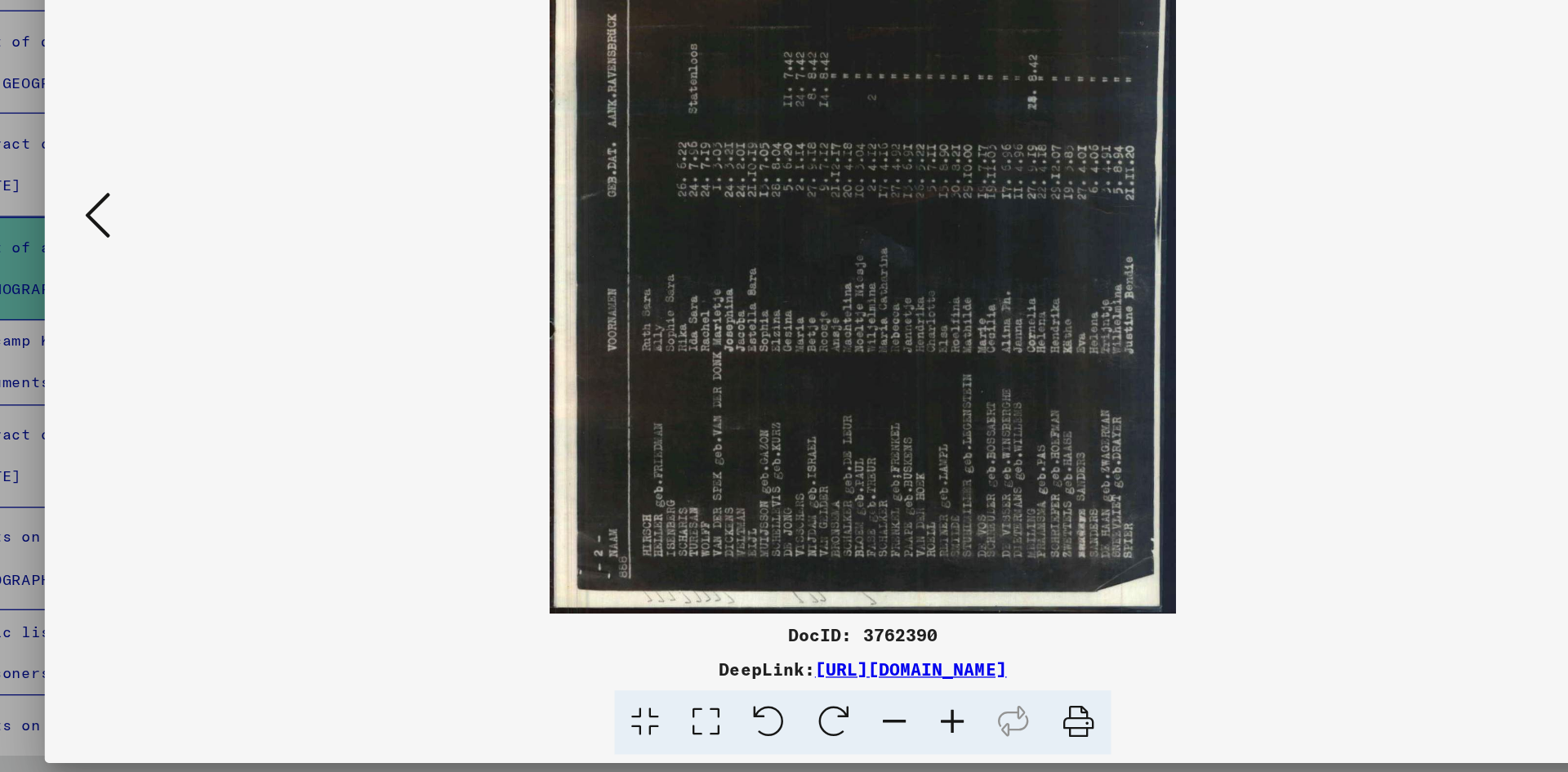
click at [763, 732] on icon at bounding box center [761, 733] width 50 height 50
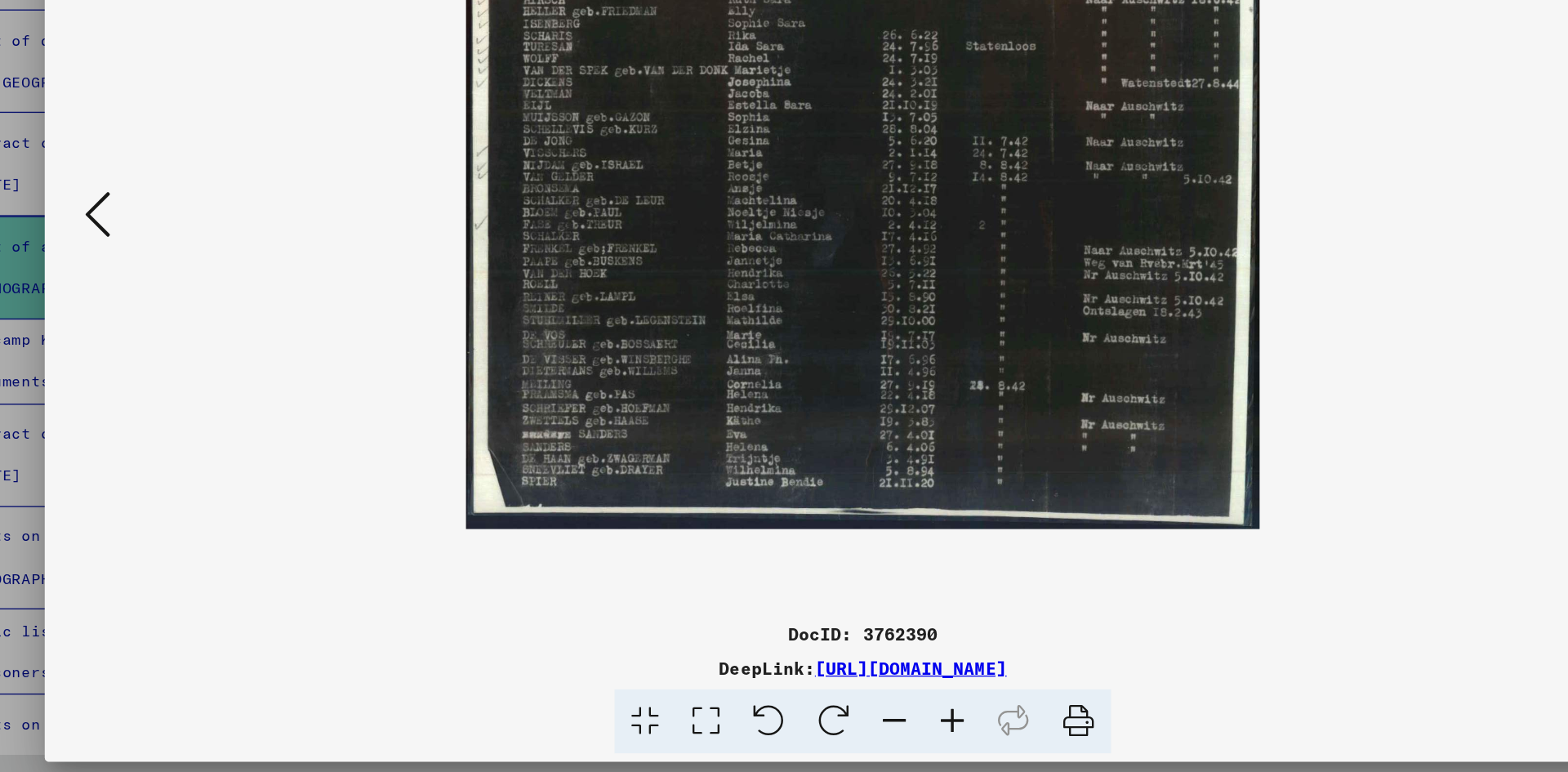
click at [712, 734] on icon at bounding box center [711, 733] width 50 height 50
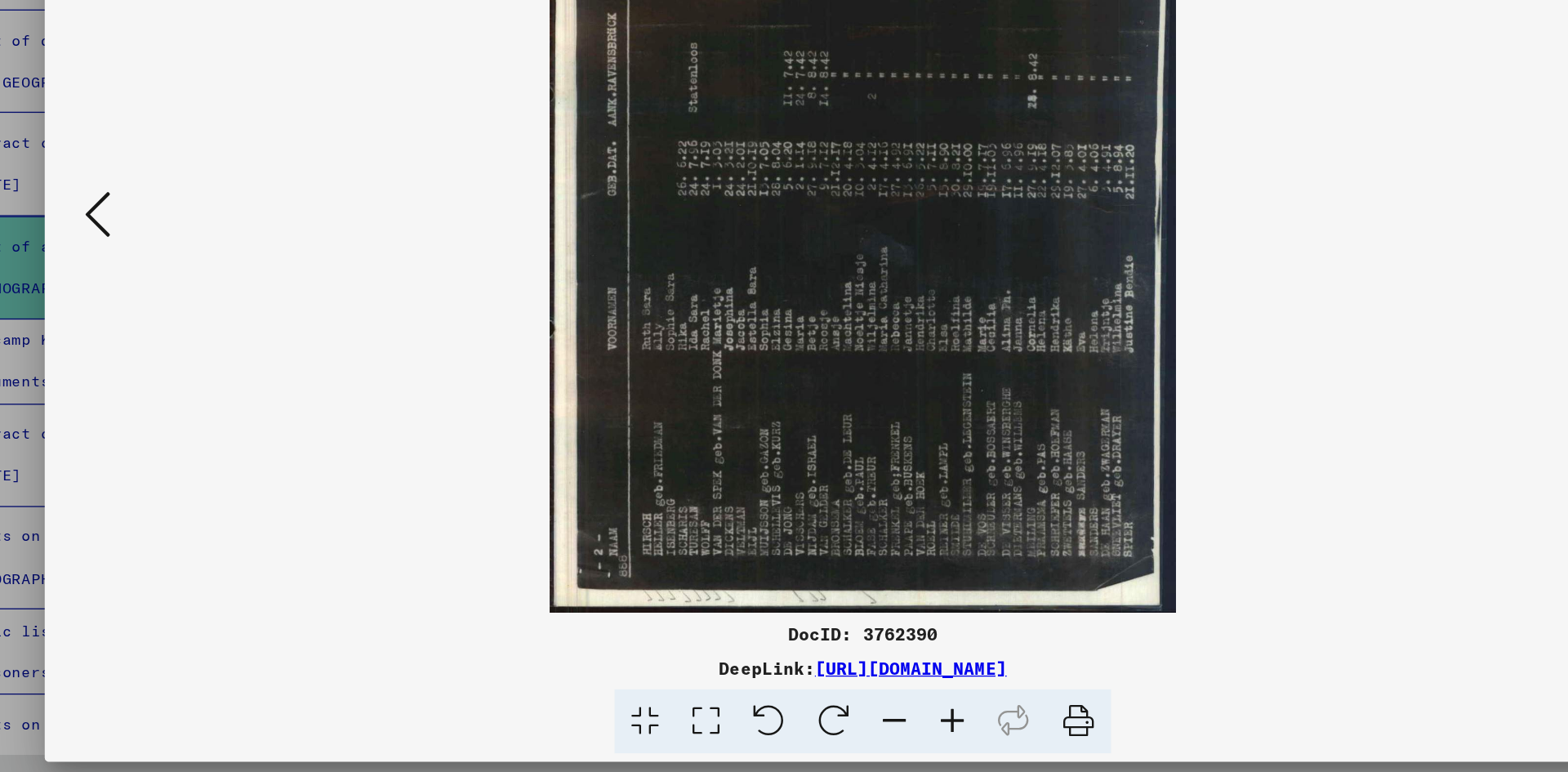
click at [712, 734] on icon at bounding box center [711, 733] width 50 height 50
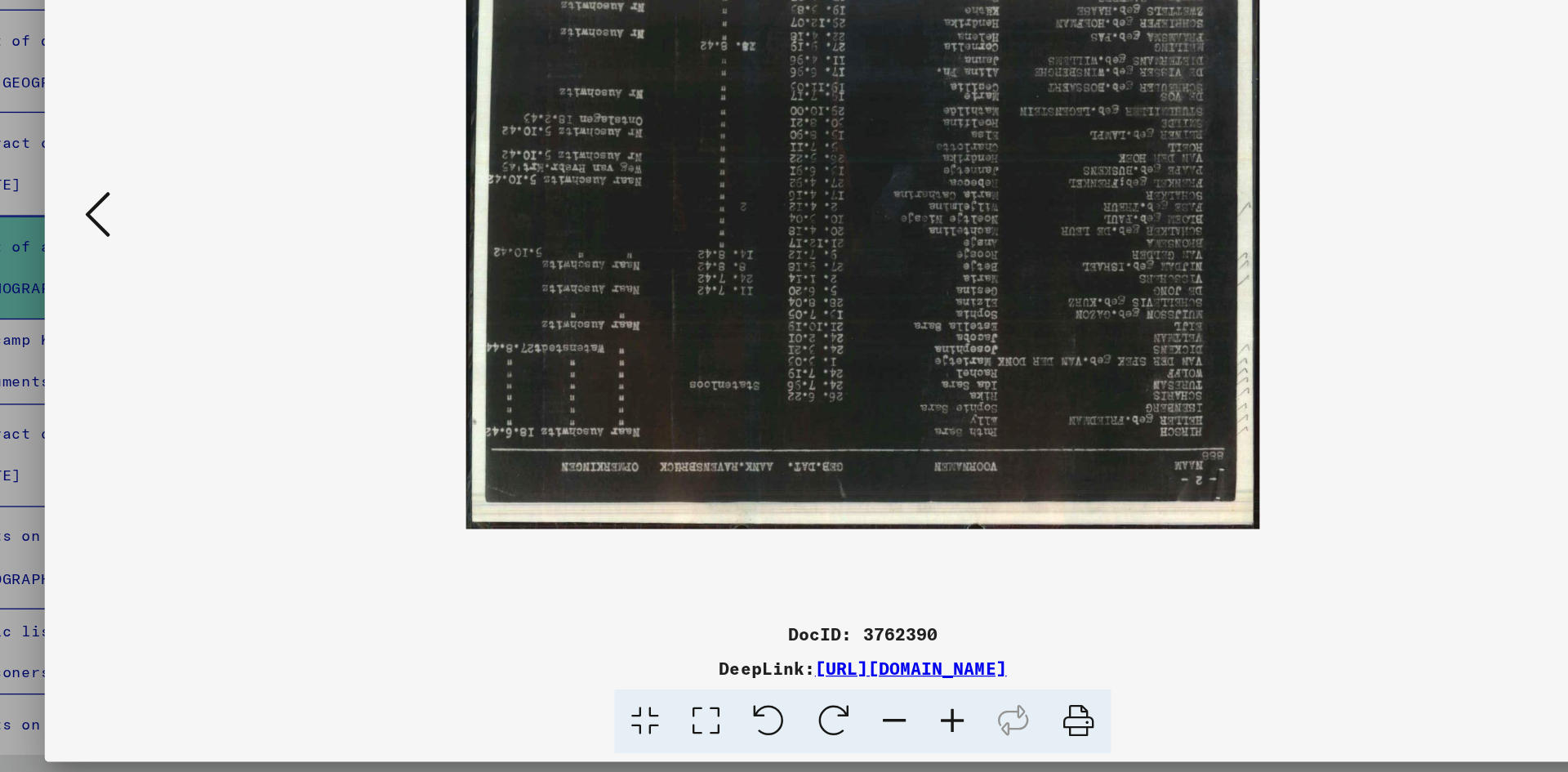
click at [712, 734] on icon at bounding box center [711, 733] width 50 height 50
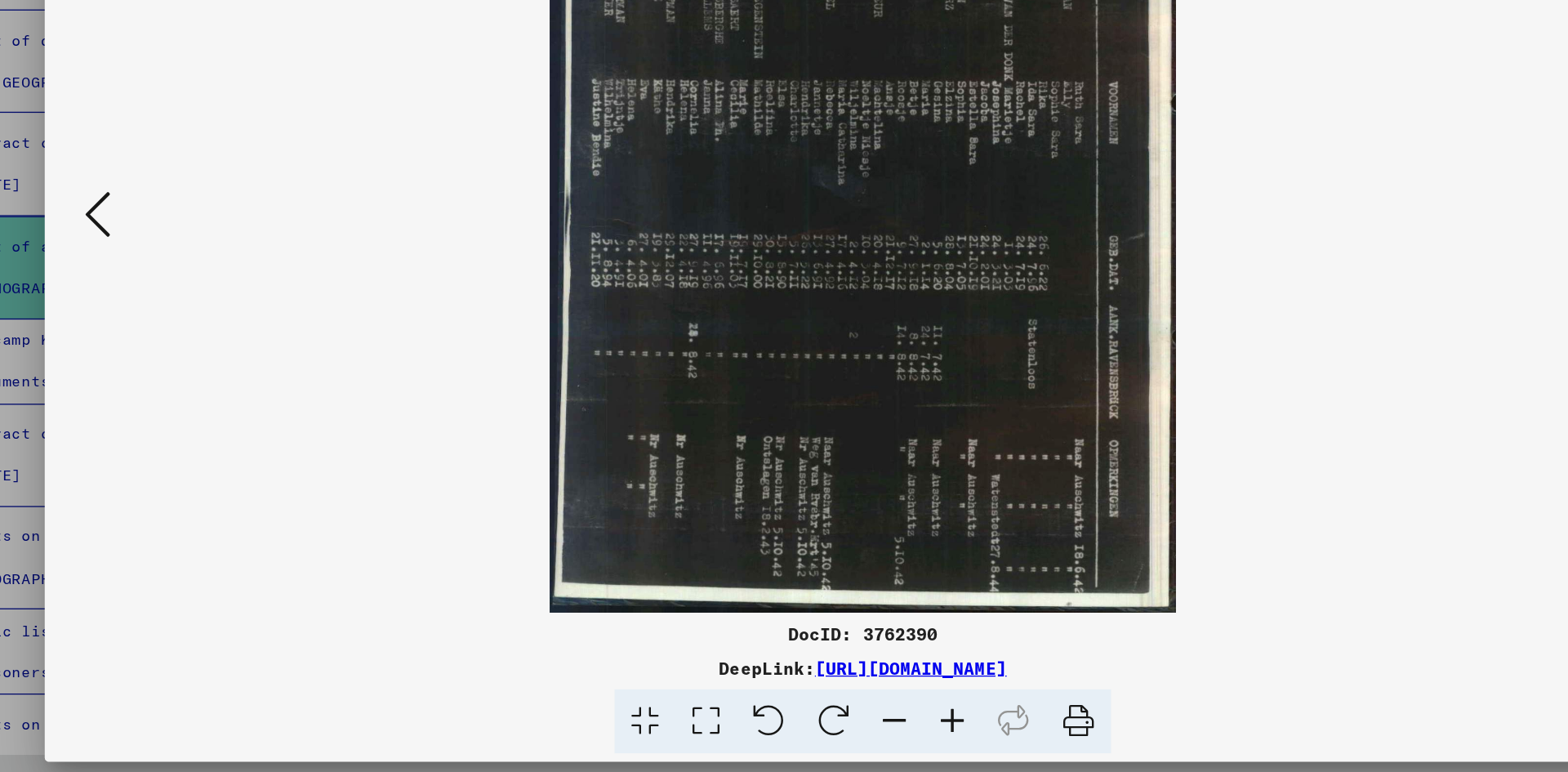
click at [712, 734] on icon at bounding box center [711, 733] width 50 height 50
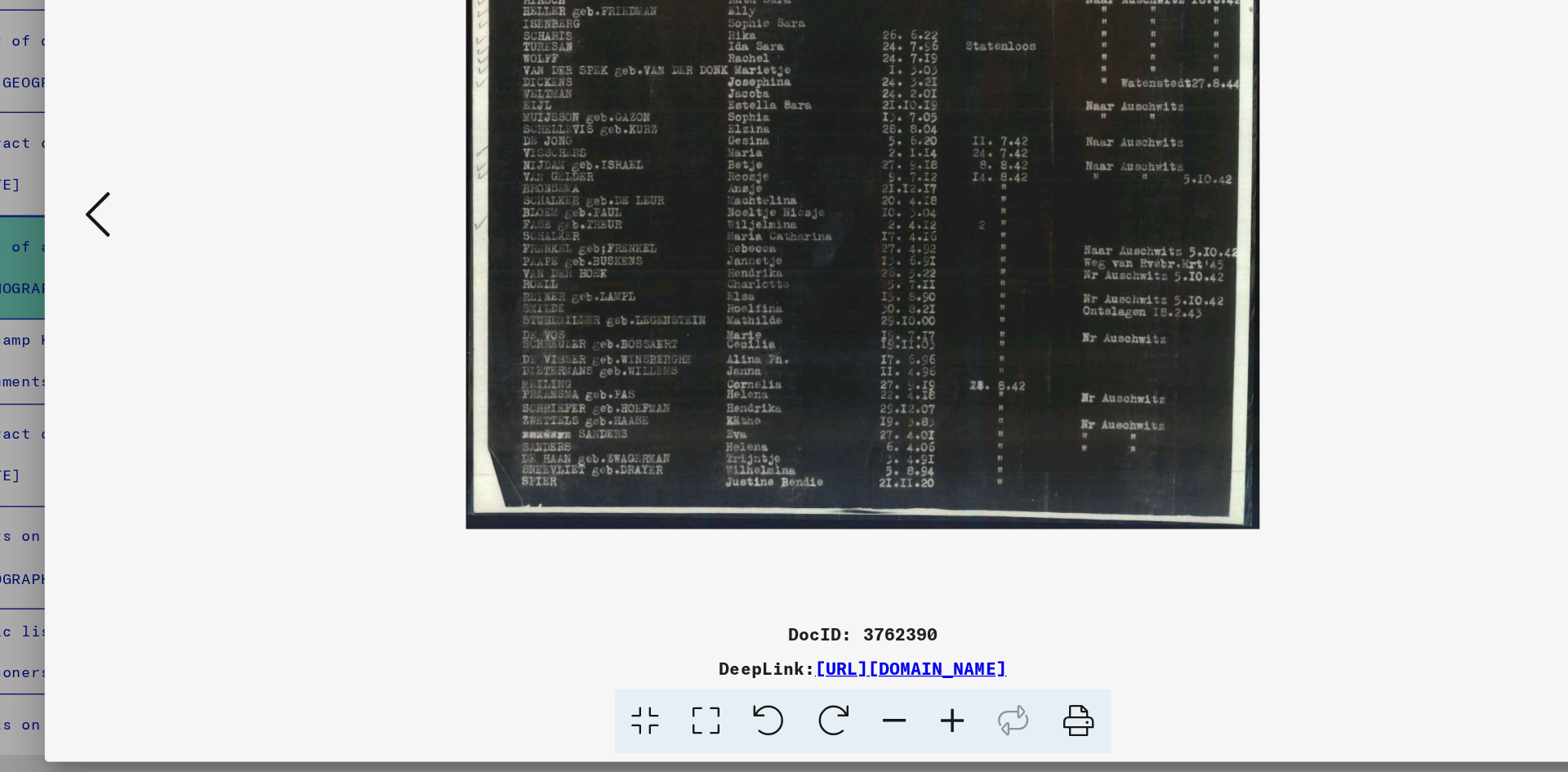
click at [205, 347] on icon at bounding box center [197, 343] width 20 height 39
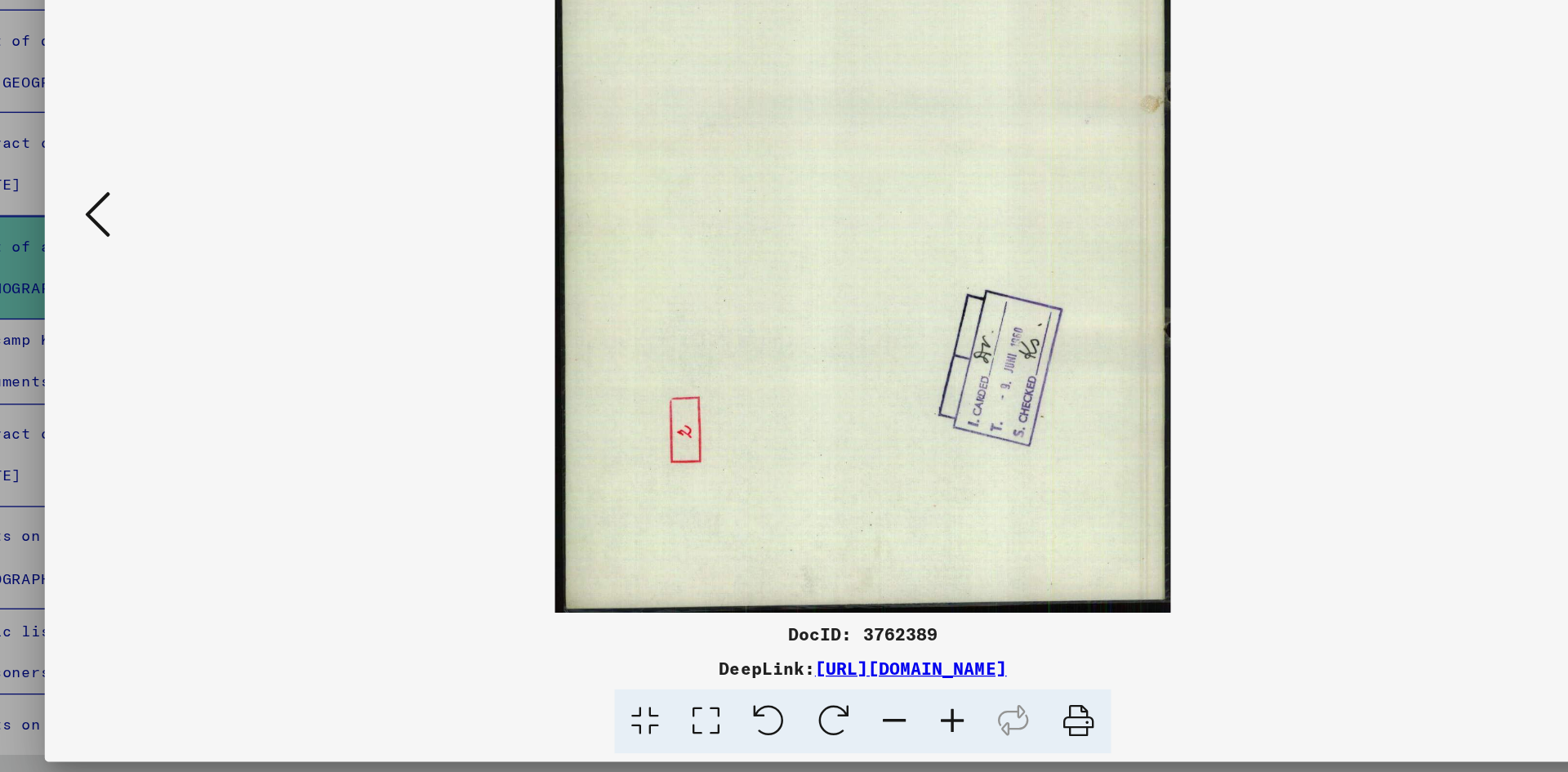
click at [205, 347] on icon at bounding box center [197, 343] width 20 height 39
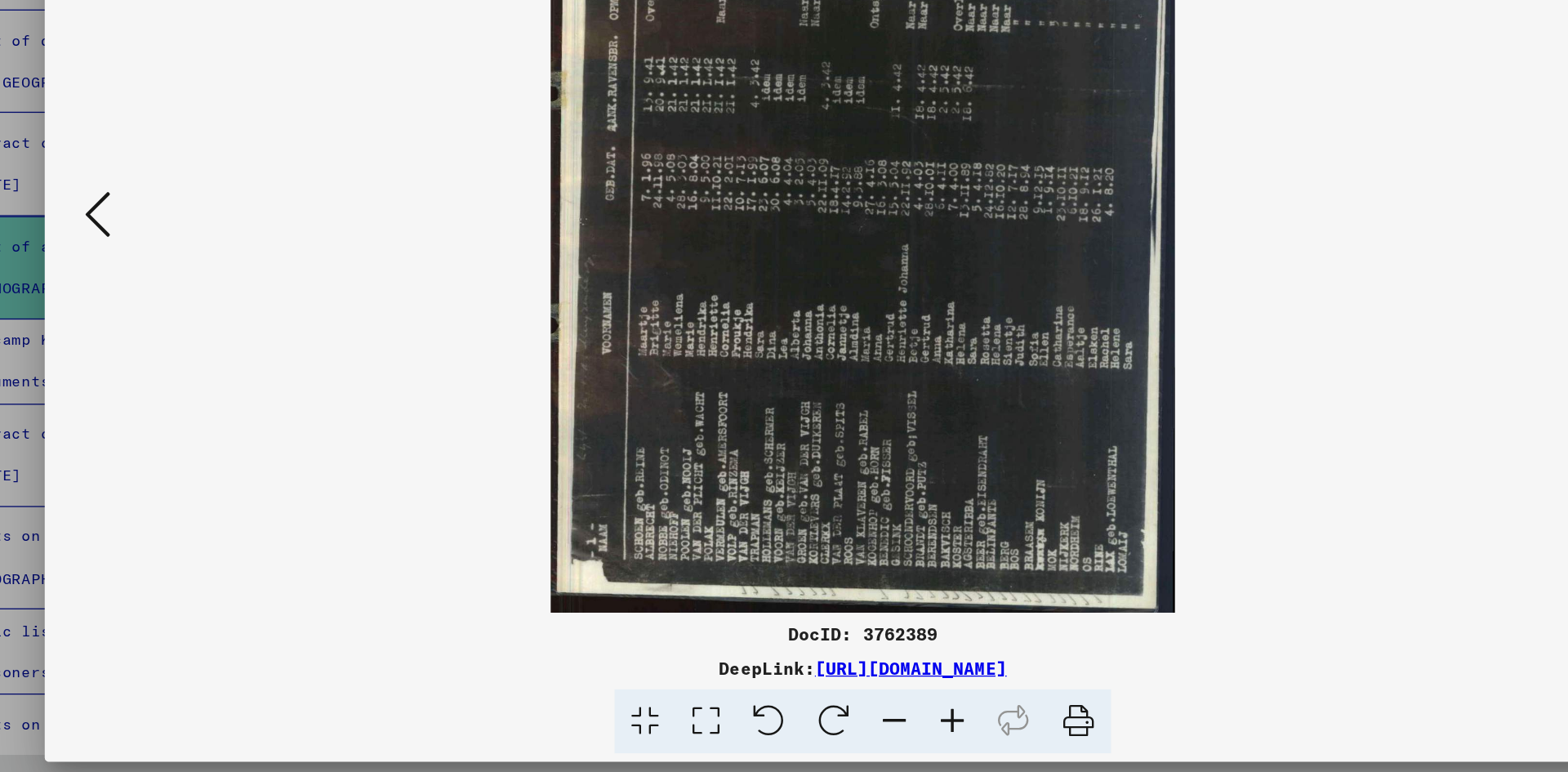
click at [757, 727] on icon at bounding box center [761, 733] width 50 height 50
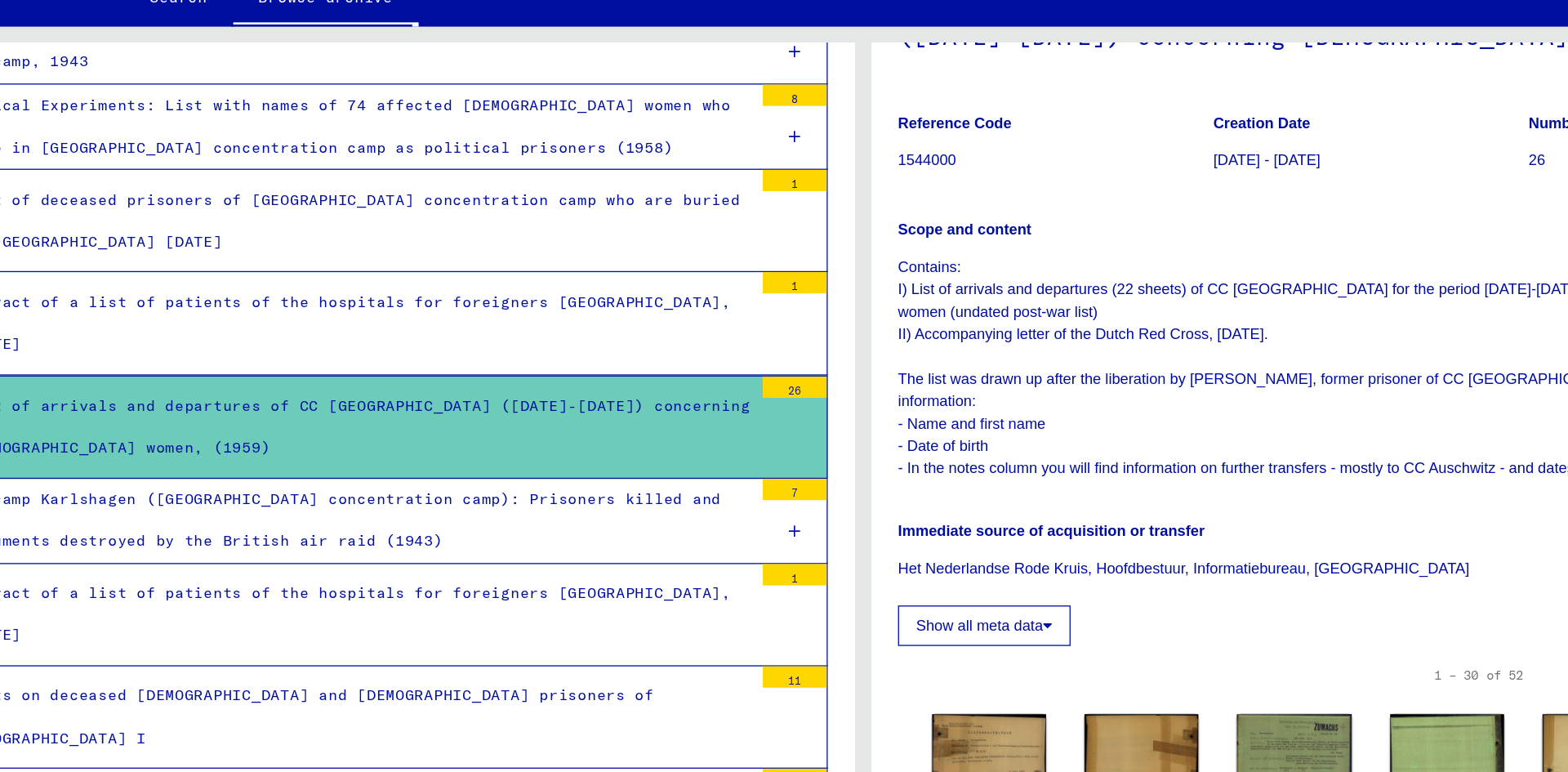
scroll to position [96, 0]
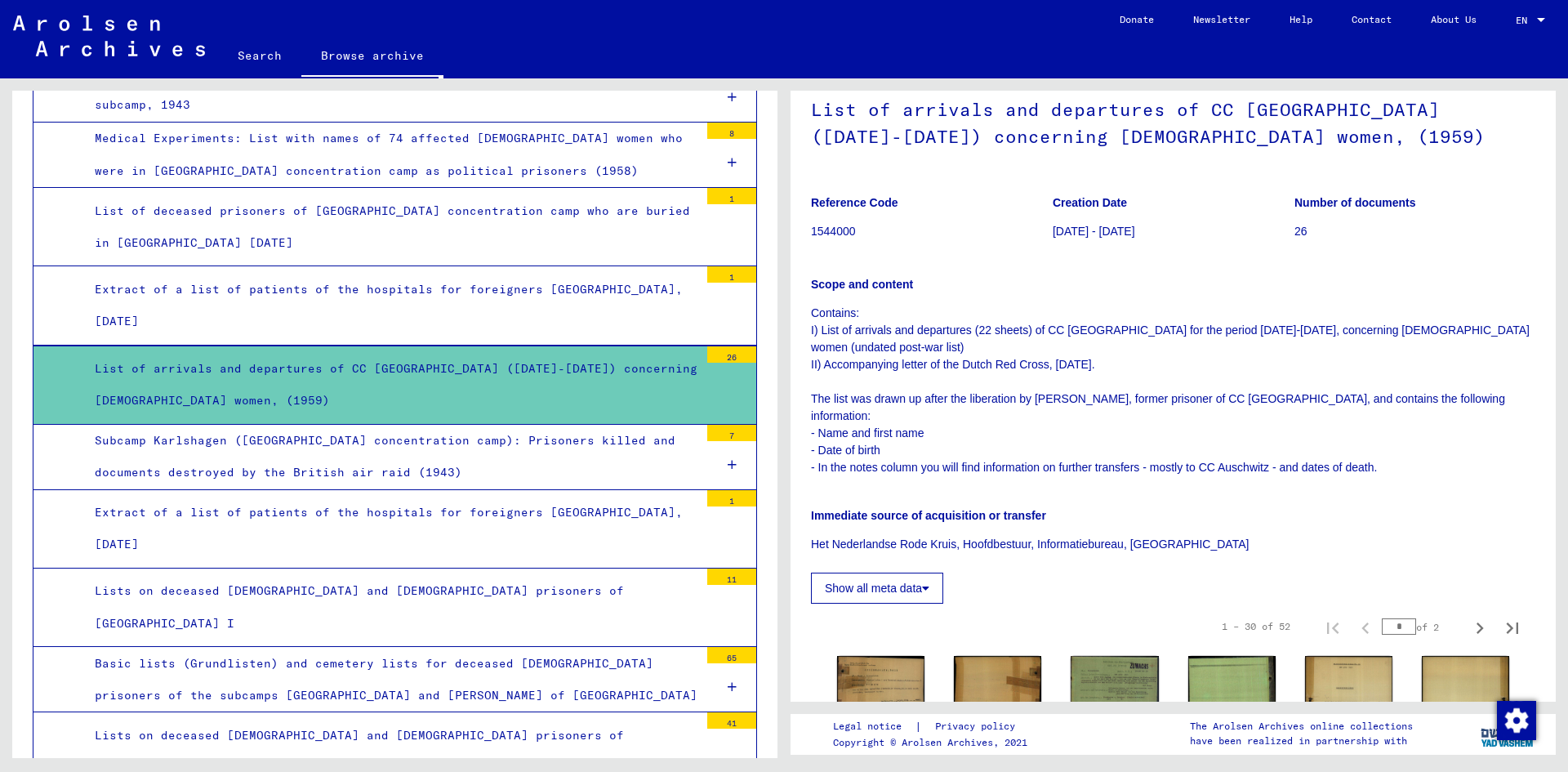
click at [925, 583] on icon at bounding box center [926, 588] width 8 height 11
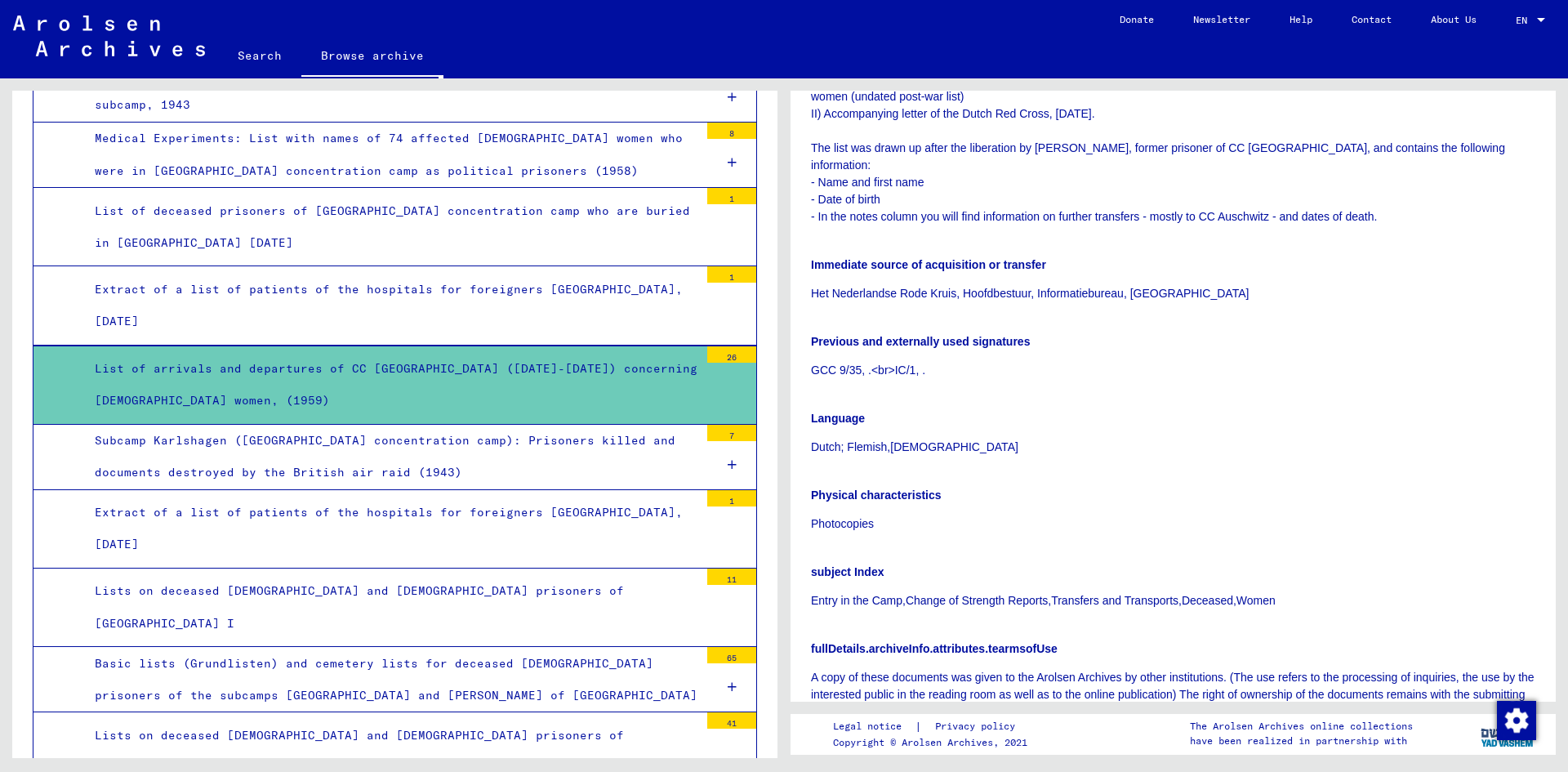
scroll to position [285, 0]
